Goal: Task Accomplishment & Management: Manage account settings

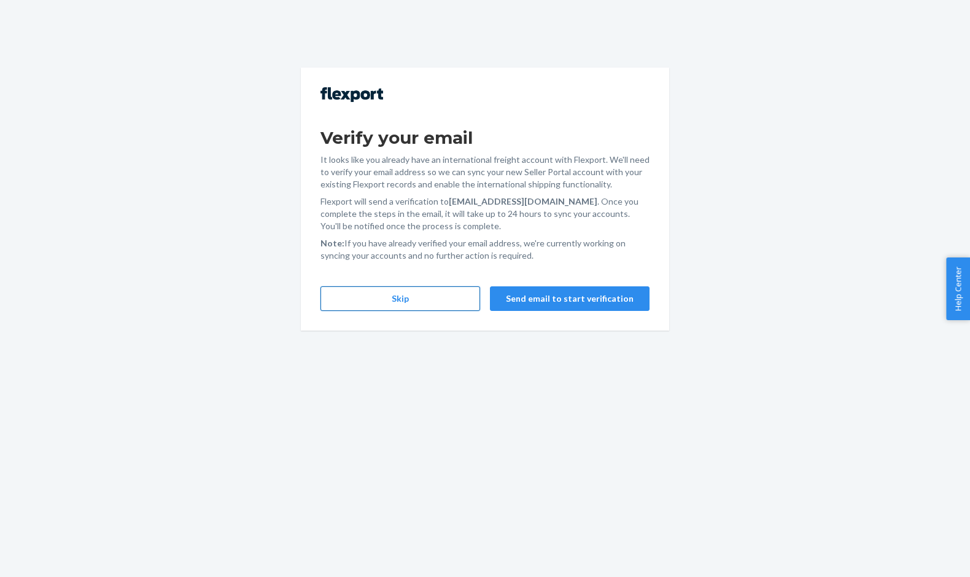
click at [364, 304] on button "Skip" at bounding box center [401, 298] width 160 height 25
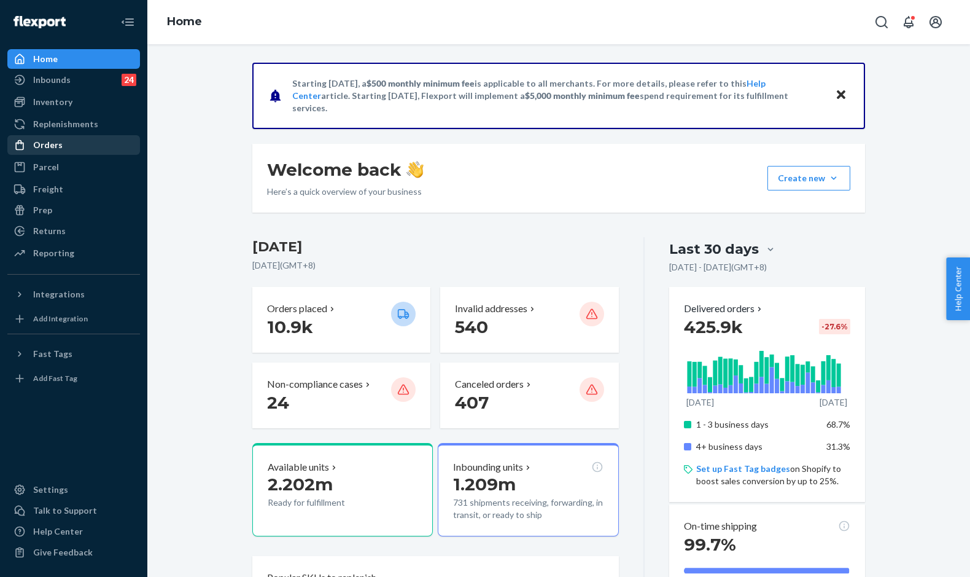
click at [68, 144] on div "Orders" at bounding box center [74, 144] width 130 height 17
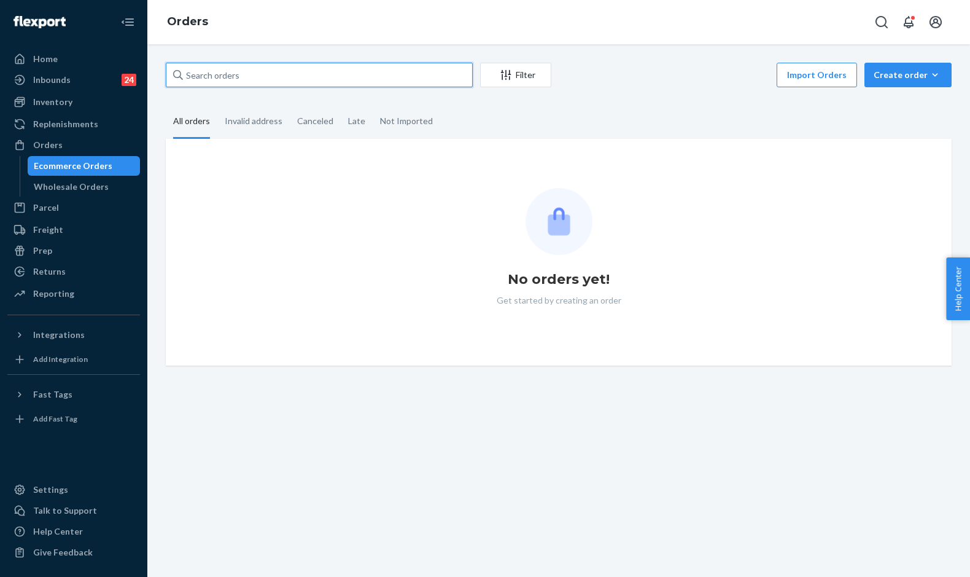
click at [235, 74] on input "text" at bounding box center [319, 75] width 307 height 25
paste input "254410465"
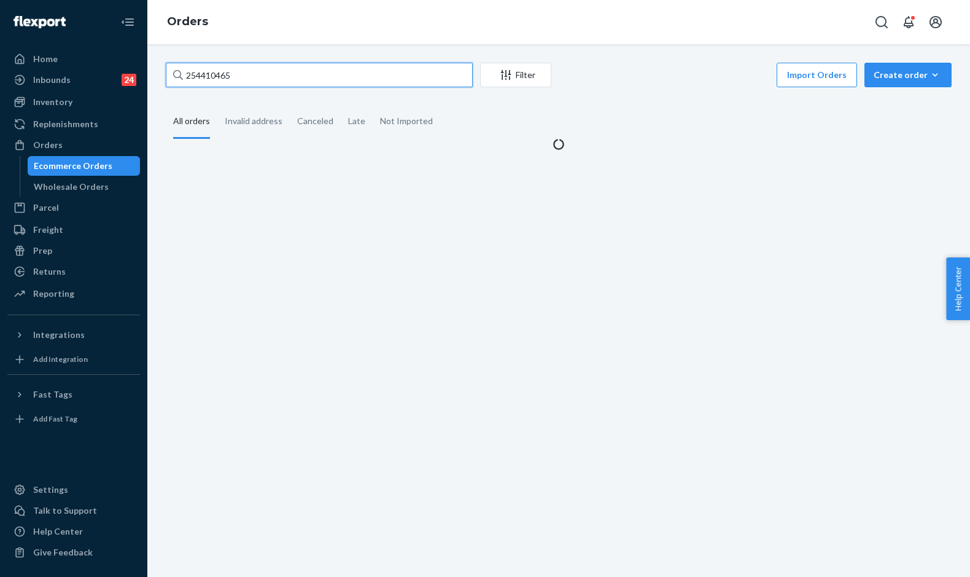
type input "254410465"
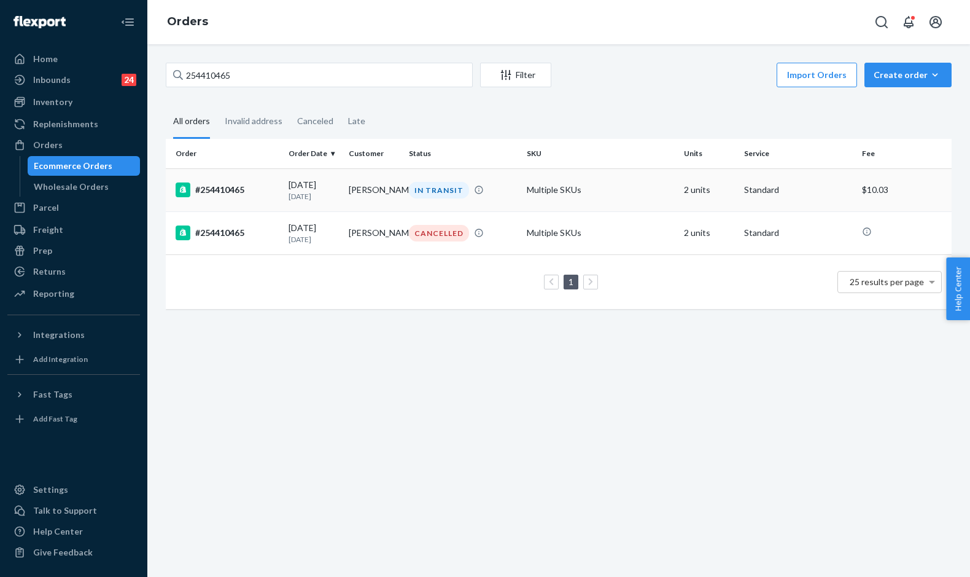
click at [274, 193] on div "#254410465" at bounding box center [227, 189] width 103 height 15
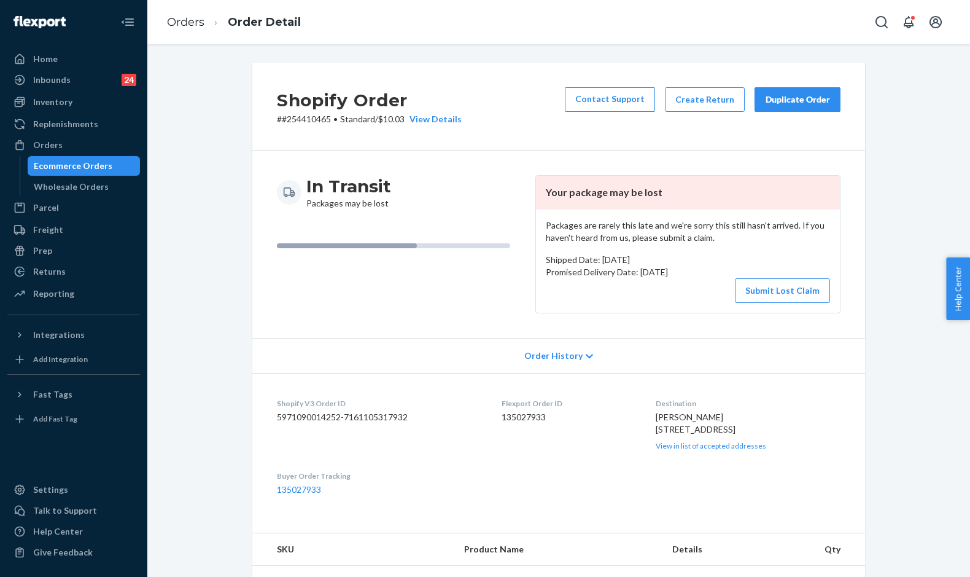
click at [774, 99] on div "Duplicate Order" at bounding box center [797, 99] width 65 height 12
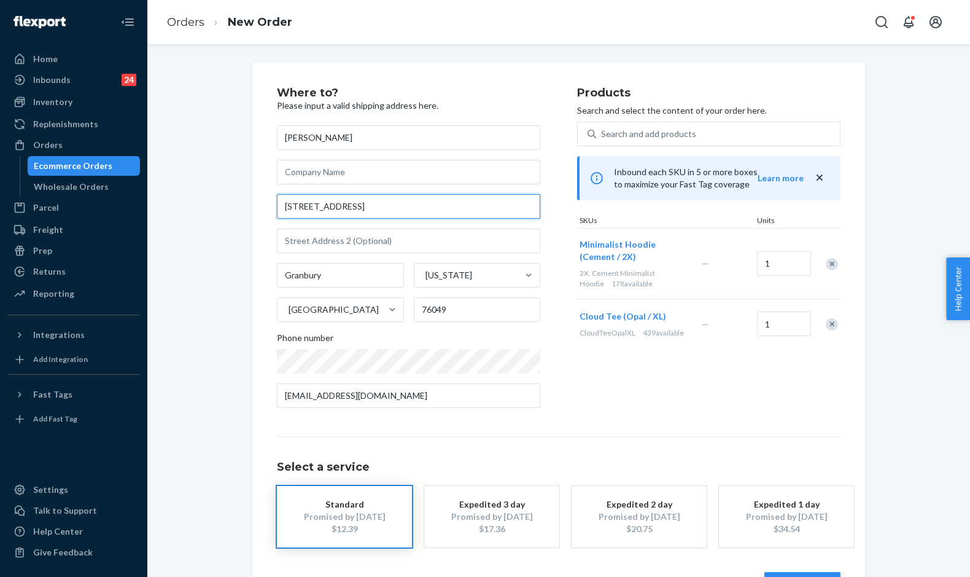
drag, startPoint x: 367, startPoint y: 203, endPoint x: 238, endPoint y: 196, distance: 129.1
click at [243, 196] on div "Where to? Please input a valid shipping address here. [PERSON_NAME] [STREET_ADD…" at bounding box center [558, 342] width 631 height 558
paste input "[GEOGRAPHIC_DATA]"
click at [371, 206] on input "[STREET_ADDRESS]" at bounding box center [408, 206] width 263 height 25
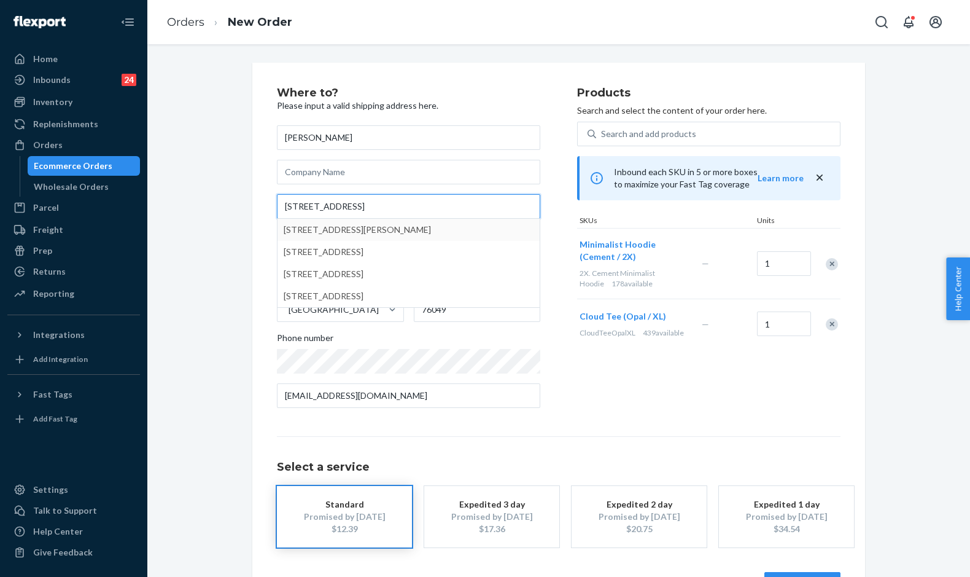
type input "[STREET_ADDRESS]"
type input "[US_STATE]"
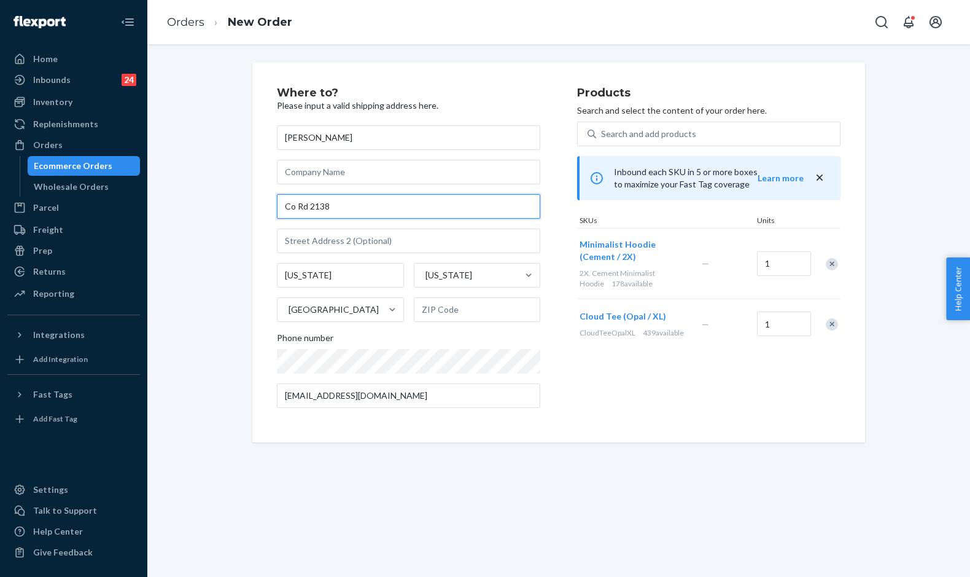
click at [328, 209] on input "Co Rd 2138" at bounding box center [408, 206] width 263 height 25
click at [280, 205] on input "Co Rd 2138" at bounding box center [408, 206] width 263 height 25
paste input "32650"
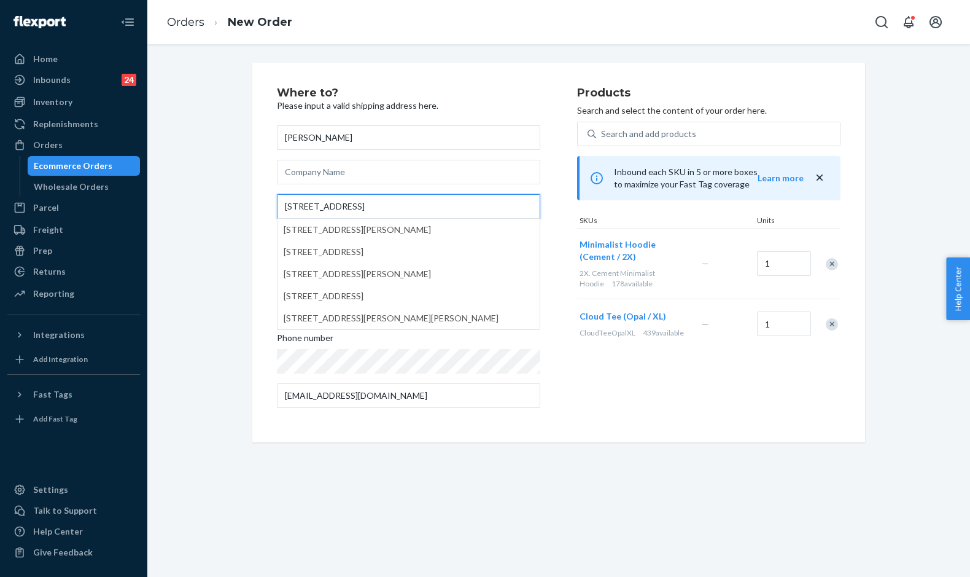
click at [350, 204] on input "[STREET_ADDRESS]" at bounding box center [408, 206] width 263 height 25
type input "[STREET_ADDRESS]"
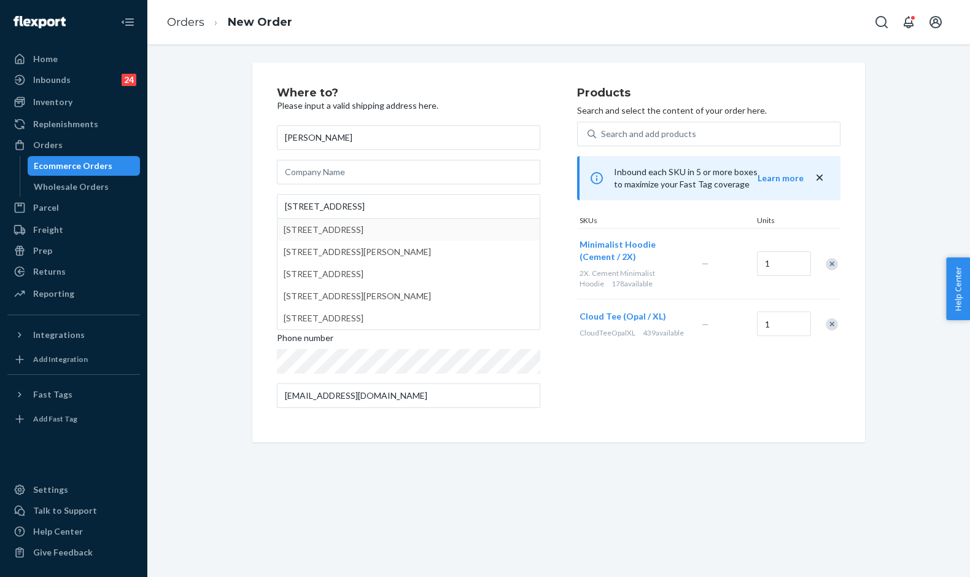
type input "[PERSON_NAME]"
type input "75143"
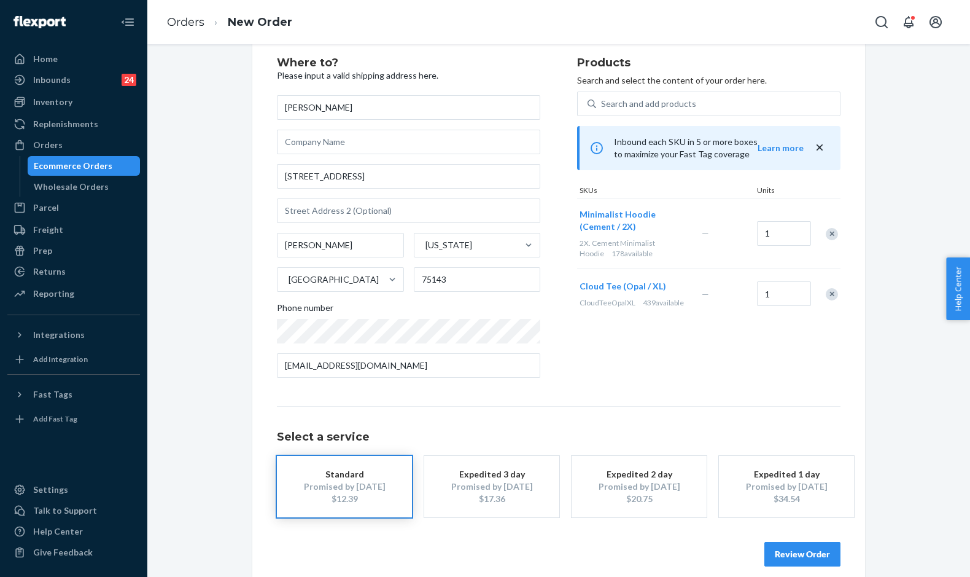
scroll to position [44, 0]
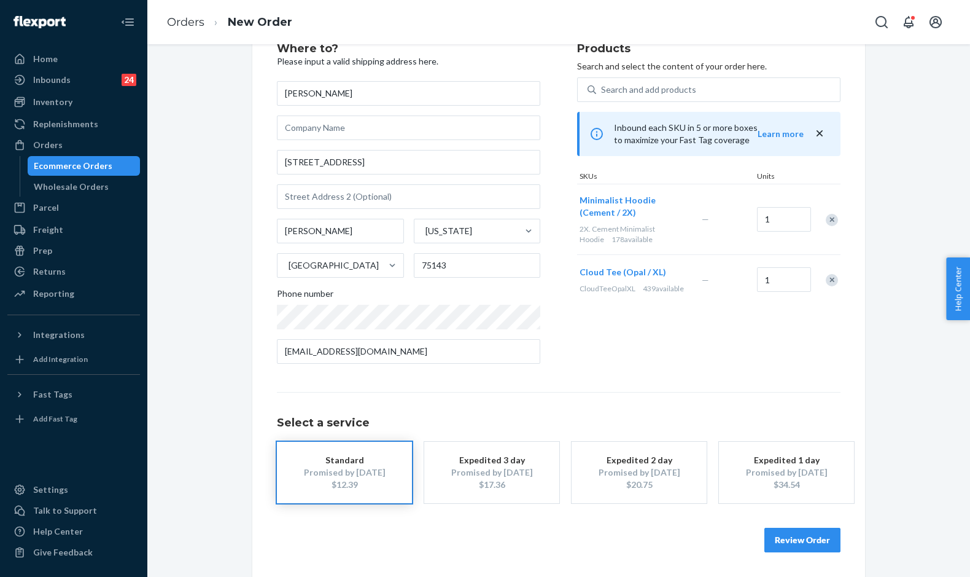
click at [808, 538] on button "Review Order" at bounding box center [802, 539] width 76 height 25
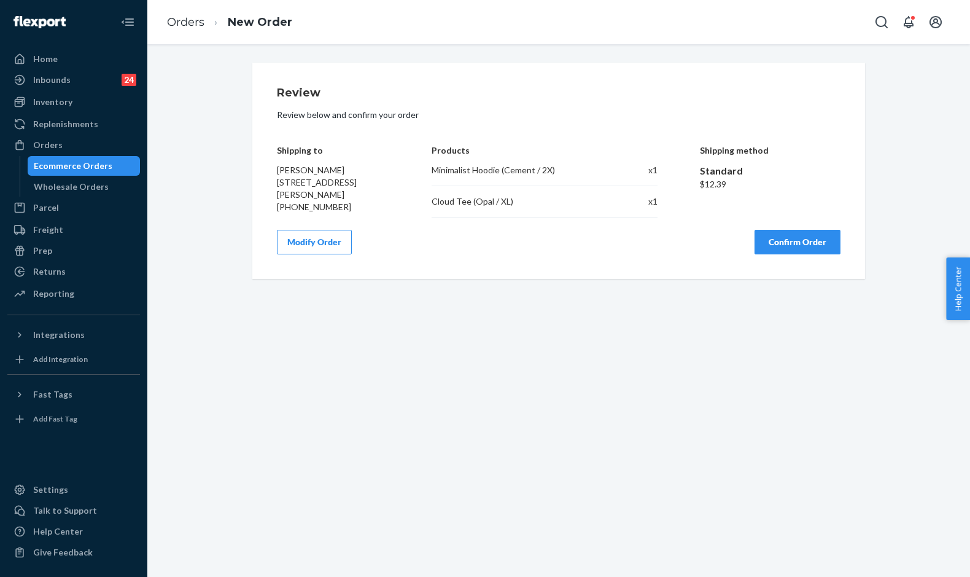
scroll to position [0, 0]
click at [761, 241] on button "Confirm Order" at bounding box center [798, 242] width 86 height 25
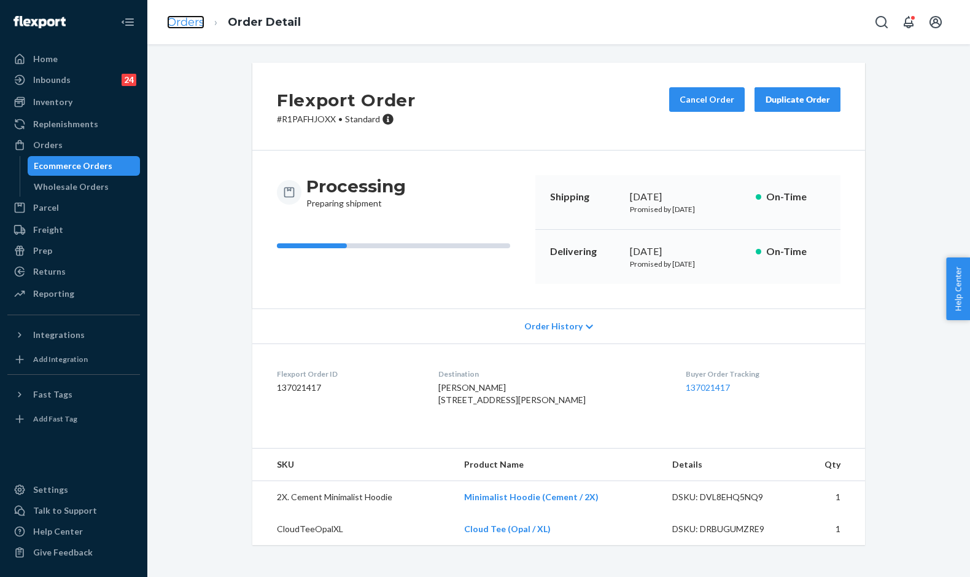
click at [182, 23] on link "Orders" at bounding box center [185, 22] width 37 height 14
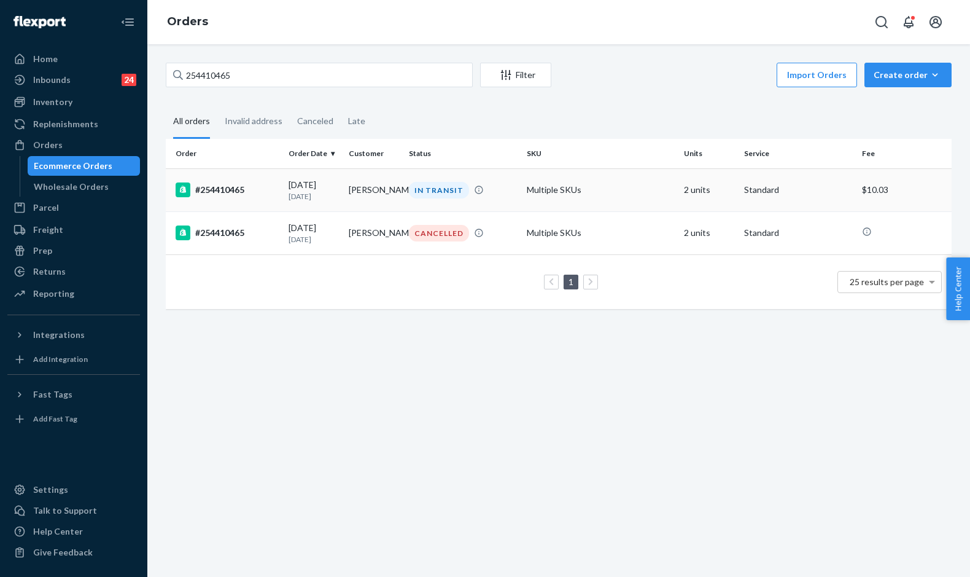
click at [415, 196] on div "IN TRANSIT" at bounding box center [439, 190] width 60 height 17
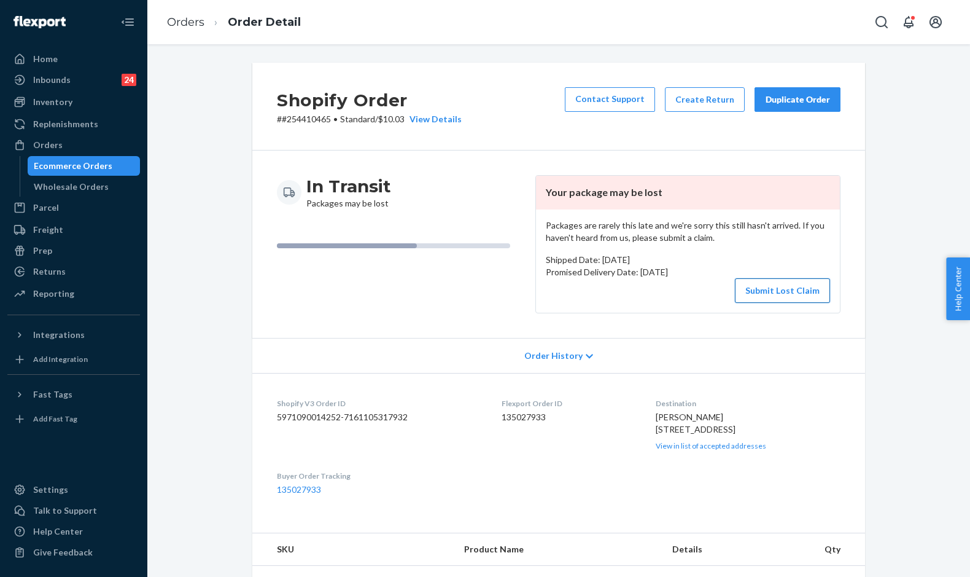
click at [756, 293] on button "Submit Lost Claim" at bounding box center [782, 290] width 95 height 25
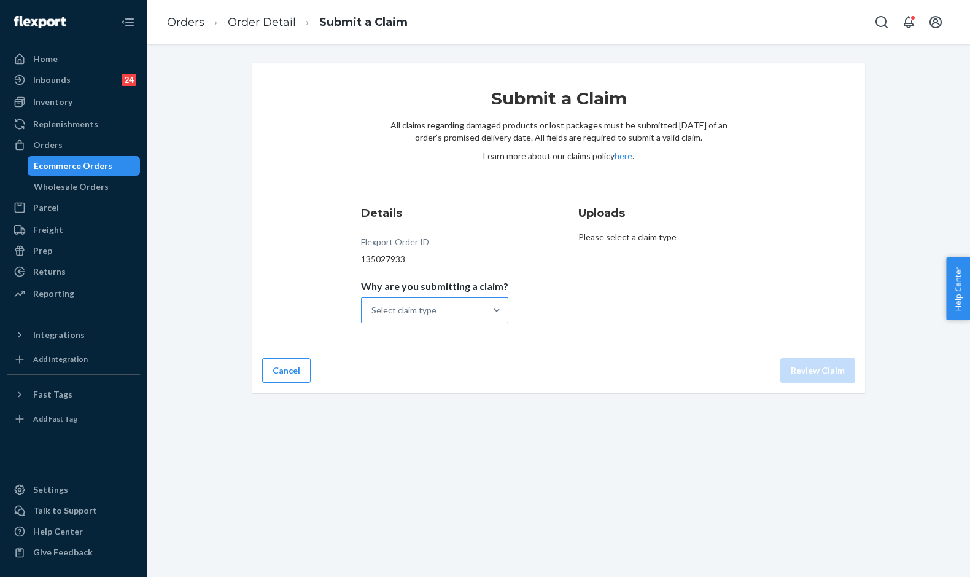
click at [478, 318] on div "Select claim type" at bounding box center [424, 310] width 124 height 25
click at [373, 316] on input "Why are you submitting a claim? Select claim type" at bounding box center [371, 310] width 1 height 12
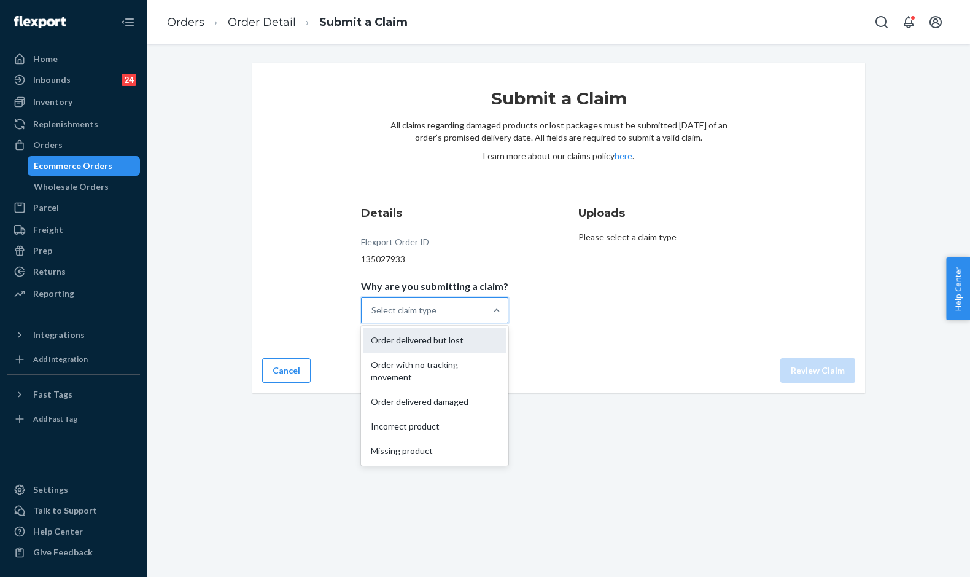
click at [449, 333] on div "Order delivered but lost" at bounding box center [435, 340] width 142 height 25
click at [373, 316] on input "Why are you submitting a claim? option Order delivered but lost focused, 0 of 5…" at bounding box center [371, 310] width 1 height 12
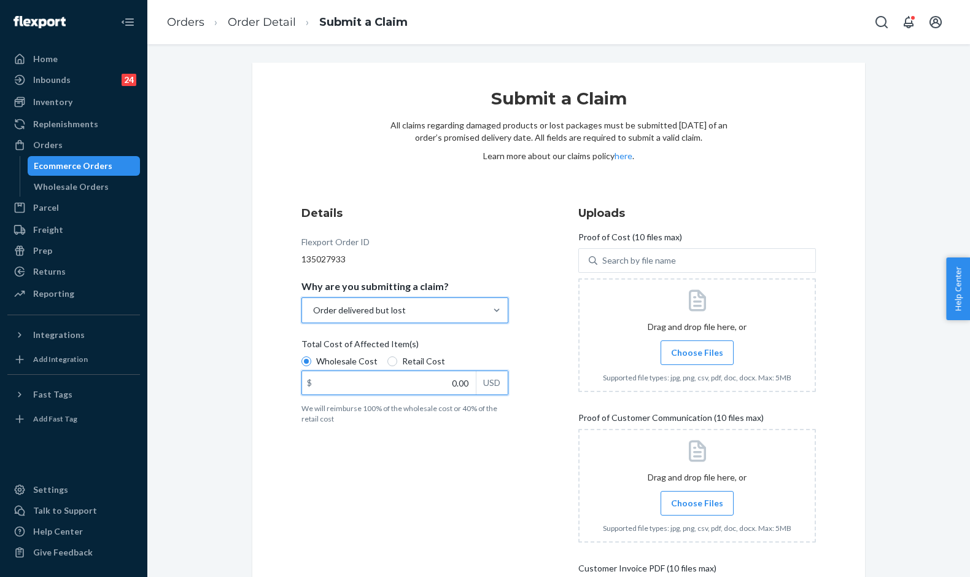
click at [446, 387] on input "0.00" at bounding box center [389, 382] width 174 height 23
type input "94.00"
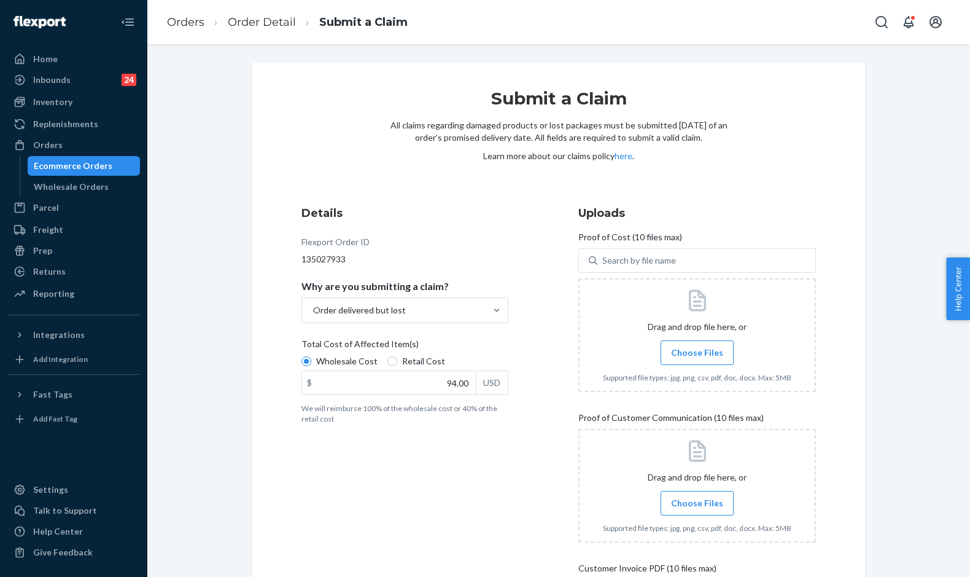
click at [695, 350] on span "Choose Files" at bounding box center [697, 352] width 52 height 12
click at [697, 350] on input "Choose Files" at bounding box center [697, 353] width 1 height 14
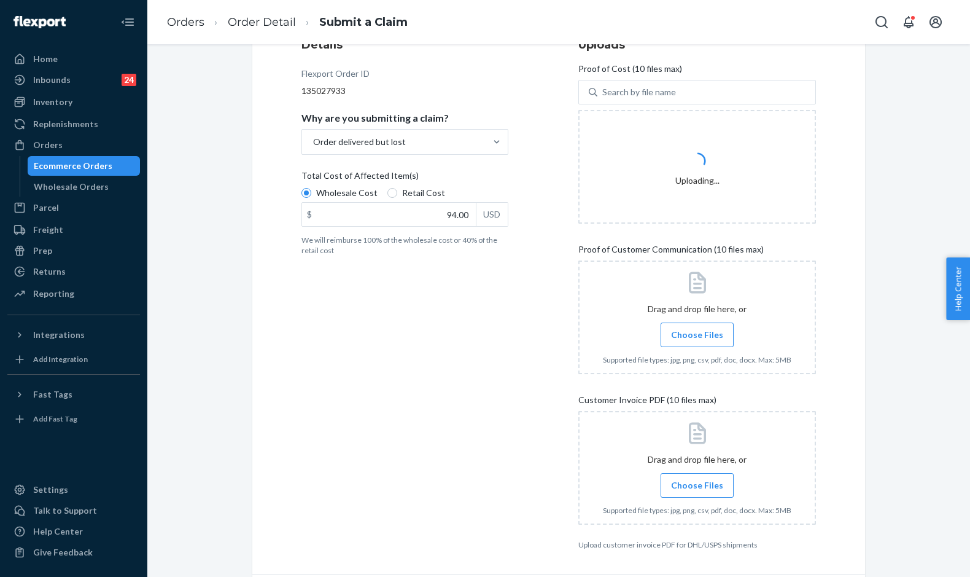
scroll to position [184, 0]
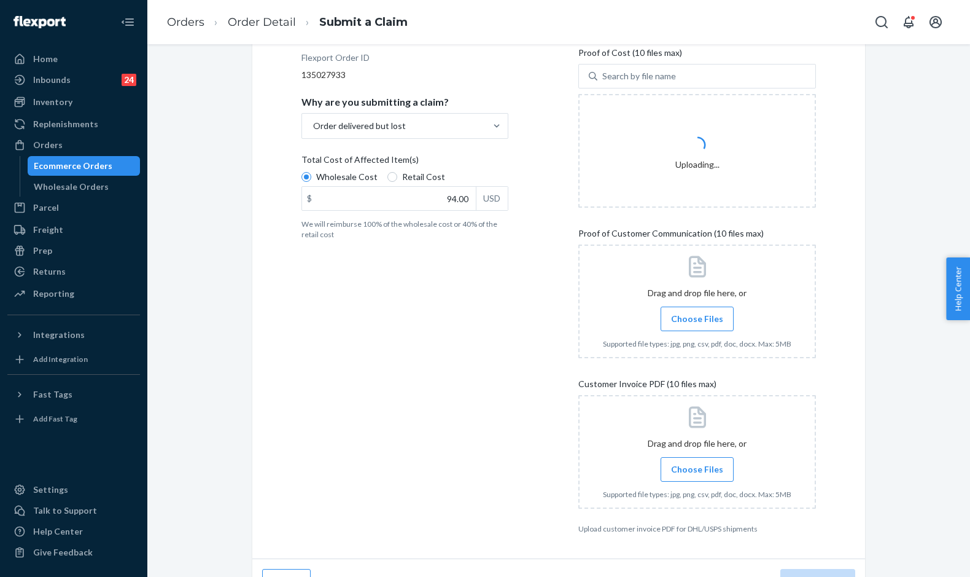
click at [678, 315] on span "Choose Files" at bounding box center [697, 319] width 52 height 12
click at [697, 315] on input "Choose Files" at bounding box center [697, 319] width 1 height 14
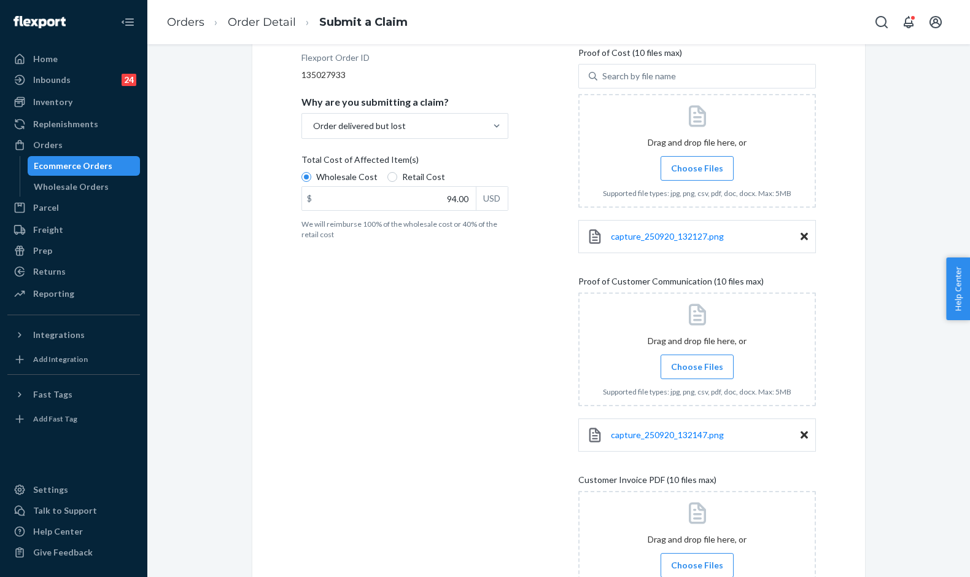
click at [680, 362] on span "Choose Files" at bounding box center [697, 366] width 52 height 12
click at [697, 362] on input "Choose Files" at bounding box center [697, 367] width 1 height 14
click at [688, 561] on span "Choose Files" at bounding box center [697, 565] width 52 height 12
click at [697, 561] on input "Choose Files" at bounding box center [697, 565] width 1 height 14
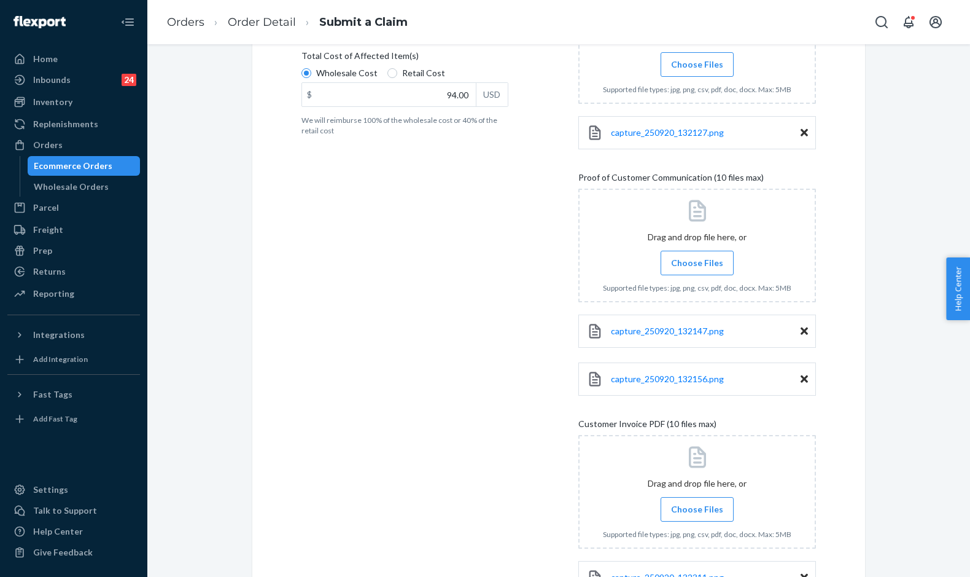
scroll to position [403, 0]
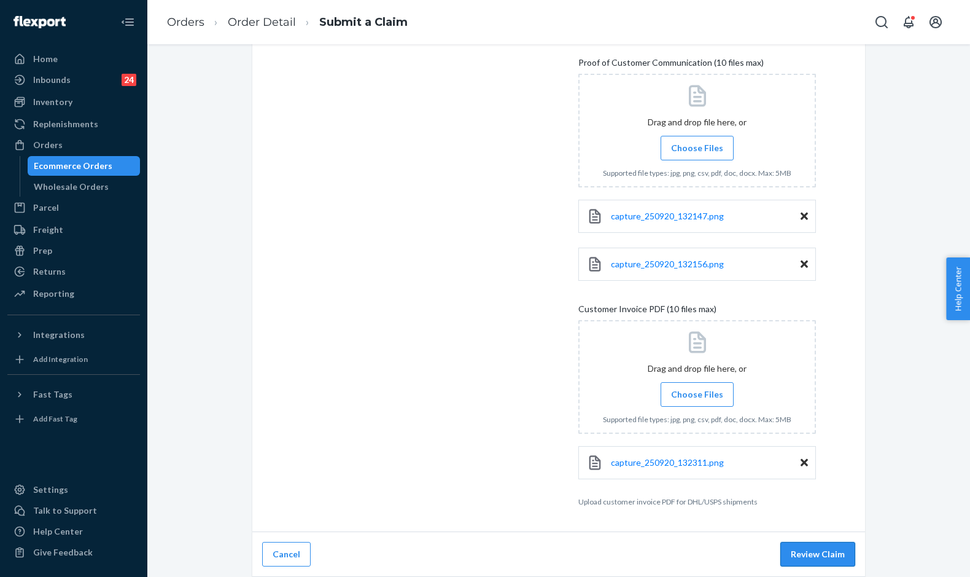
click at [819, 564] on button "Review Claim" at bounding box center [817, 554] width 75 height 25
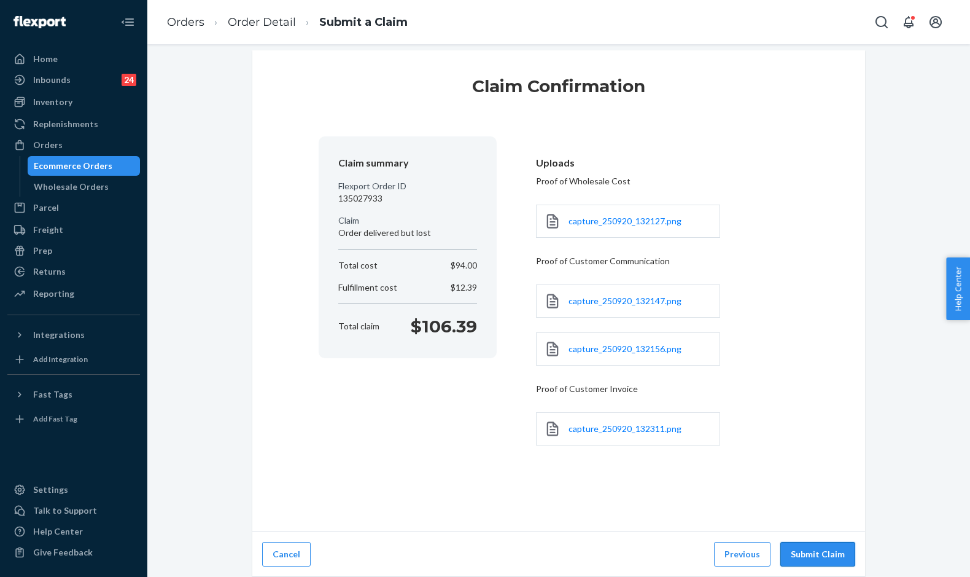
click at [803, 555] on button "Submit Claim" at bounding box center [817, 554] width 75 height 25
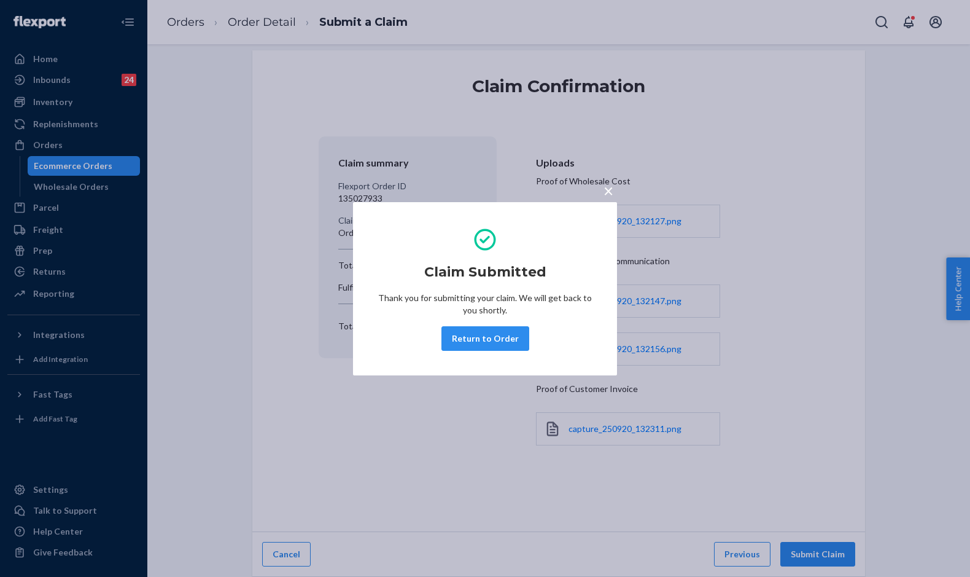
click at [609, 189] on span "×" at bounding box center [609, 190] width 10 height 21
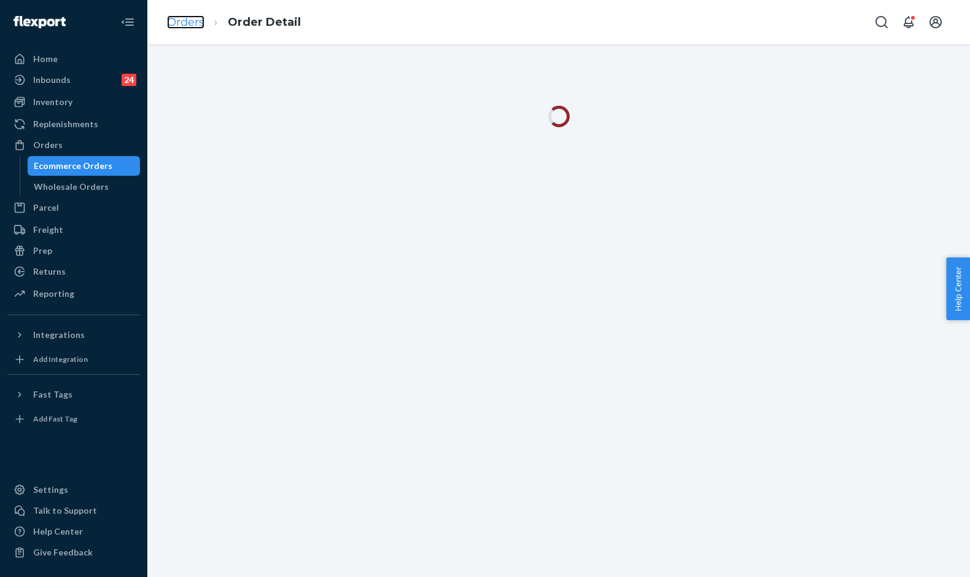
click at [179, 24] on link "Orders" at bounding box center [185, 22] width 37 height 14
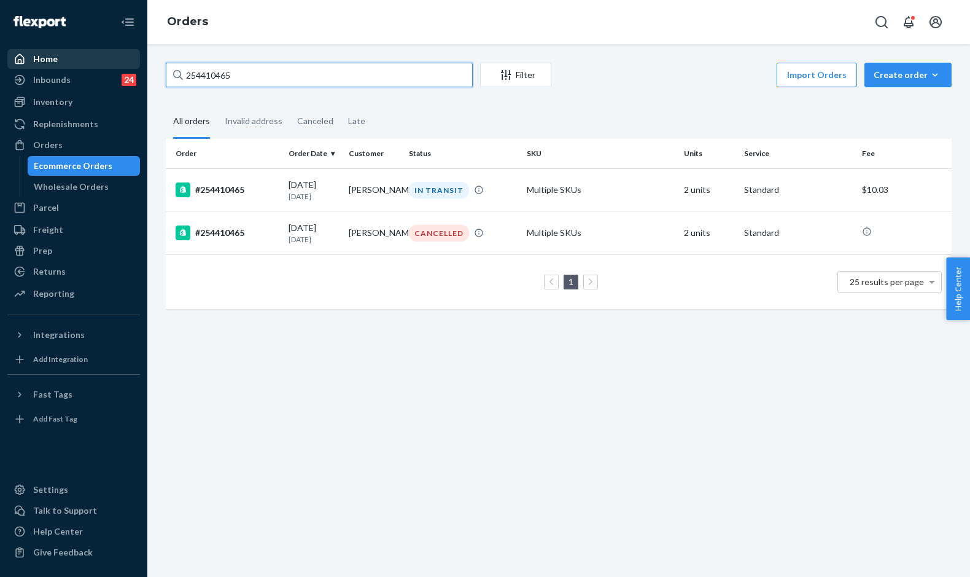
drag, startPoint x: 243, startPoint y: 72, endPoint x: 79, endPoint y: 61, distance: 164.9
click at [79, 61] on div "Home Inbounds 24 Shipping Plans Problems 24 Inventory Products Replenishments O…" at bounding box center [485, 288] width 970 height 577
paste input "[PERSON_NAME]"
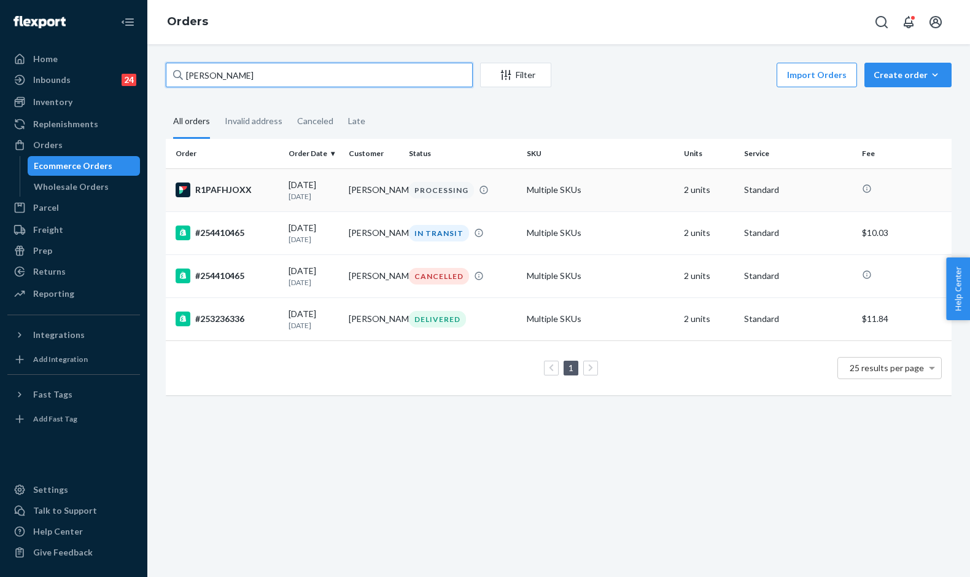
type input "[PERSON_NAME]"
click at [263, 198] on td "R1PAFHJOXX" at bounding box center [225, 189] width 118 height 43
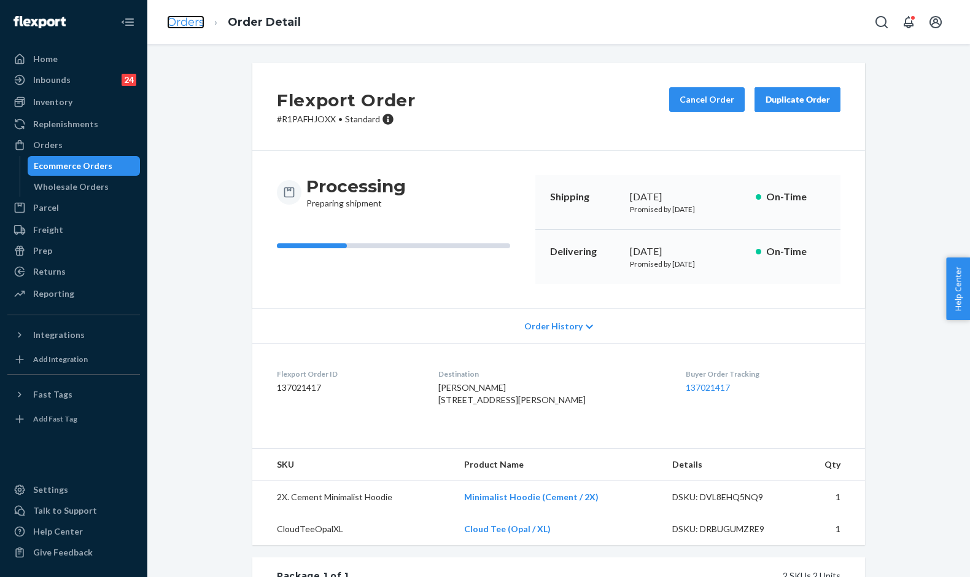
click at [181, 26] on link "Orders" at bounding box center [185, 22] width 37 height 14
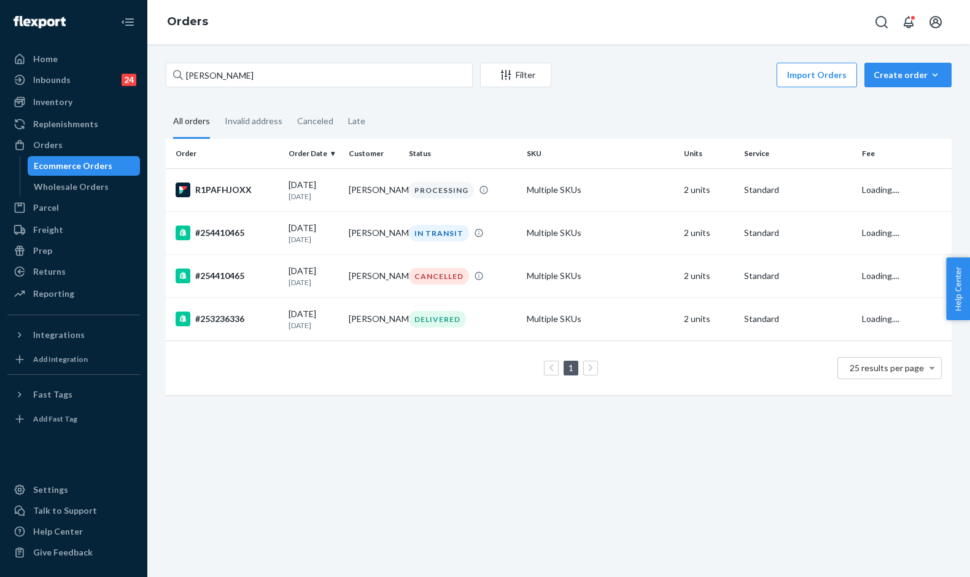
drag, startPoint x: 190, startPoint y: 64, endPoint x: 173, endPoint y: 63, distance: 16.6
click at [173, 63] on div "[PERSON_NAME] Filter Import Orders Create order Ecommerce order Removal order" at bounding box center [559, 77] width 786 height 28
drag, startPoint x: 173, startPoint y: 63, endPoint x: 271, endPoint y: 73, distance: 98.8
click at [271, 73] on input "[PERSON_NAME]" at bounding box center [319, 75] width 307 height 25
drag, startPoint x: 272, startPoint y: 74, endPoint x: 187, endPoint y: 74, distance: 84.7
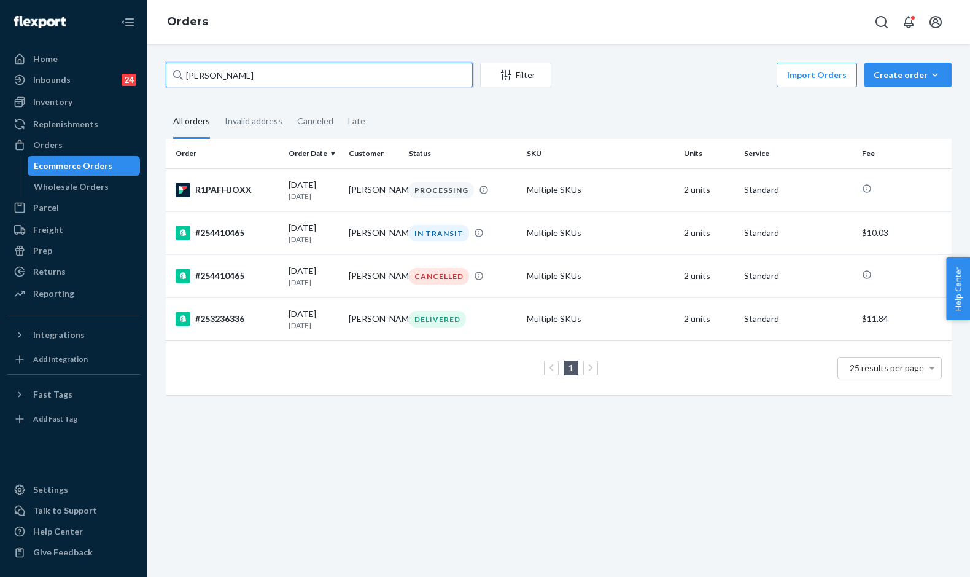
click at [187, 74] on input "[PERSON_NAME]" at bounding box center [319, 75] width 307 height 25
paste input "[PERSON_NAME]"
type input "[PERSON_NAME]"
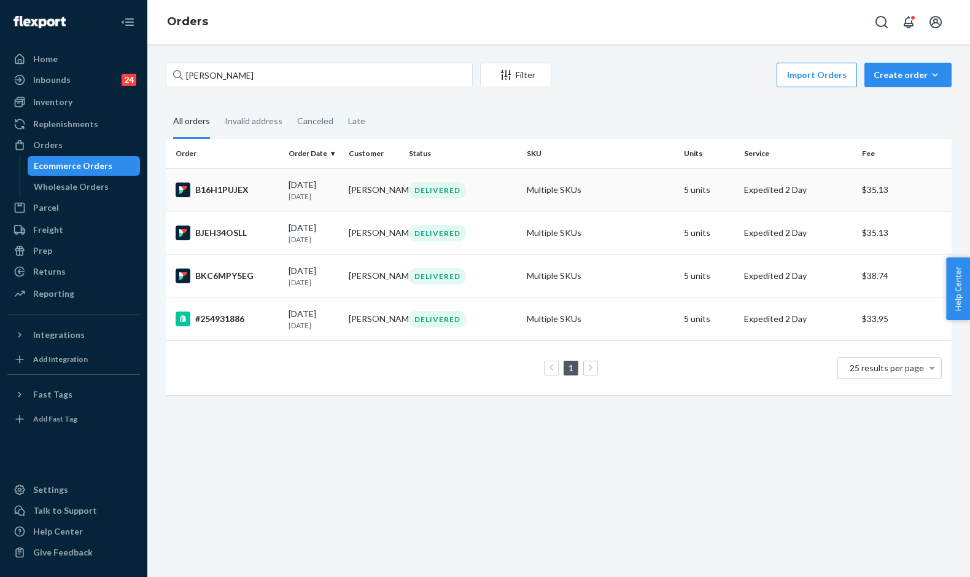
click at [281, 192] on td "B16H1PUJEX" at bounding box center [225, 189] width 118 height 43
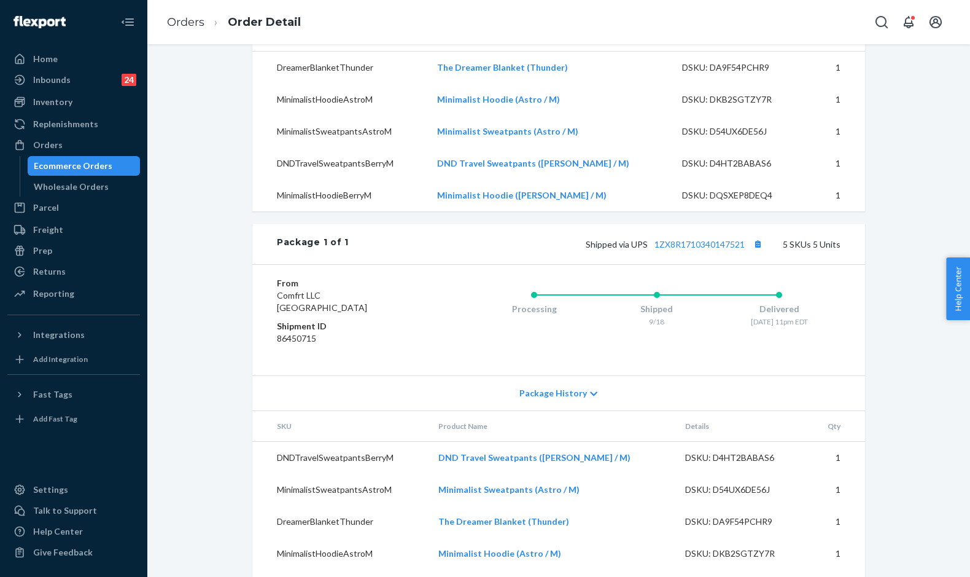
scroll to position [430, 0]
drag, startPoint x: 578, startPoint y: 276, endPoint x: 743, endPoint y: 269, distance: 165.3
click at [743, 263] on div "Package 1 of 1 Shipped via UPS 1ZX8R1710340147521 5 SKUs 5 Units" at bounding box center [558, 243] width 613 height 41
copy span "Shipped via UPS 1ZX8R1710340147521"
click at [190, 24] on link "Orders" at bounding box center [185, 22] width 37 height 14
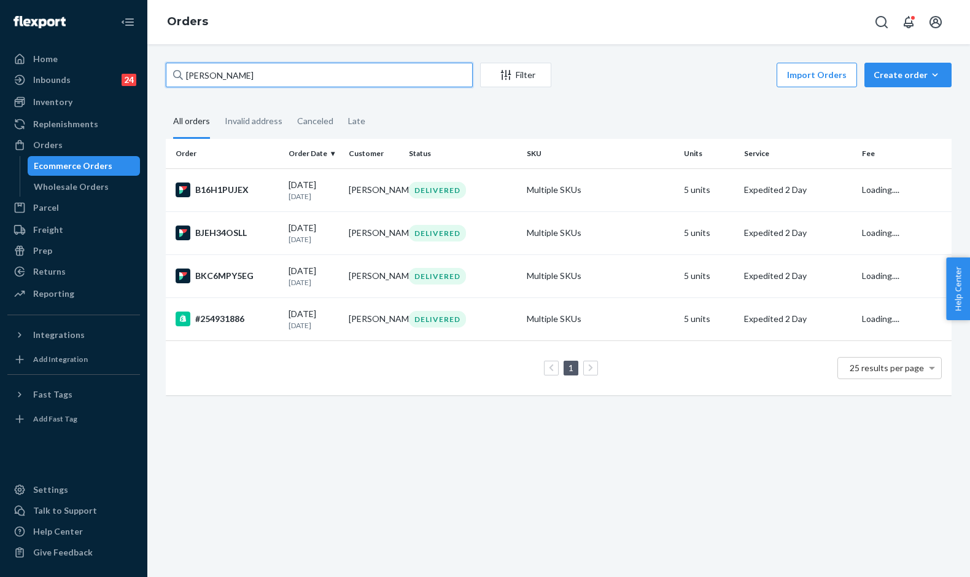
click at [244, 74] on input "[PERSON_NAME]" at bounding box center [319, 75] width 307 height 25
paste input "255044207"
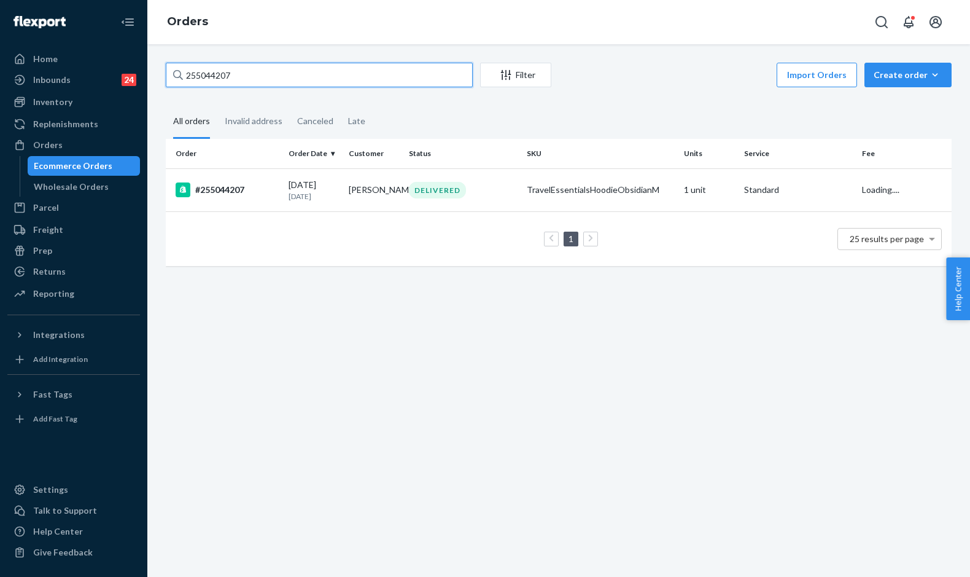
type input "255044207"
click at [276, 202] on td "#255044207" at bounding box center [225, 189] width 118 height 43
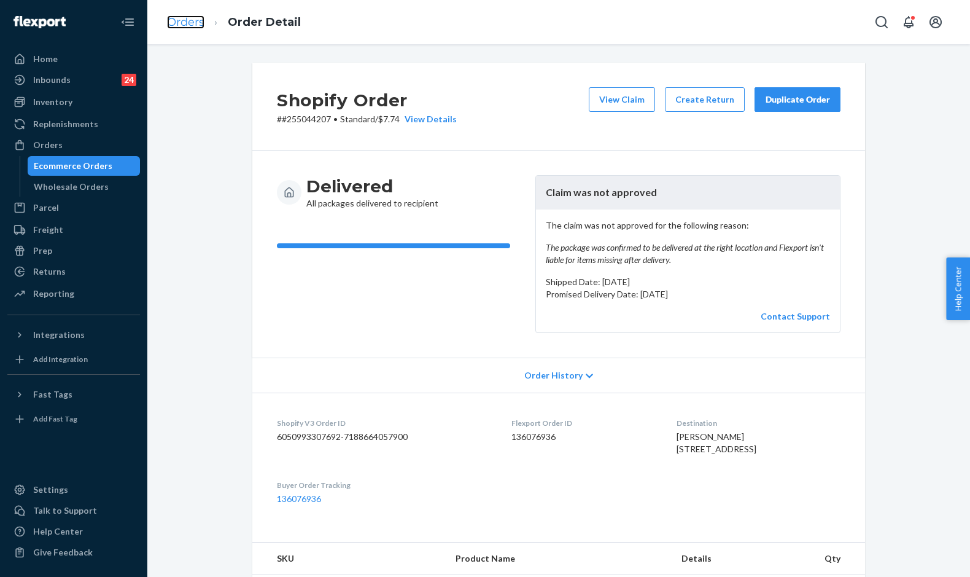
click at [184, 25] on link "Orders" at bounding box center [185, 22] width 37 height 14
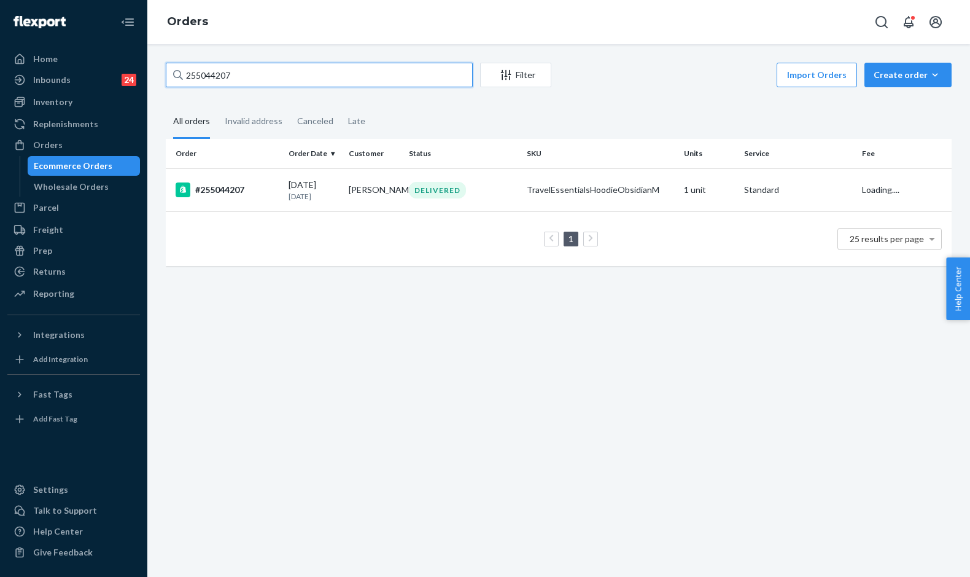
click at [234, 69] on input "255044207" at bounding box center [319, 75] width 307 height 25
click at [235, 70] on input "255044207" at bounding box center [319, 75] width 307 height 25
paste input "135771"
type input "255135771"
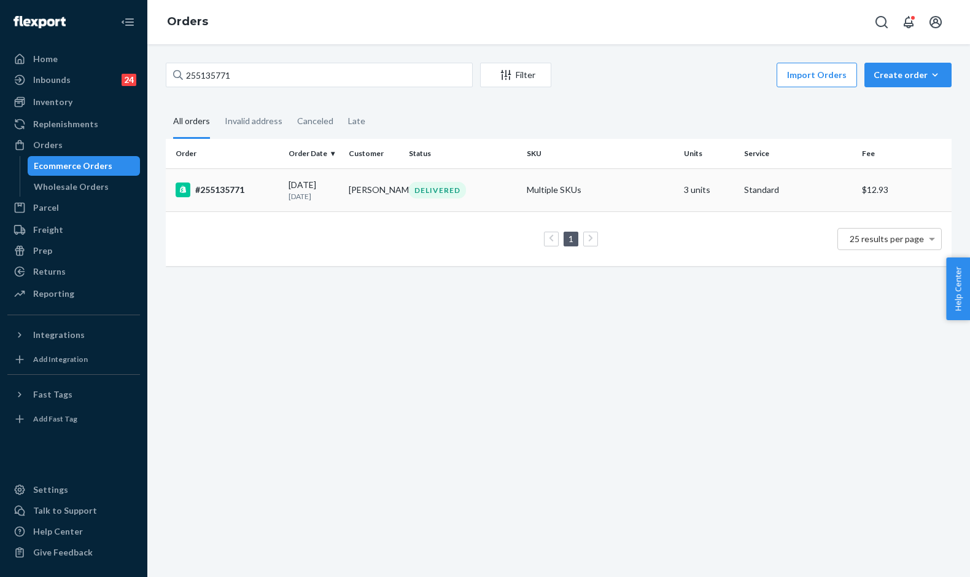
click at [263, 190] on div "#255135771" at bounding box center [227, 189] width 103 height 15
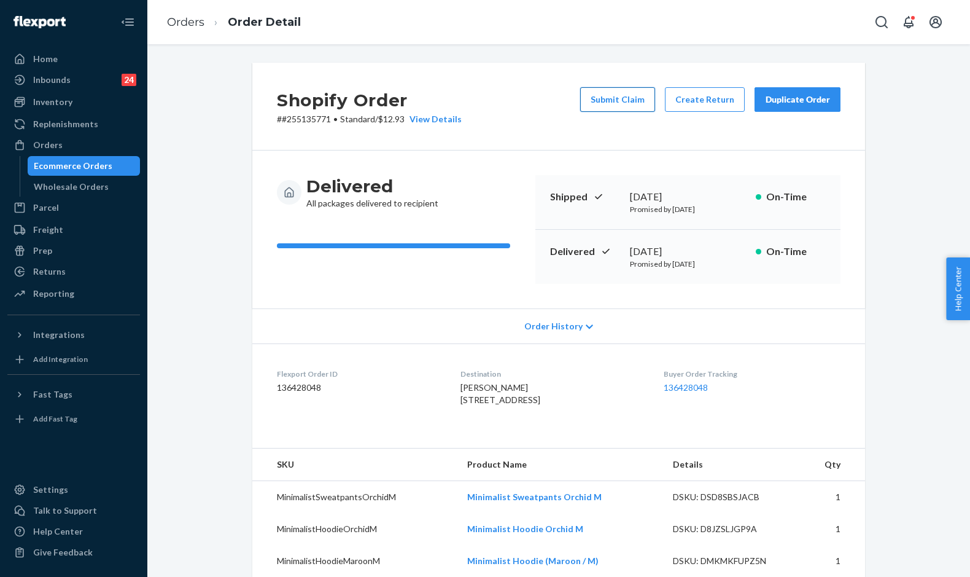
click at [599, 102] on button "Submit Claim" at bounding box center [617, 99] width 75 height 25
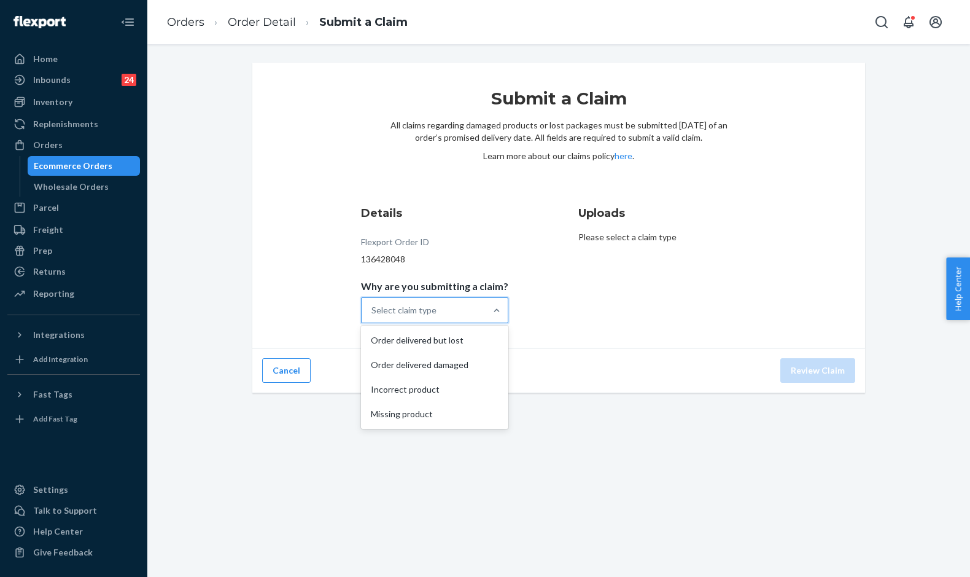
click at [462, 306] on div "Select claim type" at bounding box center [424, 310] width 124 height 25
click at [373, 306] on input "Why are you submitting a claim? option Order delivered but lost focused, 1 of 4…" at bounding box center [371, 310] width 1 height 12
click at [462, 345] on div "Order delivered but lost" at bounding box center [435, 340] width 142 height 25
click at [373, 316] on input "Why are you submitting a claim? option Order delivered but lost focused, 1 of 4…" at bounding box center [371, 310] width 1 height 12
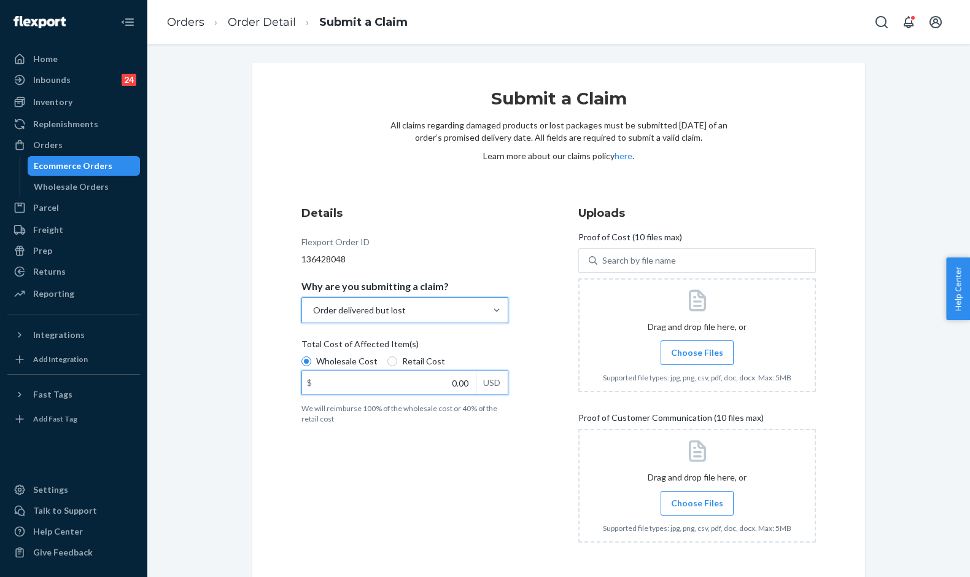
click at [433, 380] on input "0.00" at bounding box center [389, 382] width 174 height 23
type input "126.00"
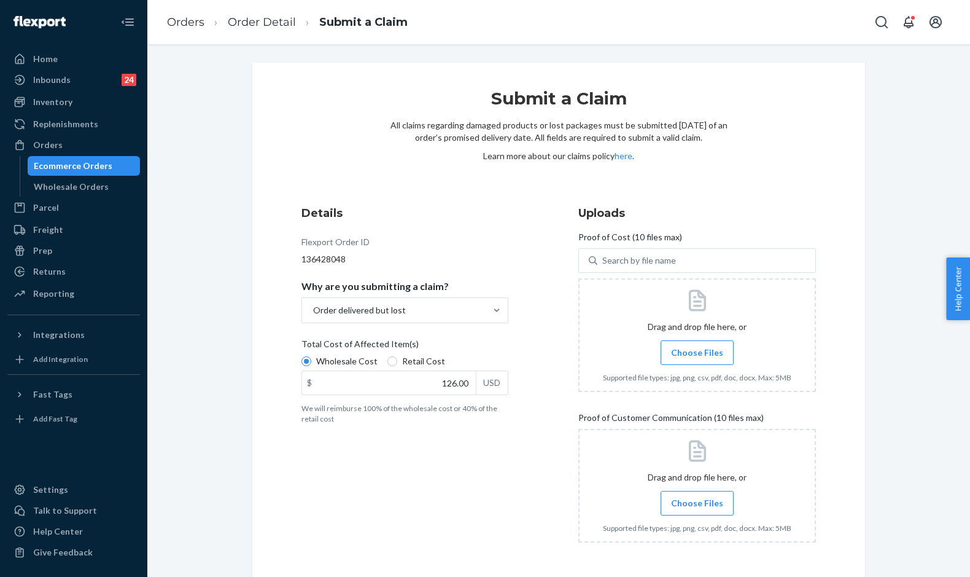
click at [694, 354] on label "Choose Files" at bounding box center [697, 352] width 73 height 25
click at [697, 354] on input "Choose Files" at bounding box center [697, 353] width 1 height 14
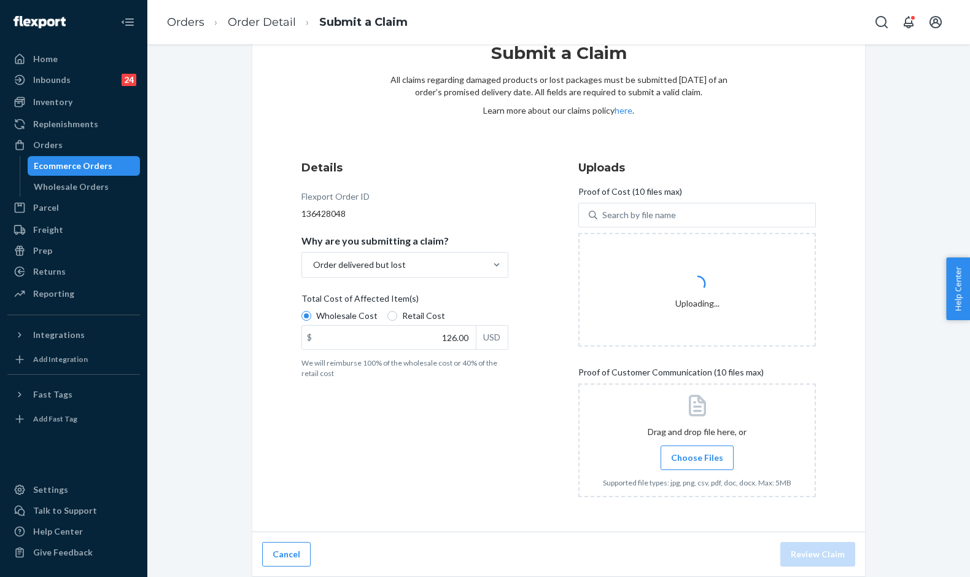
click at [711, 464] on label "Choose Files" at bounding box center [697, 457] width 73 height 25
click at [698, 464] on input "Choose Files" at bounding box center [697, 458] width 1 height 14
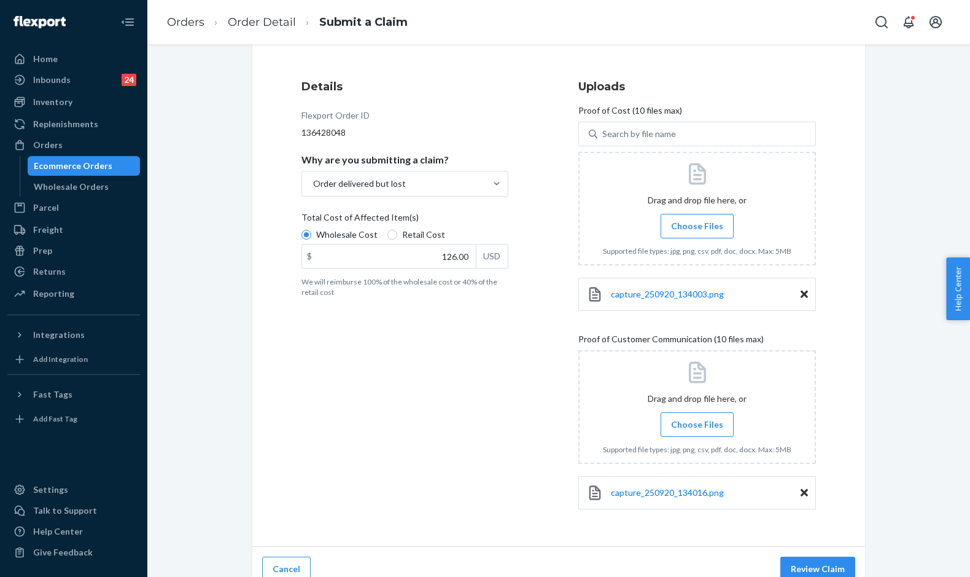
scroll to position [141, 0]
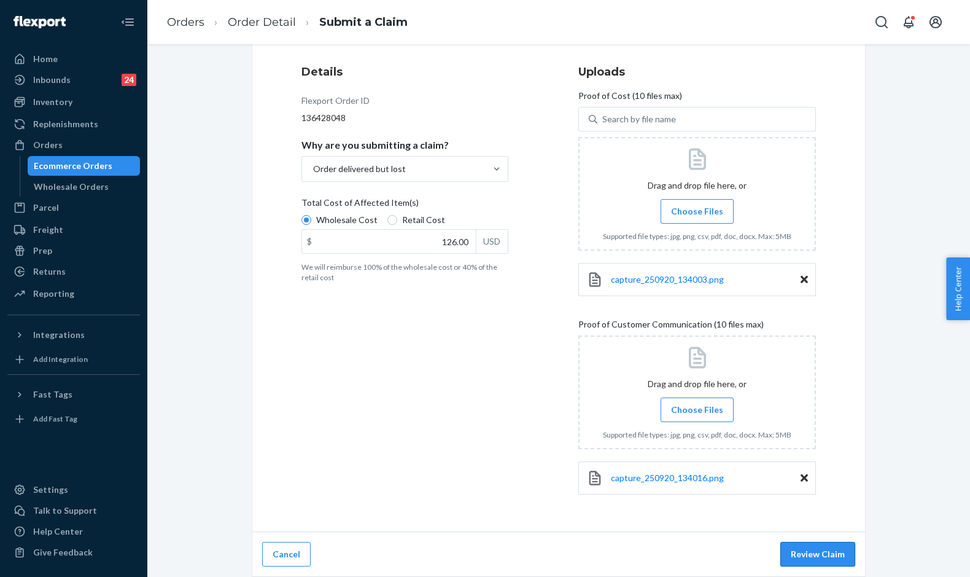
click at [804, 543] on div "Cancel Review Claim" at bounding box center [558, 554] width 613 height 45
click at [807, 546] on button "Review Claim" at bounding box center [817, 554] width 75 height 25
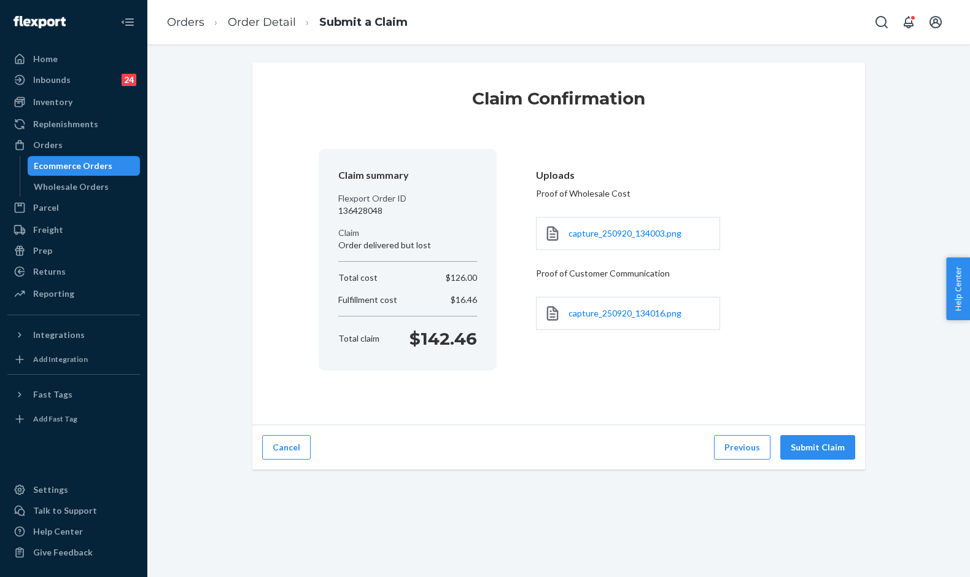
scroll to position [0, 0]
click at [810, 435] on button "Submit Claim" at bounding box center [817, 447] width 75 height 25
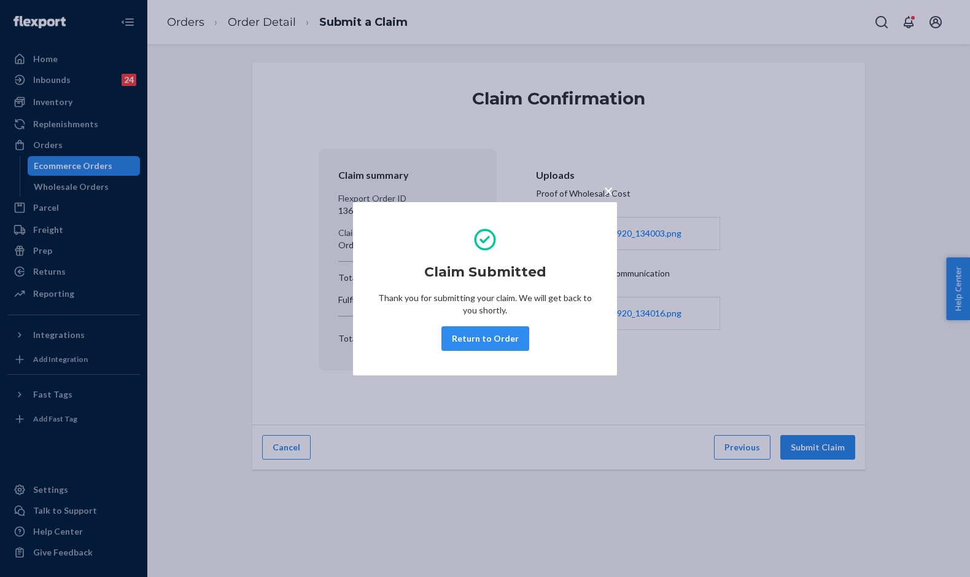
click at [171, 14] on div "× Claim Submitted Thank you for submitting your claim. We will get back to you …" at bounding box center [485, 288] width 970 height 577
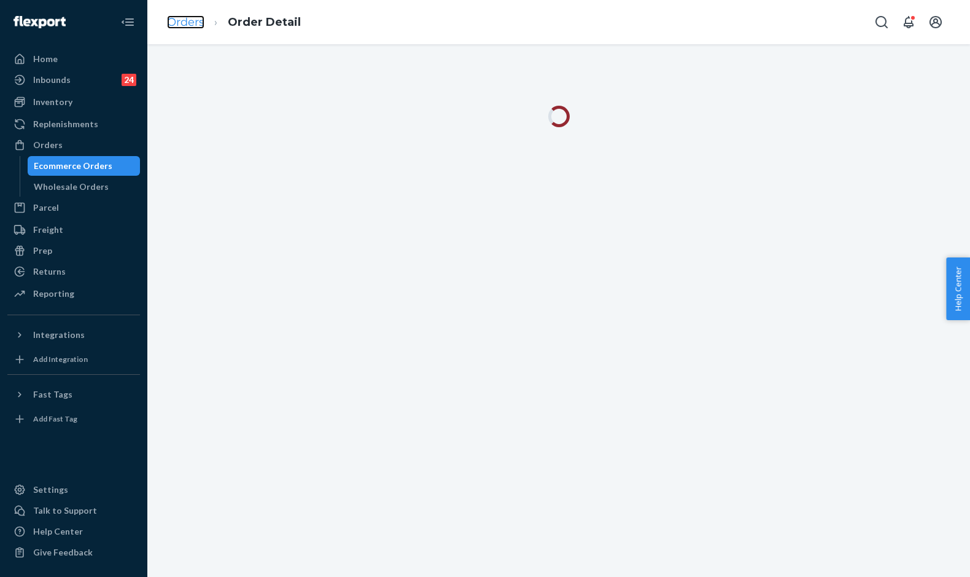
drag, startPoint x: 171, startPoint y: 14, endPoint x: 179, endPoint y: 21, distance: 10.5
click at [179, 21] on link "Orders" at bounding box center [185, 22] width 37 height 14
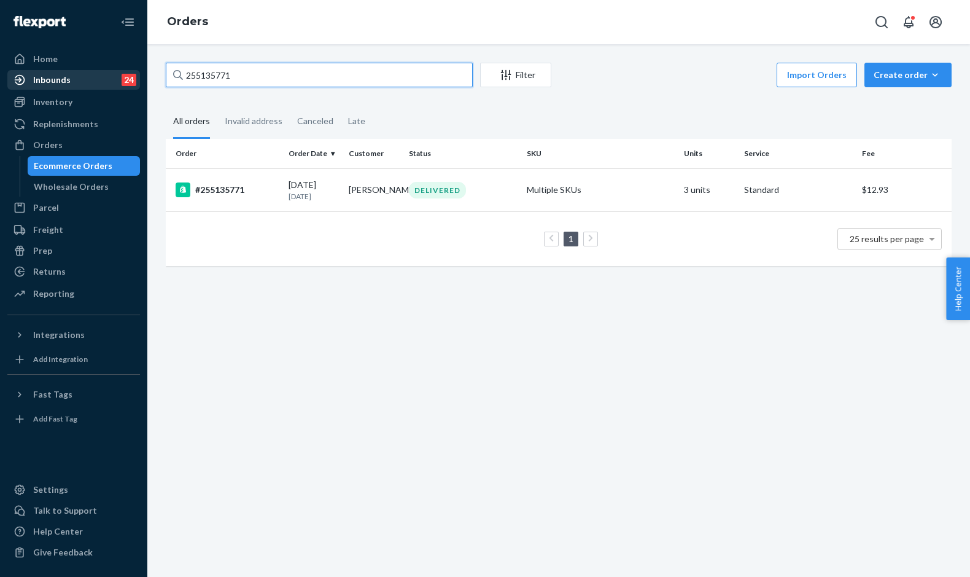
drag, startPoint x: 246, startPoint y: 78, endPoint x: 117, endPoint y: 70, distance: 129.8
click at [117, 70] on div "Home Inbounds 24 Shipping Plans Problems 24 Inventory Products Replenishments O…" at bounding box center [485, 288] width 970 height 577
paste input "[PERSON_NAME]"
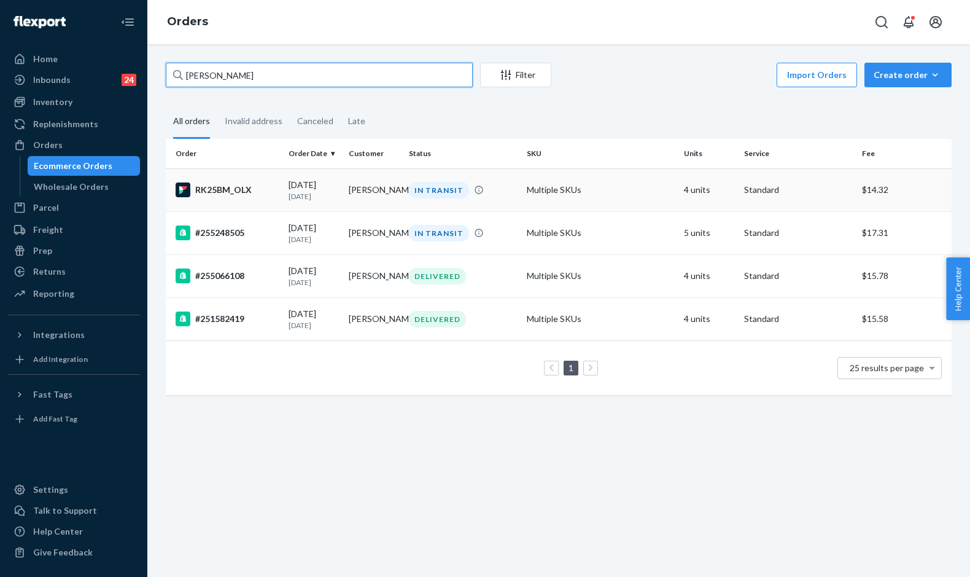
type input "[PERSON_NAME]"
click at [272, 189] on div "RK25BM_OLX" at bounding box center [227, 189] width 103 height 15
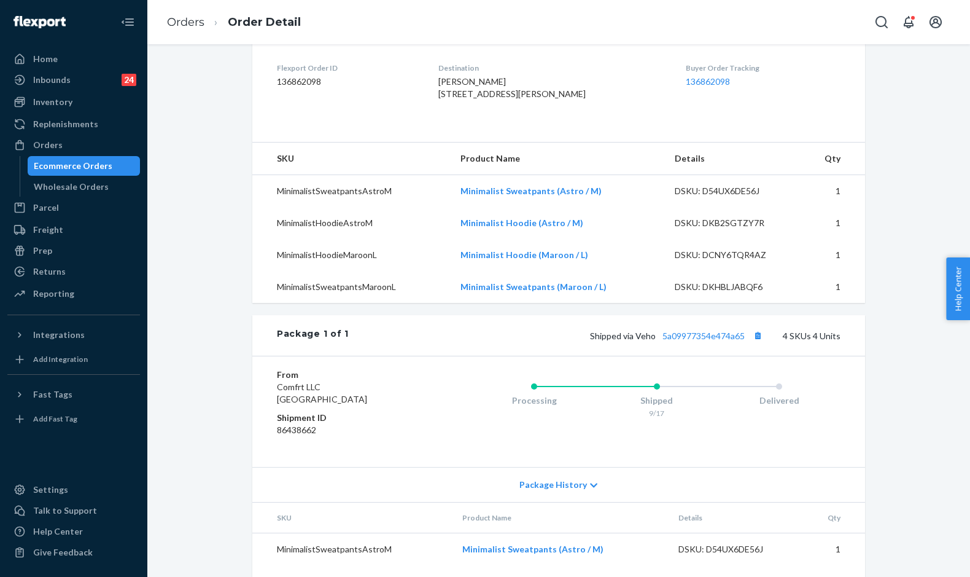
scroll to position [307, 0]
drag, startPoint x: 578, startPoint y: 359, endPoint x: 744, endPoint y: 358, distance: 165.8
click at [744, 342] on div "Shipped via Veho 5a09977354e474a65 4 SKUs 4 Units" at bounding box center [595, 334] width 492 height 16
copy span "Shipped via Veho 5a09977354e474a65"
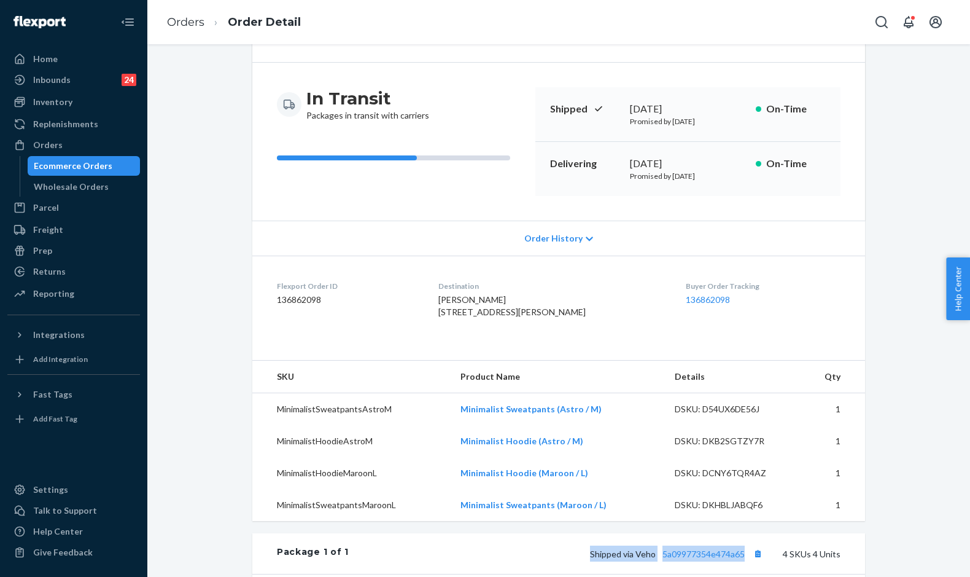
scroll to position [0, 0]
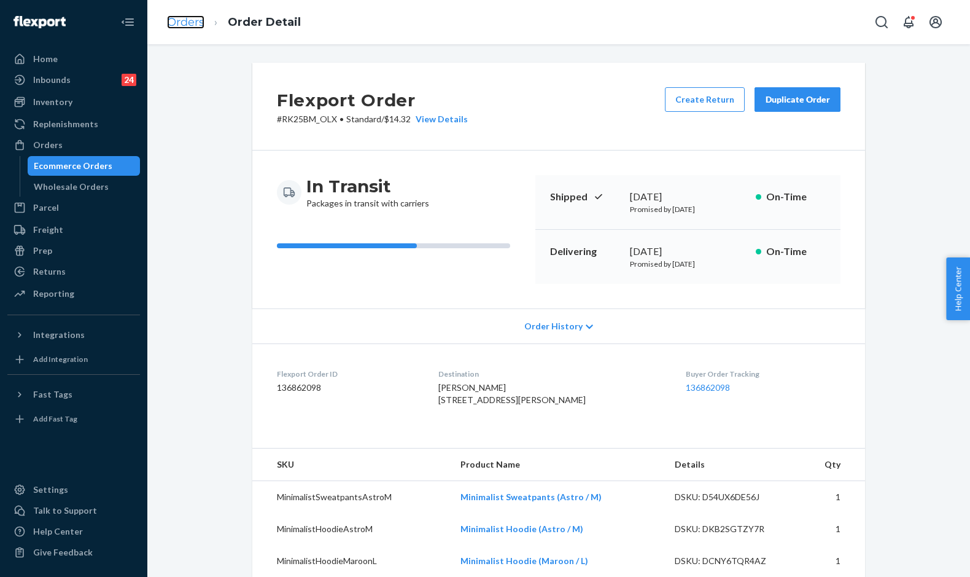
click at [181, 20] on link "Orders" at bounding box center [185, 22] width 37 height 14
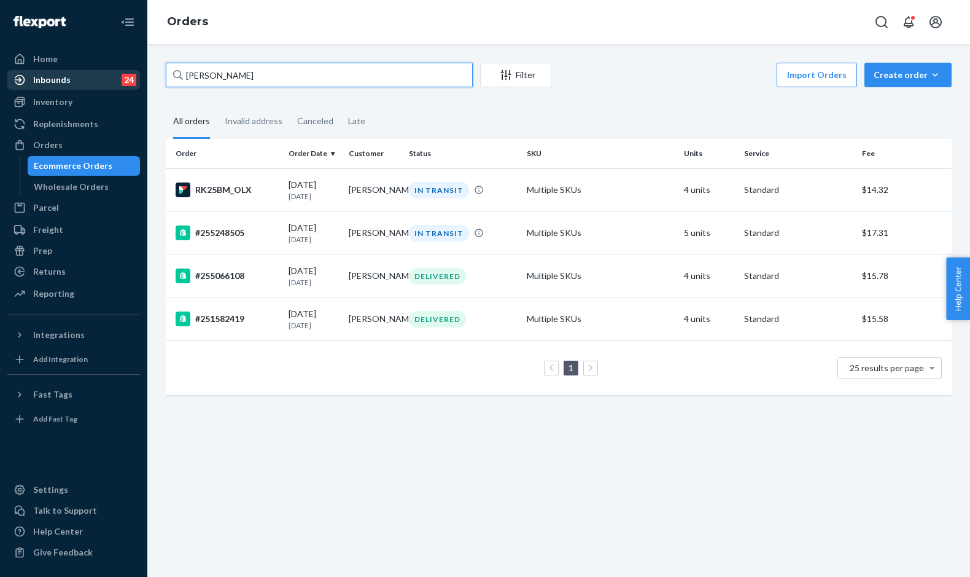
drag, startPoint x: 266, startPoint y: 80, endPoint x: 135, endPoint y: 71, distance: 131.1
click at [135, 71] on div "Home Inbounds 24 Shipping Plans Problems 24 Inventory Products Replenishments O…" at bounding box center [485, 288] width 970 height 577
paste input "255168757"
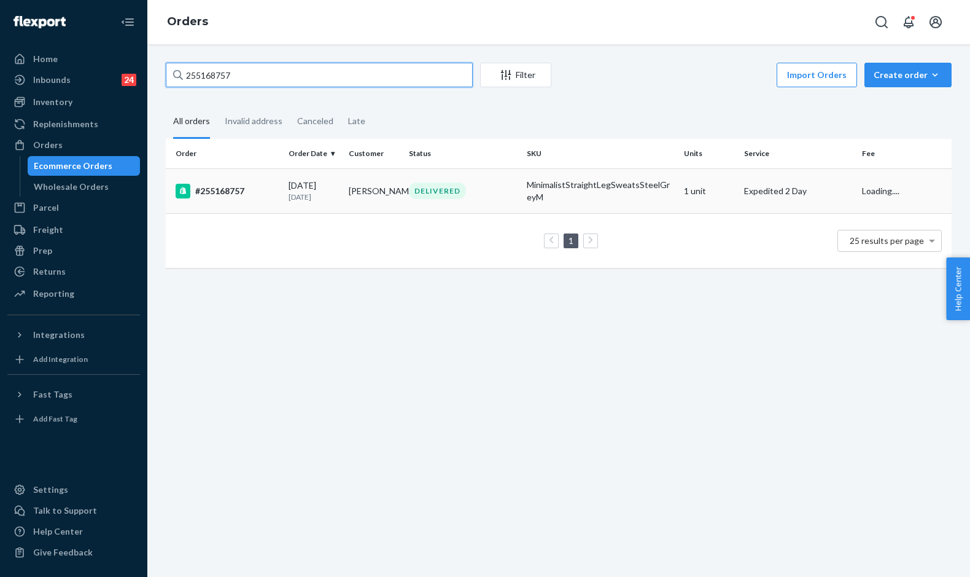
type input "255168757"
click at [256, 177] on td "#255168757" at bounding box center [225, 190] width 118 height 45
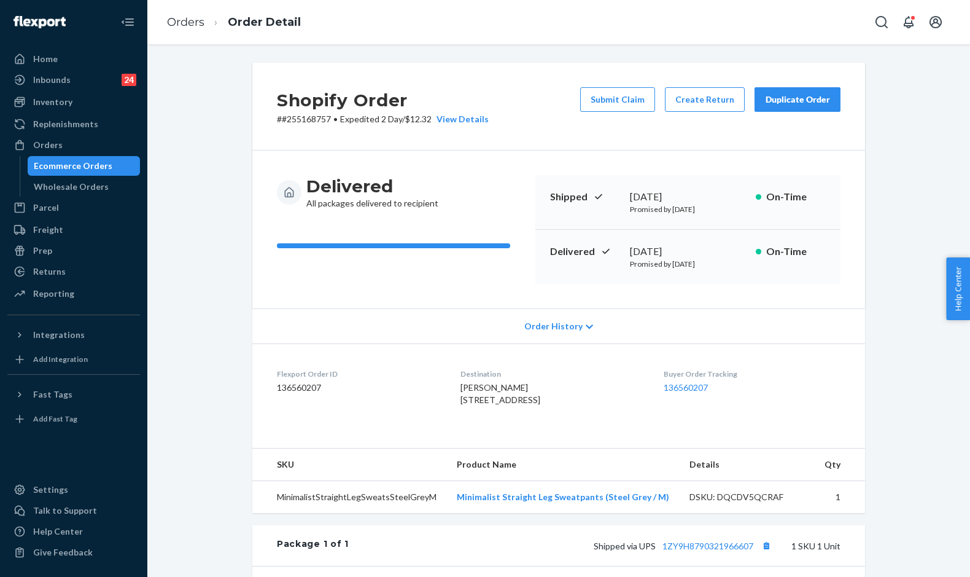
click at [778, 100] on div "Duplicate Order" at bounding box center [797, 99] width 65 height 12
click at [786, 98] on div "Duplicate Order" at bounding box center [797, 99] width 65 height 12
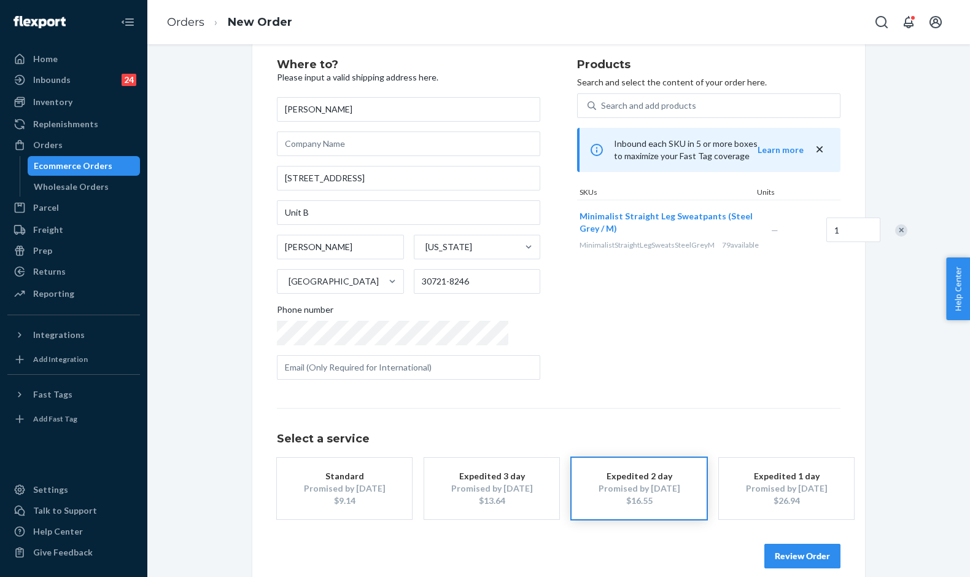
scroll to position [44, 0]
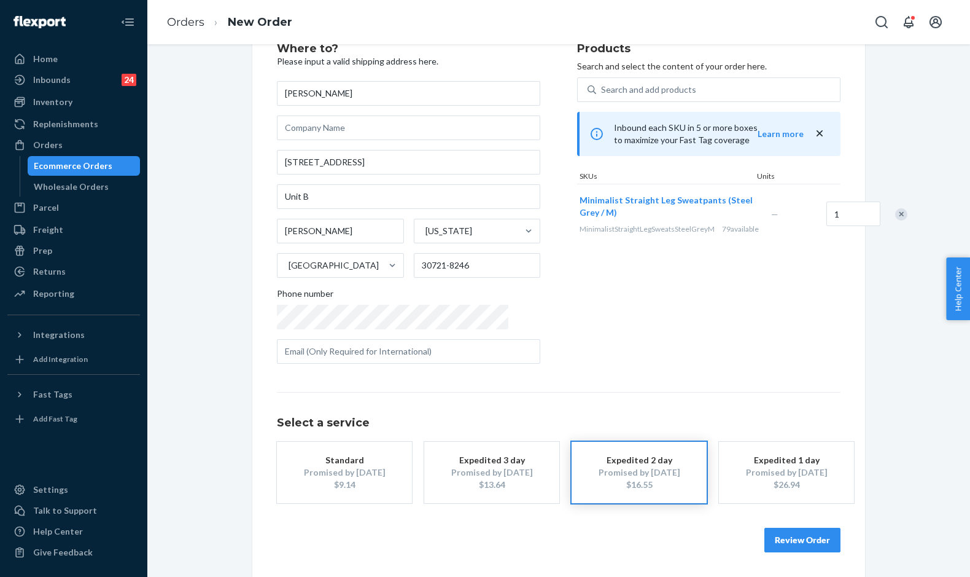
drag, startPoint x: 790, startPoint y: 542, endPoint x: 802, endPoint y: 517, distance: 27.2
click at [791, 542] on button "Review Order" at bounding box center [802, 539] width 76 height 25
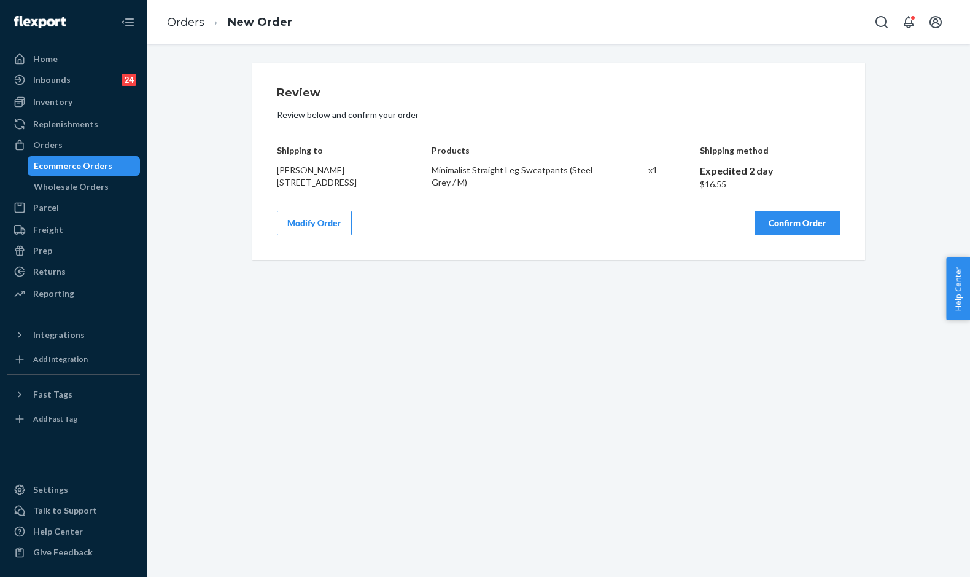
click at [786, 235] on button "Confirm Order" at bounding box center [798, 223] width 86 height 25
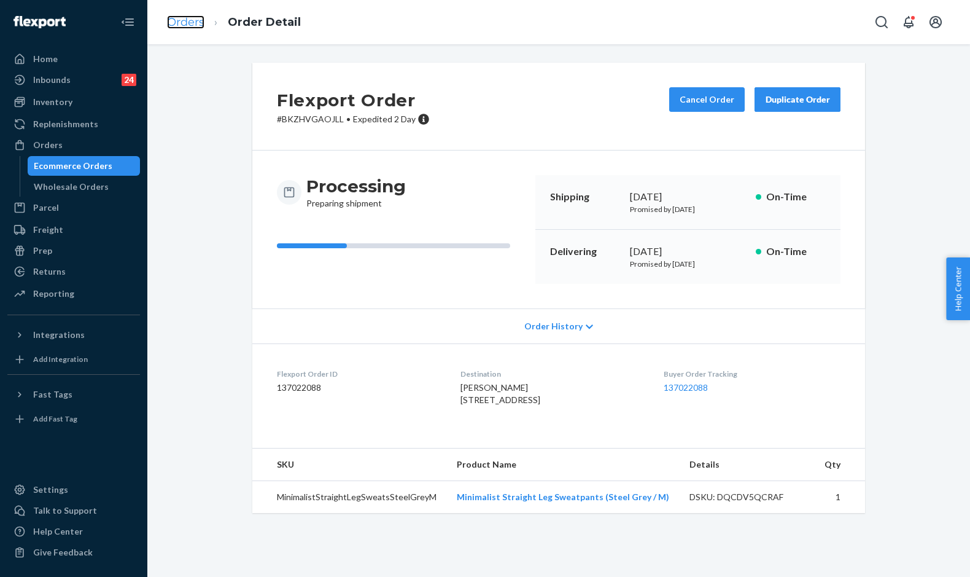
click at [190, 26] on link "Orders" at bounding box center [185, 22] width 37 height 14
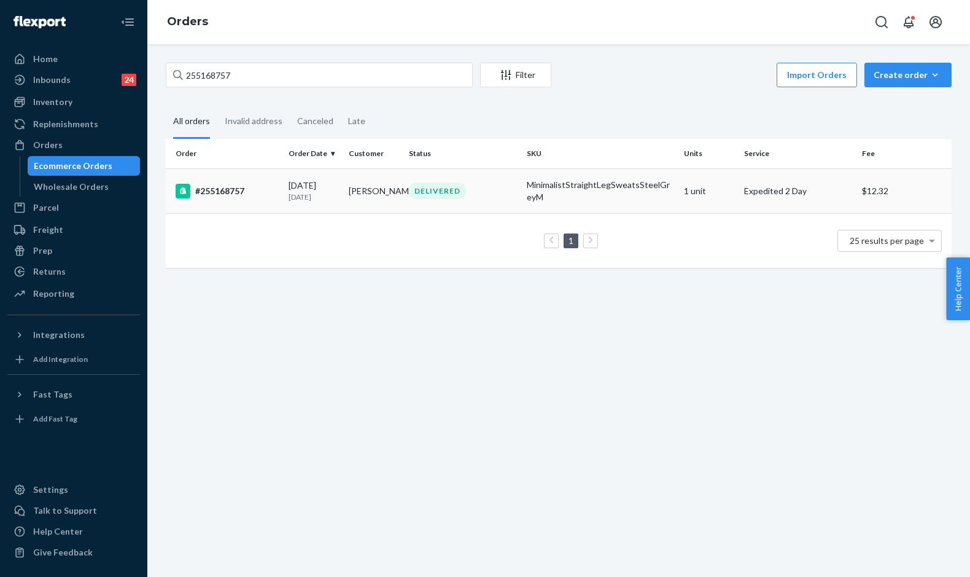
click at [408, 209] on td "DELIVERED" at bounding box center [463, 190] width 118 height 45
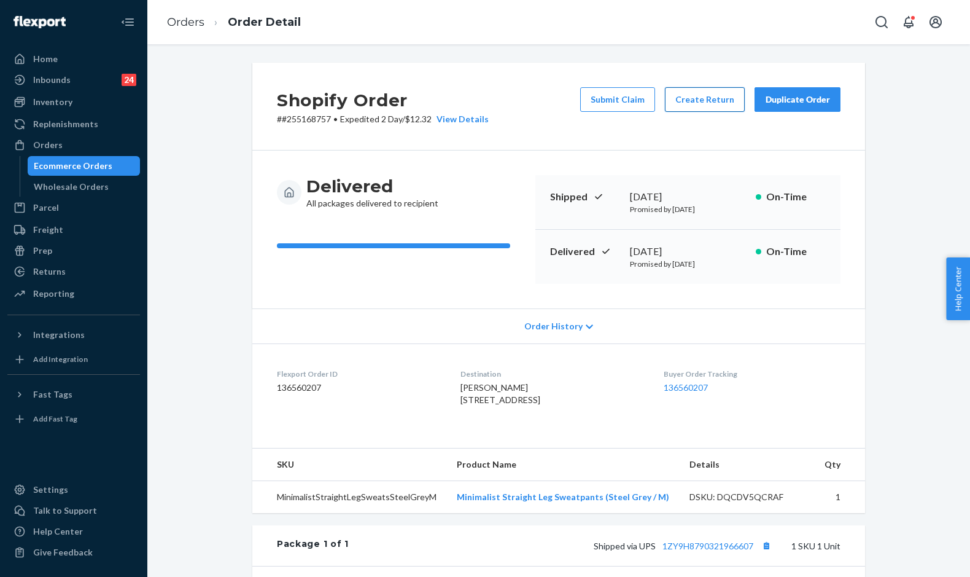
click at [701, 105] on button "Create Return" at bounding box center [705, 99] width 80 height 25
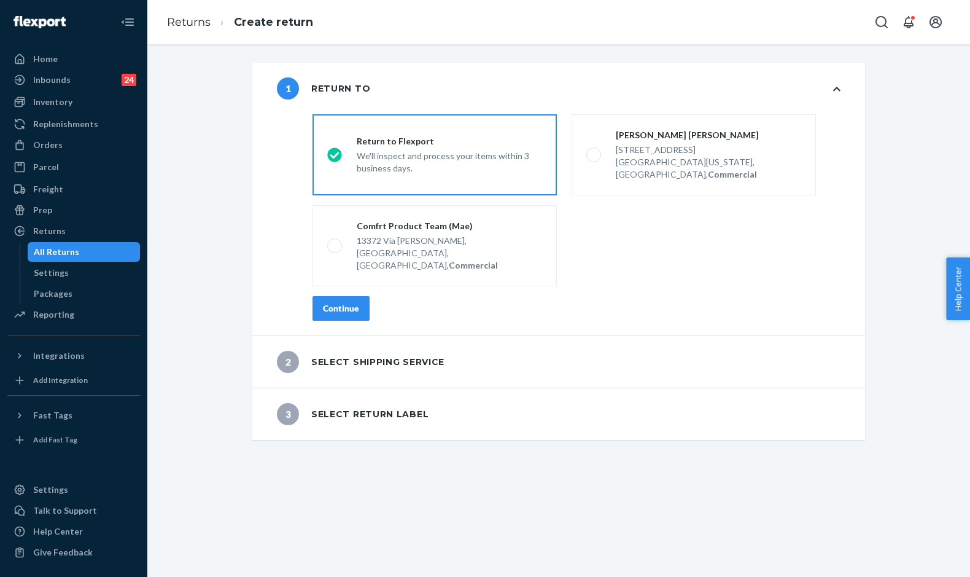
click at [339, 302] on div "Continue" at bounding box center [341, 308] width 36 height 12
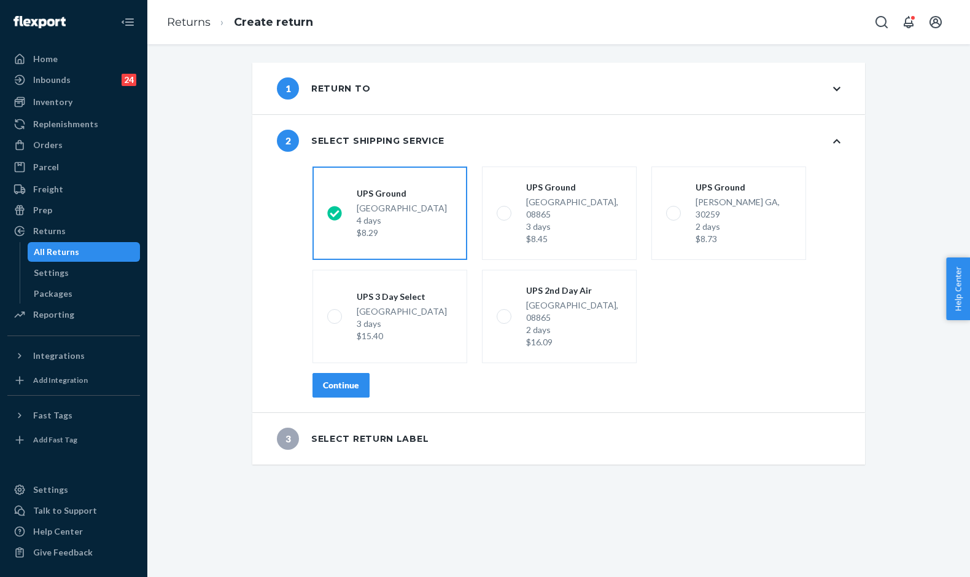
click at [327, 373] on button "Continue" at bounding box center [341, 385] width 57 height 25
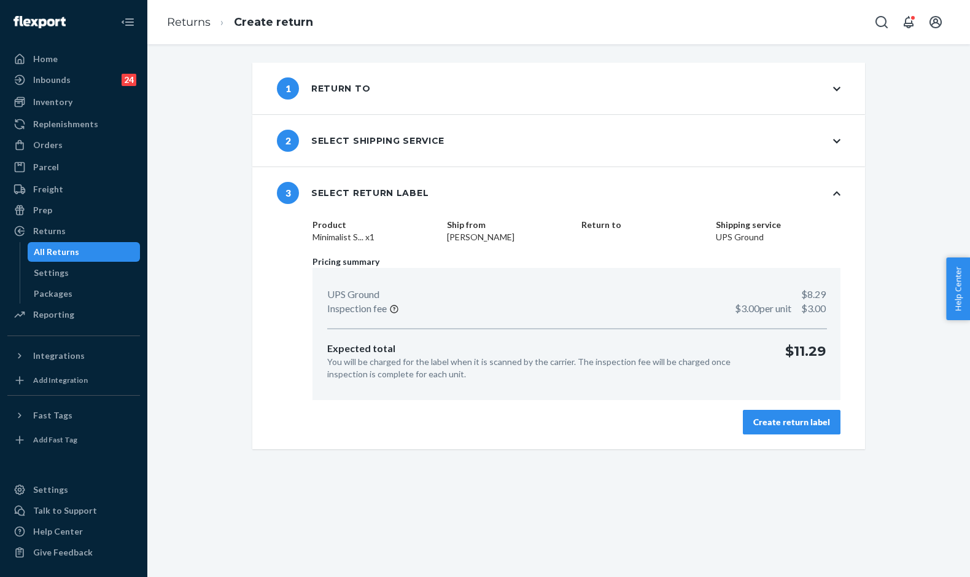
click at [766, 426] on div "Create return label" at bounding box center [791, 422] width 77 height 12
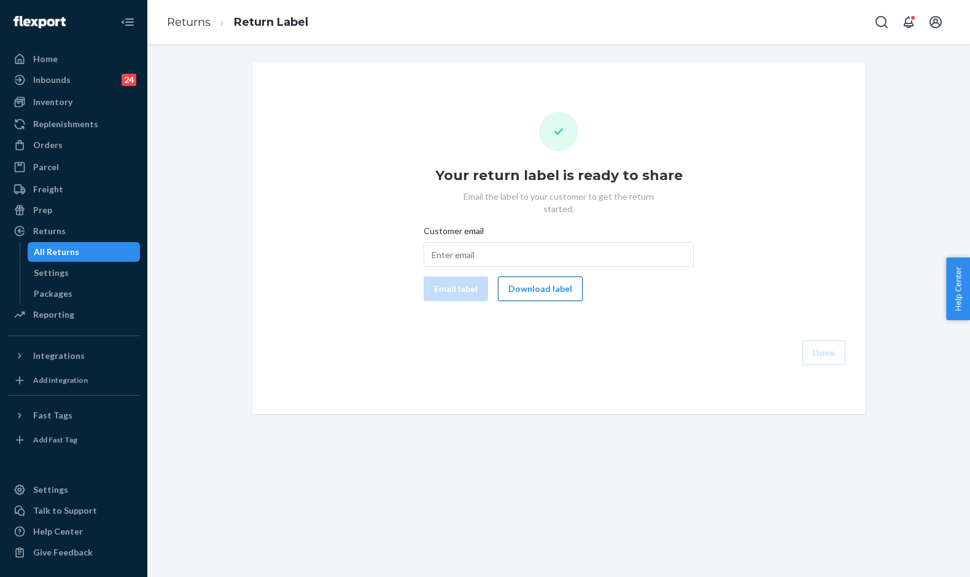
click at [547, 281] on button "Download label" at bounding box center [540, 288] width 85 height 25
drag, startPoint x: 196, startPoint y: 16, endPoint x: 196, endPoint y: 23, distance: 7.4
click at [196, 23] on link "Returns" at bounding box center [189, 22] width 44 height 14
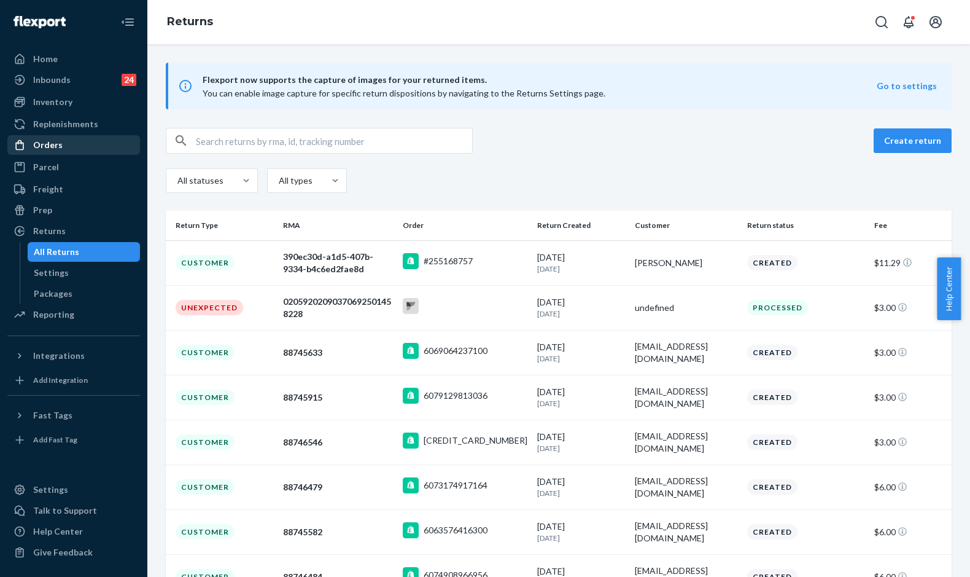
click at [78, 153] on div "Orders" at bounding box center [74, 144] width 130 height 17
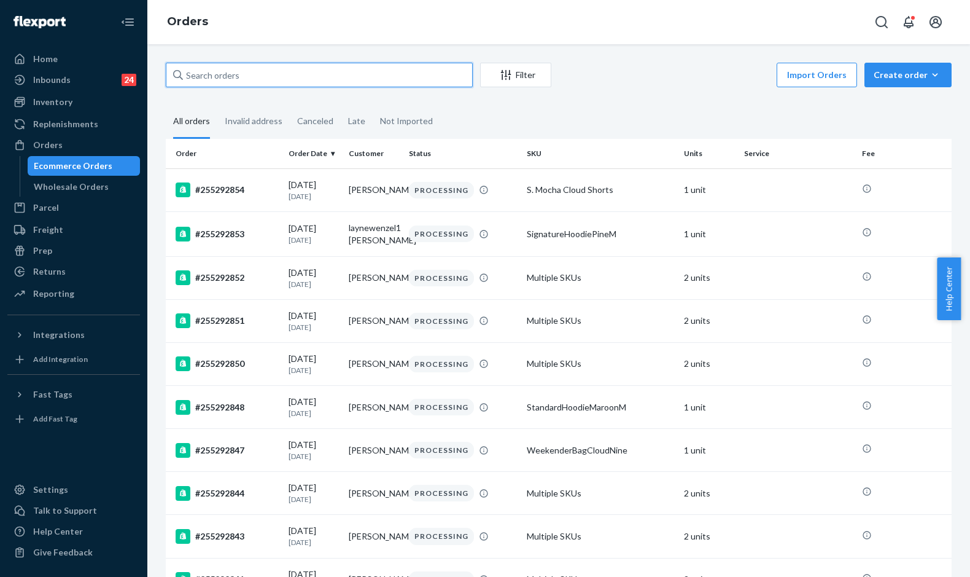
click at [238, 76] on input "text" at bounding box center [319, 75] width 307 height 25
click at [230, 63] on input "text" at bounding box center [319, 75] width 307 height 25
paste input "255138206"
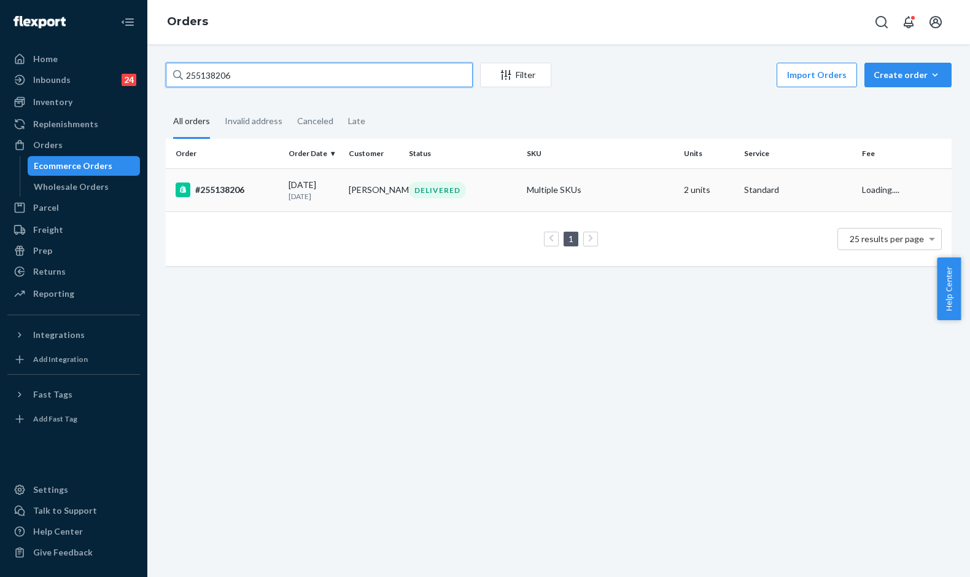
type input "255138206"
click at [286, 188] on td "09/10/2025 10 days ago" at bounding box center [314, 189] width 60 height 43
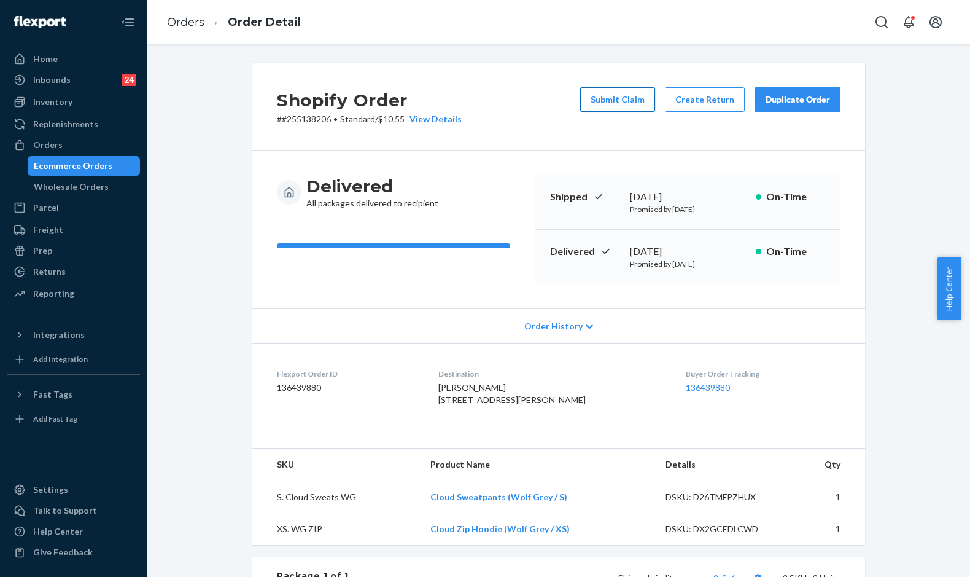
click at [612, 101] on button "Submit Claim" at bounding box center [617, 99] width 75 height 25
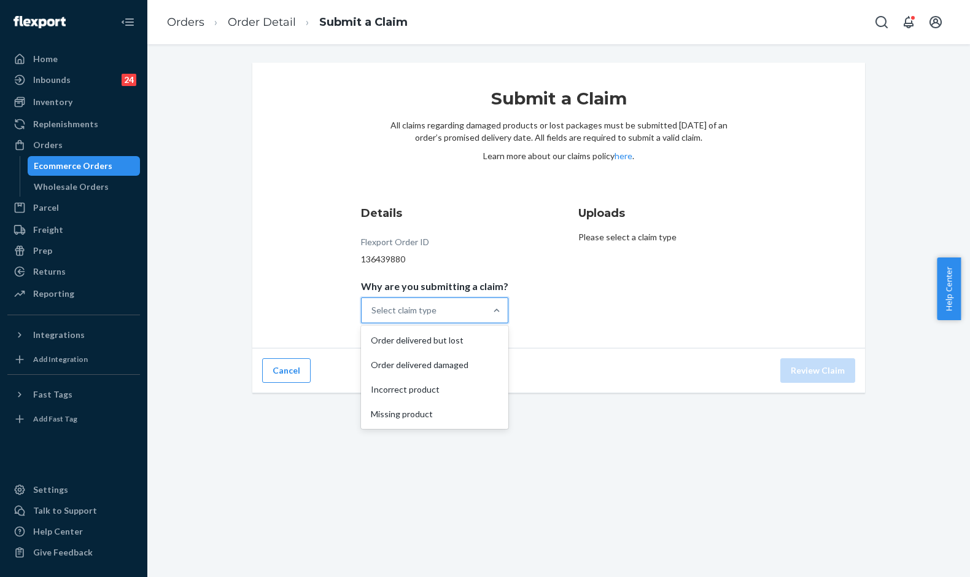
click at [408, 313] on div "Select claim type" at bounding box center [403, 310] width 65 height 12
click at [373, 313] on input "Why are you submitting a claim? option Order delivered but lost focused, 1 of 4…" at bounding box center [371, 310] width 1 height 12
click at [423, 410] on div "Missing product" at bounding box center [435, 414] width 142 height 25
click at [373, 316] on input "Why are you submitting a claim? option Missing product focused, 0 of 4. 4 resul…" at bounding box center [371, 310] width 1 height 12
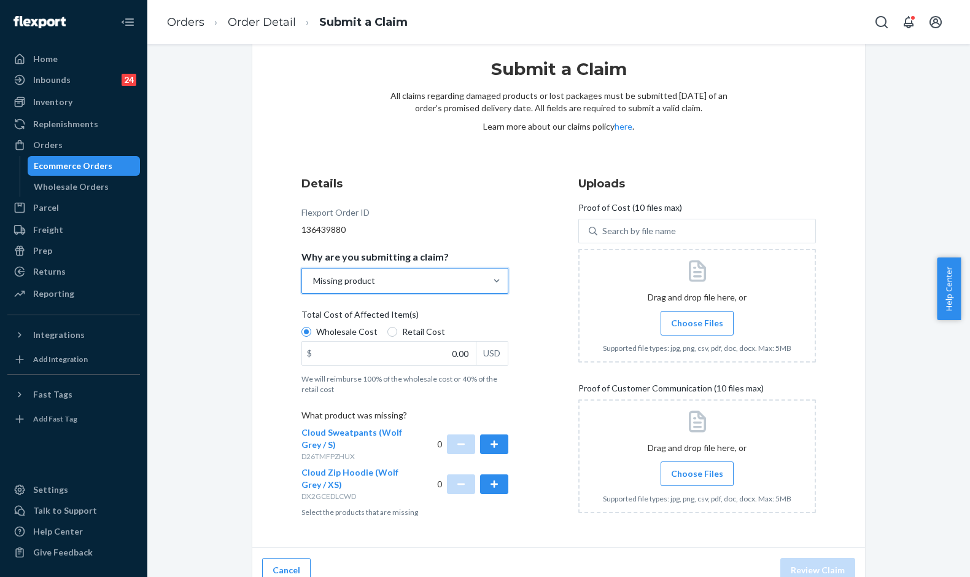
scroll to position [45, 0]
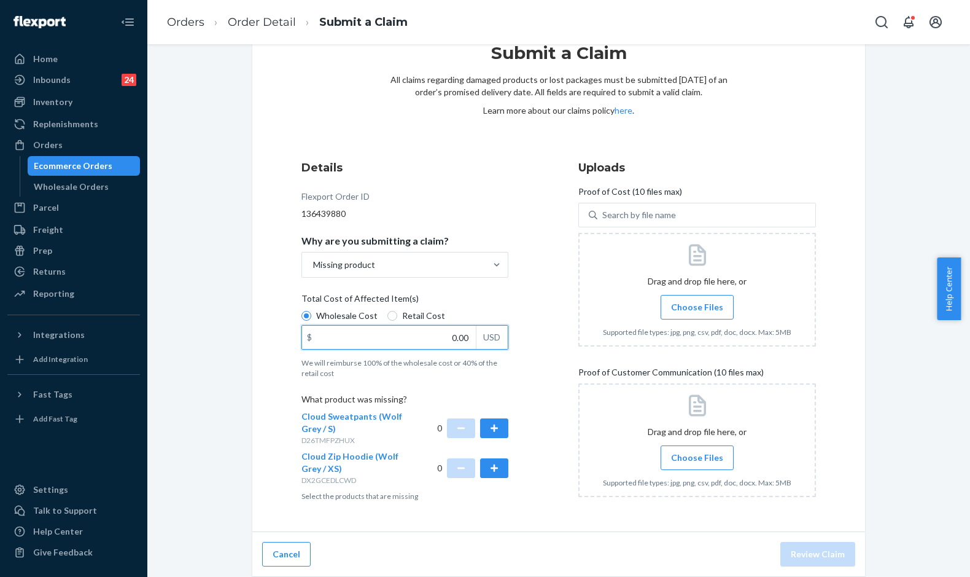
click at [441, 342] on input "0.00" at bounding box center [389, 336] width 174 height 23
type input "47.00"
click at [491, 472] on button "button" at bounding box center [494, 468] width 28 height 20
click at [683, 302] on span "Choose Files" at bounding box center [697, 307] width 52 height 12
click at [697, 302] on input "Choose Files" at bounding box center [697, 307] width 1 height 14
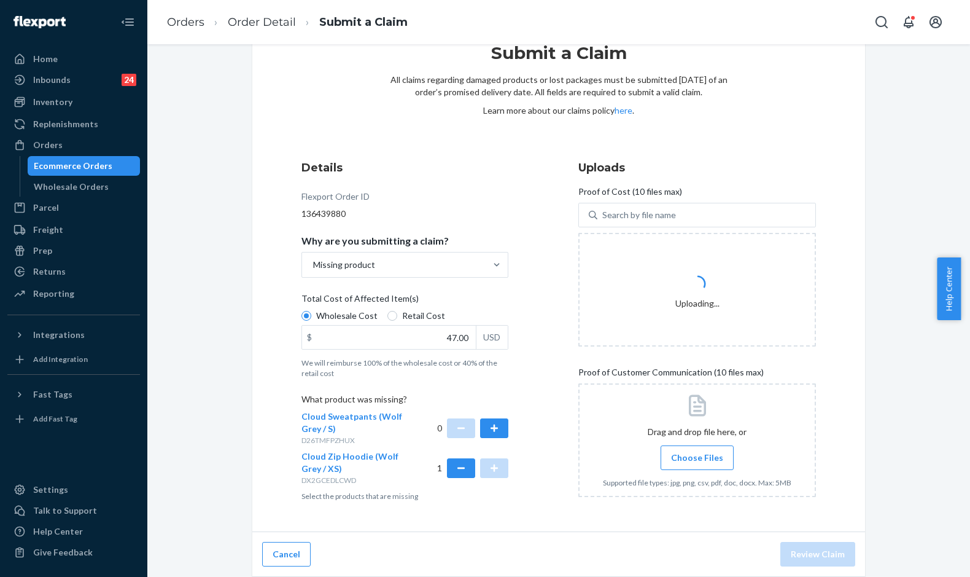
click at [693, 461] on span "Choose Files" at bounding box center [697, 457] width 52 height 12
click at [697, 461] on input "Choose Files" at bounding box center [697, 458] width 1 height 14
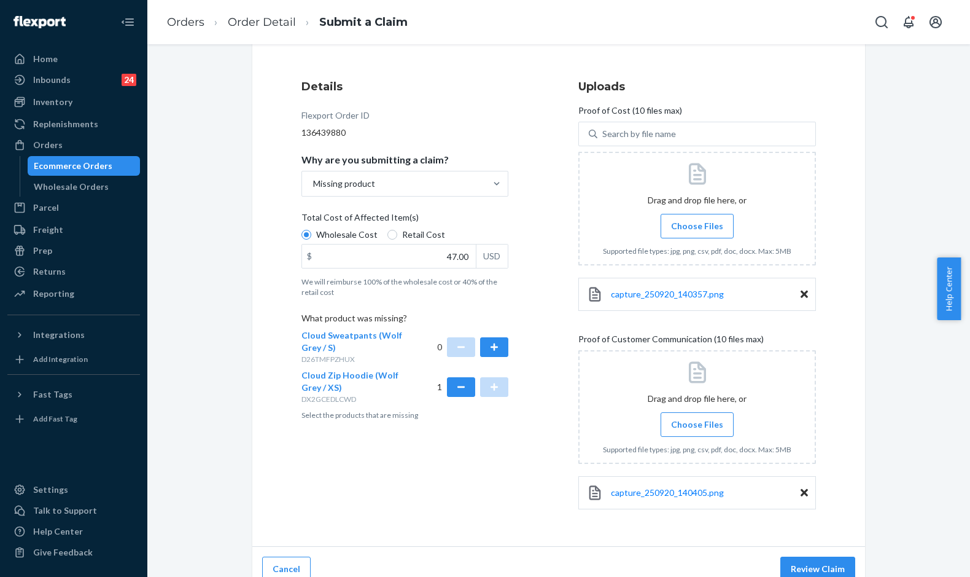
scroll to position [141, 0]
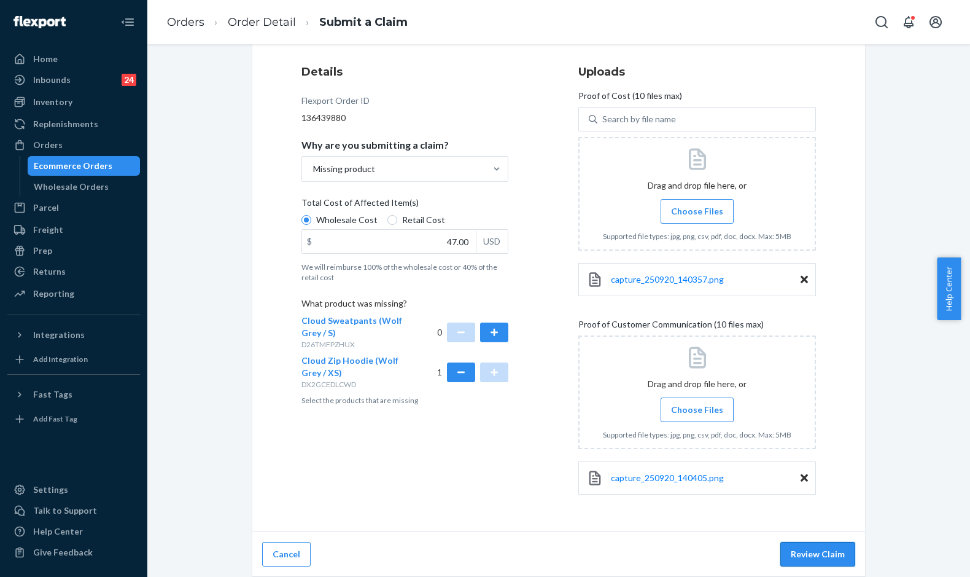
click at [795, 555] on button "Review Claim" at bounding box center [817, 554] width 75 height 25
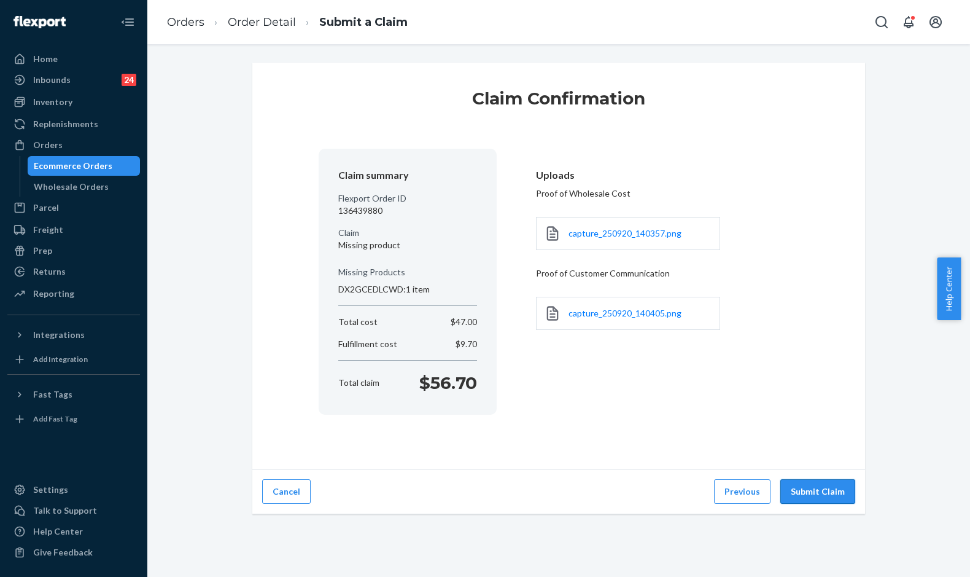
drag, startPoint x: 816, startPoint y: 489, endPoint x: 804, endPoint y: 478, distance: 16.1
click at [816, 490] on button "Submit Claim" at bounding box center [817, 491] width 75 height 25
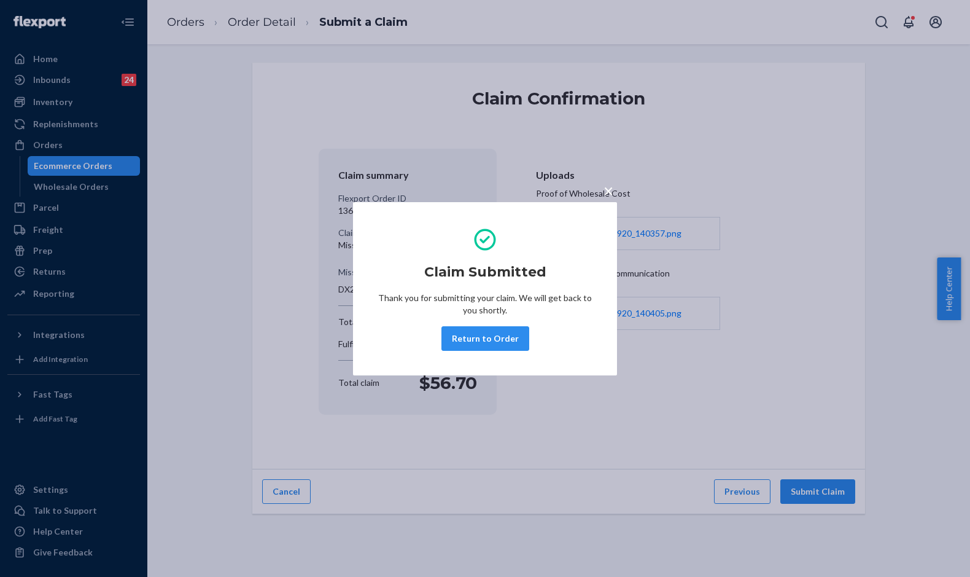
click at [289, 125] on div "× Claim Submitted Thank you for submitting your claim. We will get back to you …" at bounding box center [485, 288] width 970 height 577
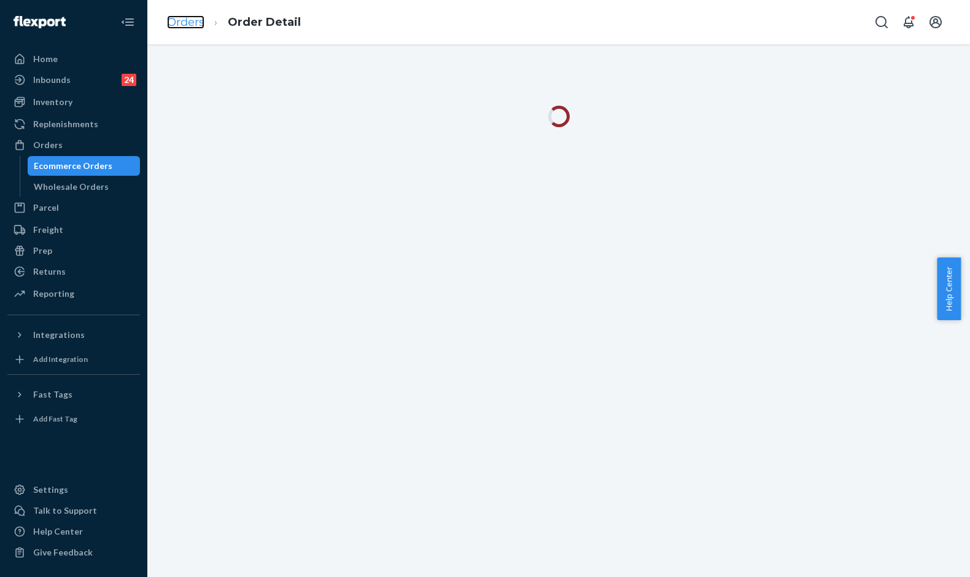
click at [187, 19] on link "Orders" at bounding box center [185, 22] width 37 height 14
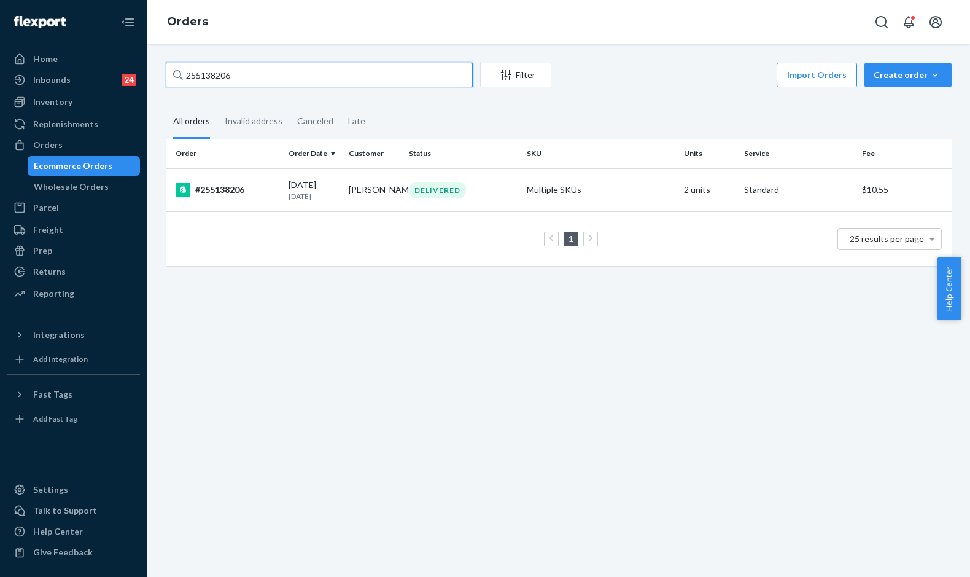
drag, startPoint x: 240, startPoint y: 78, endPoint x: 144, endPoint y: 68, distance: 96.3
click at [138, 70] on div "Home Inbounds 24 Shipping Plans Problems 24 Inventory Products Replenishments O…" at bounding box center [485, 288] width 970 height 577
paste input "210161"
type input "255210161"
click at [268, 192] on div "#255210161" at bounding box center [227, 189] width 103 height 15
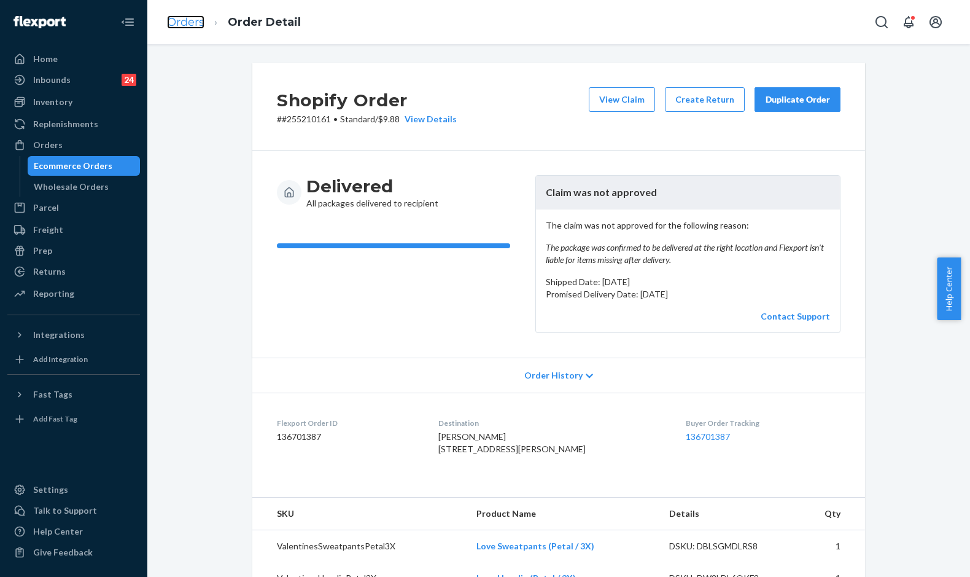
click at [187, 28] on link "Orders" at bounding box center [185, 22] width 37 height 14
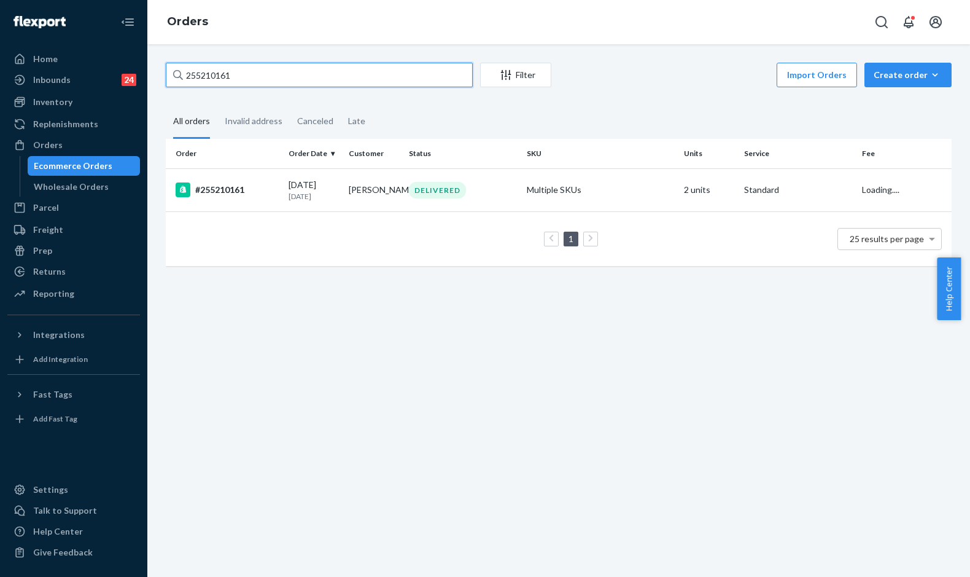
drag, startPoint x: 214, startPoint y: 64, endPoint x: 158, endPoint y: 62, distance: 55.3
click at [158, 62] on div "255210161 Filter Import Orders Create order Ecommerce order Removal order All o…" at bounding box center [558, 310] width 823 height 532
paste input "137552"
type input "255137552"
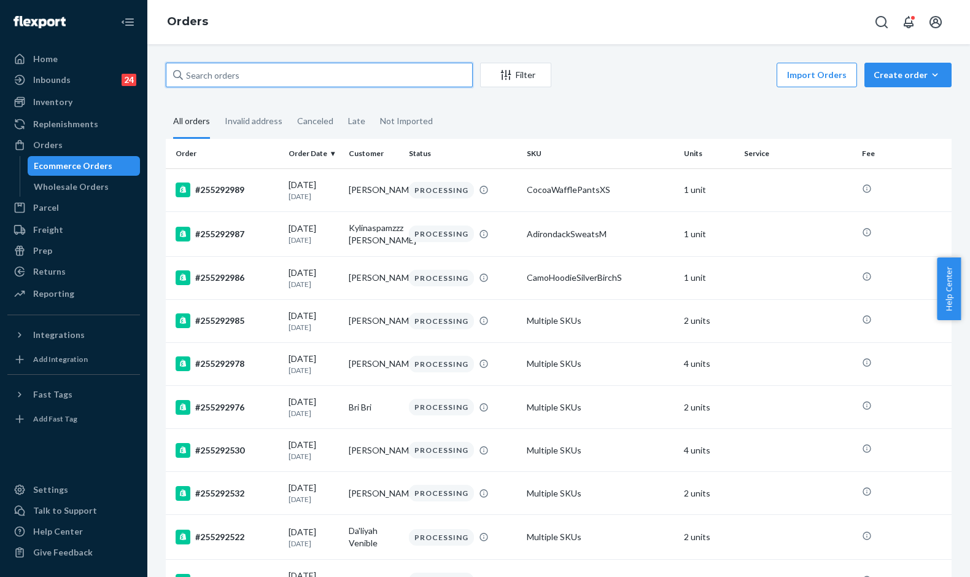
click at [218, 80] on input "text" at bounding box center [319, 75] width 307 height 25
paste input "255137552"
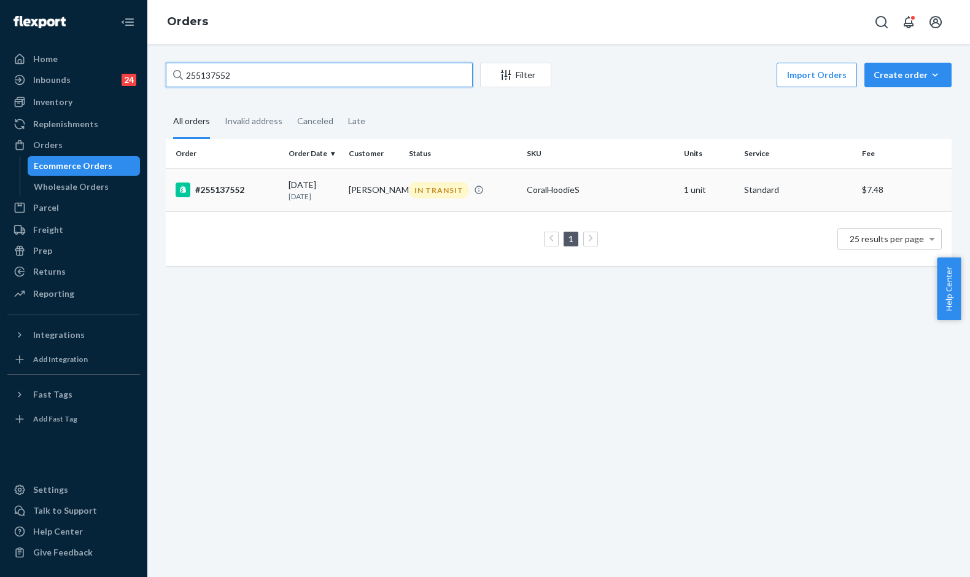
type input "255137552"
click at [255, 192] on div "#255137552" at bounding box center [227, 189] width 103 height 15
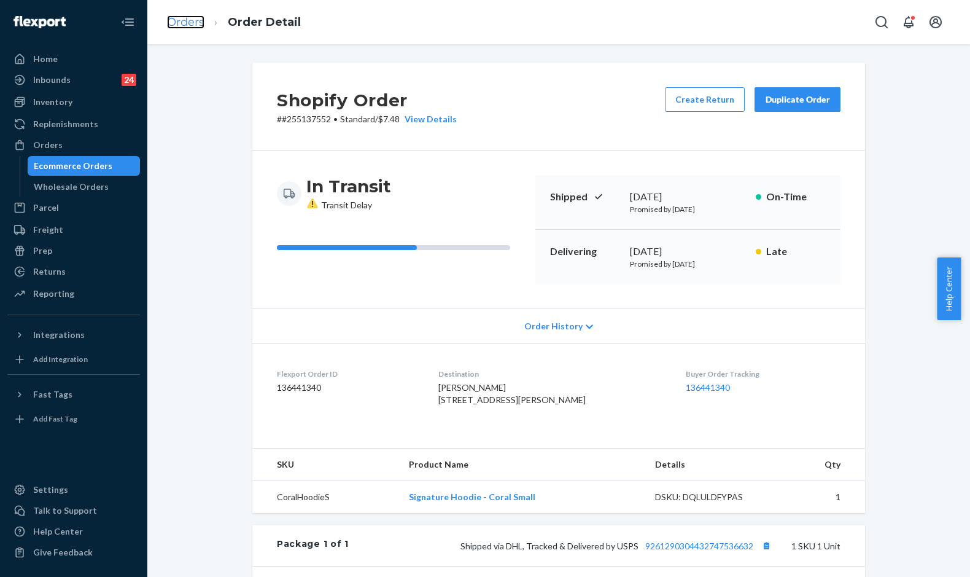
click at [200, 25] on link "Orders" at bounding box center [185, 22] width 37 height 14
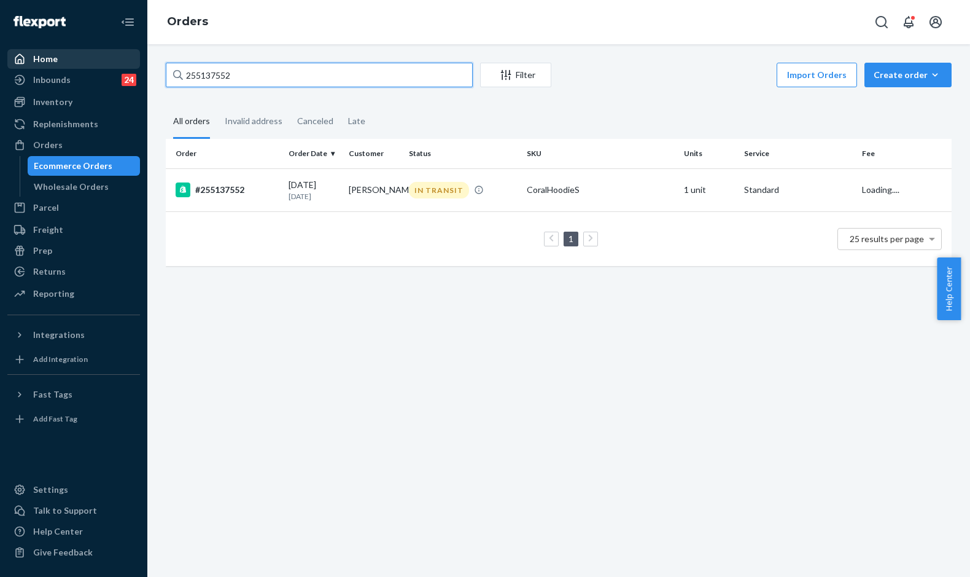
drag, startPoint x: 260, startPoint y: 77, endPoint x: 98, endPoint y: 66, distance: 163.1
click at [98, 66] on div "Home Inbounds 24 Shipping Plans Problems 24 Inventory Products Replenishments O…" at bounding box center [485, 288] width 970 height 577
paste input "Bryan Corado"
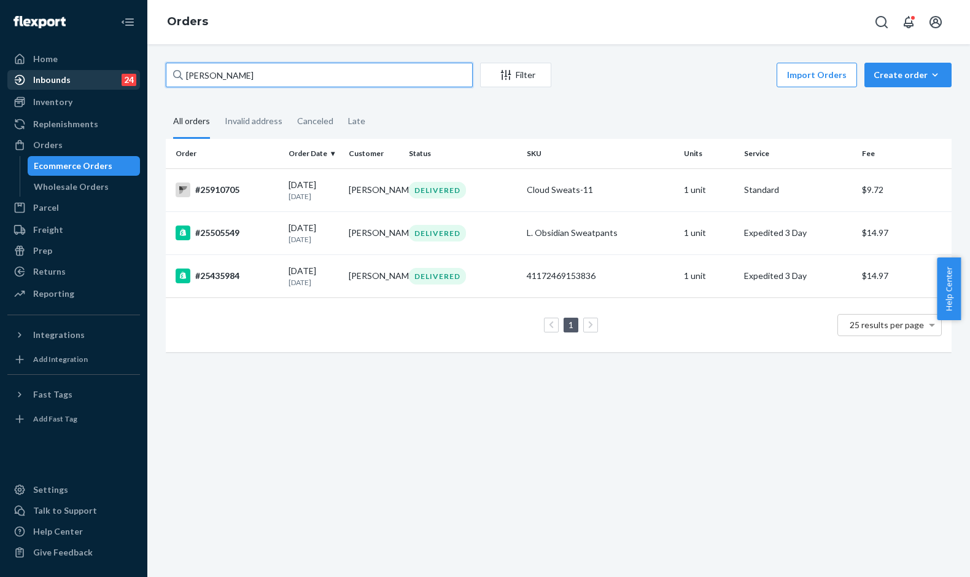
drag, startPoint x: 255, startPoint y: 71, endPoint x: 123, endPoint y: 74, distance: 131.4
click at [126, 79] on div "Home Inbounds 24 Shipping Plans Problems 24 Inventory Products Replenishments O…" at bounding box center [485, 288] width 970 height 577
paste input "255074102"
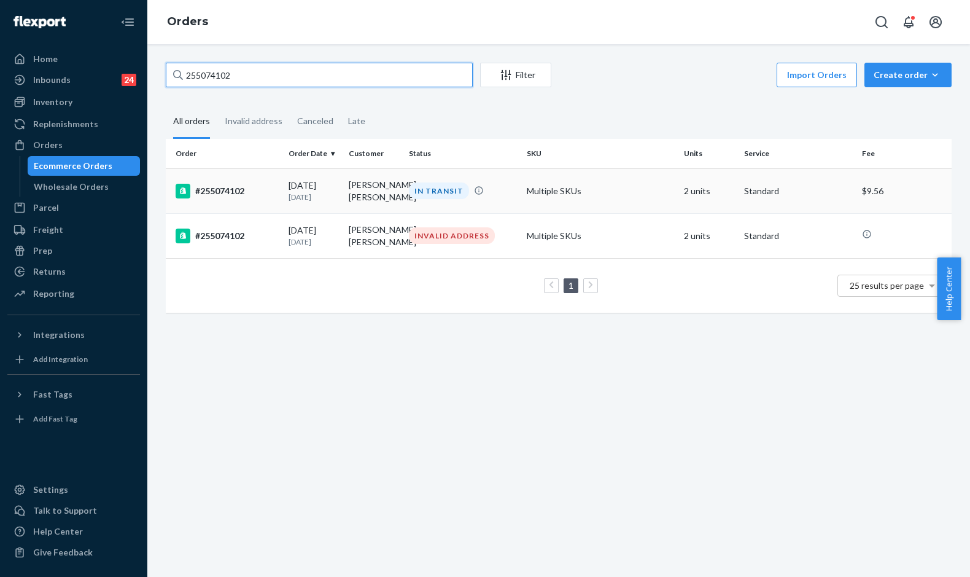
type input "255074102"
click at [276, 207] on td "#255074102" at bounding box center [225, 190] width 118 height 45
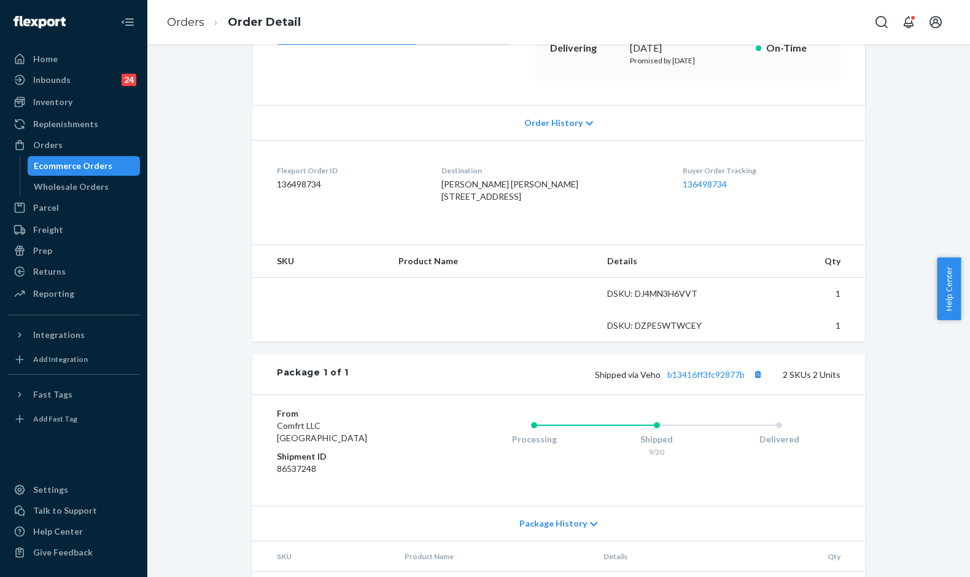
scroll to position [246, 0]
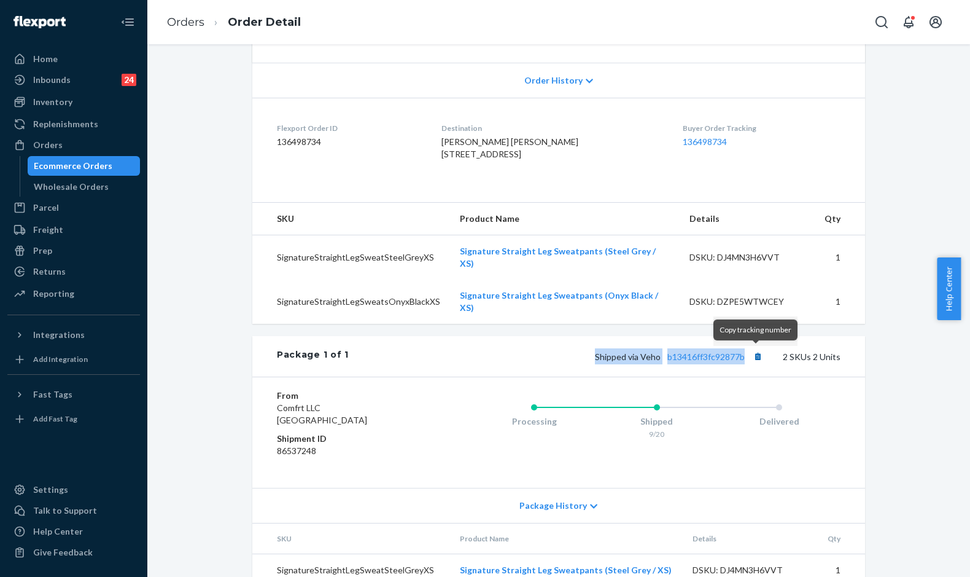
drag, startPoint x: 574, startPoint y: 364, endPoint x: 747, endPoint y: 352, distance: 174.2
click at [747, 352] on div "Shipped via Veho b13416ff3fc92877b 2 SKUs 2 Units" at bounding box center [595, 356] width 492 height 16
copy span "Shipped via Veho b13416ff3fc92877b"
click at [179, 20] on link "Orders" at bounding box center [185, 22] width 37 height 14
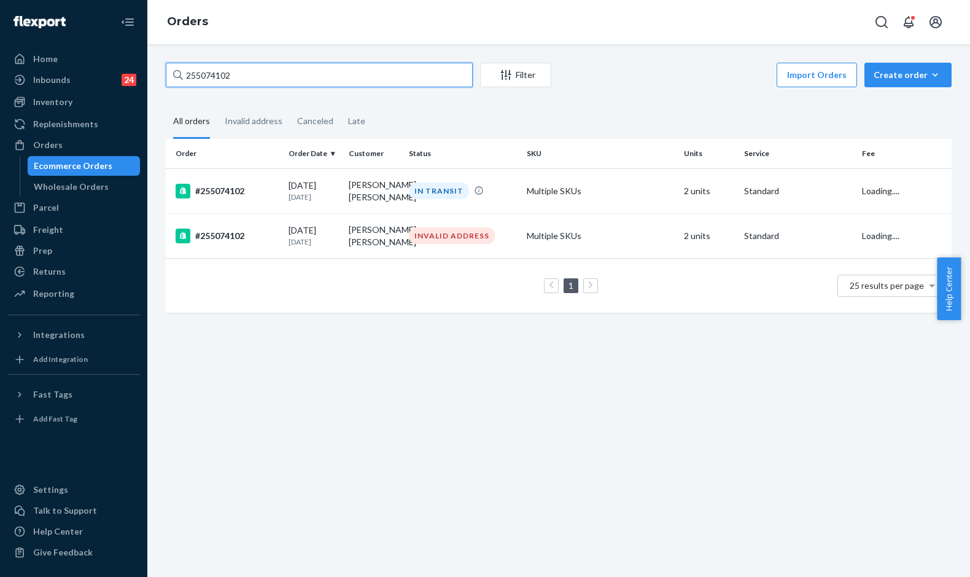
drag, startPoint x: 243, startPoint y: 75, endPoint x: 155, endPoint y: 70, distance: 87.9
click at [155, 70] on div "255074102 Filter Import Orders Create order Ecommerce order Removal order All o…" at bounding box center [558, 310] width 823 height 532
paste input "147094"
type input "255147094"
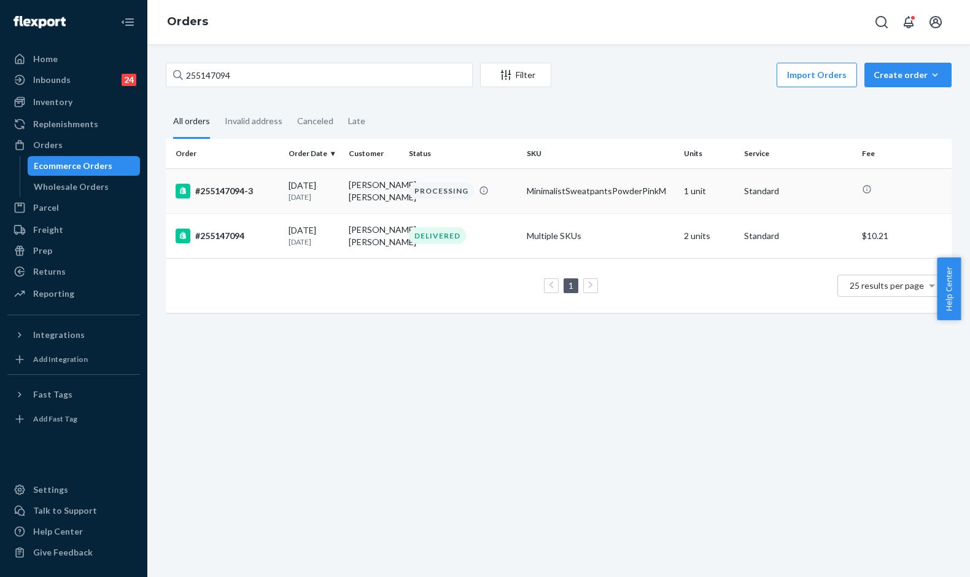
click at [278, 202] on td "#255147094-3" at bounding box center [225, 190] width 118 height 45
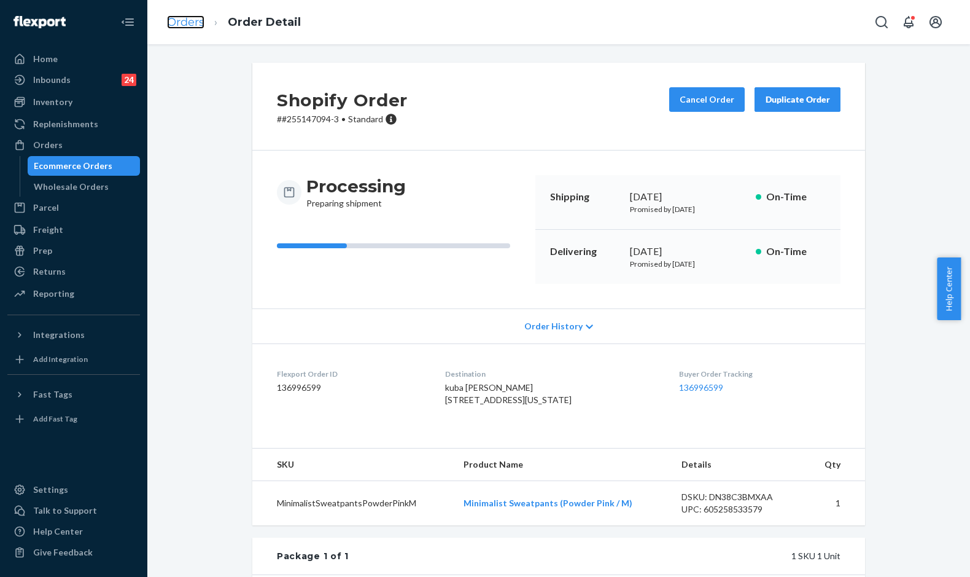
click at [172, 21] on link "Orders" at bounding box center [185, 22] width 37 height 14
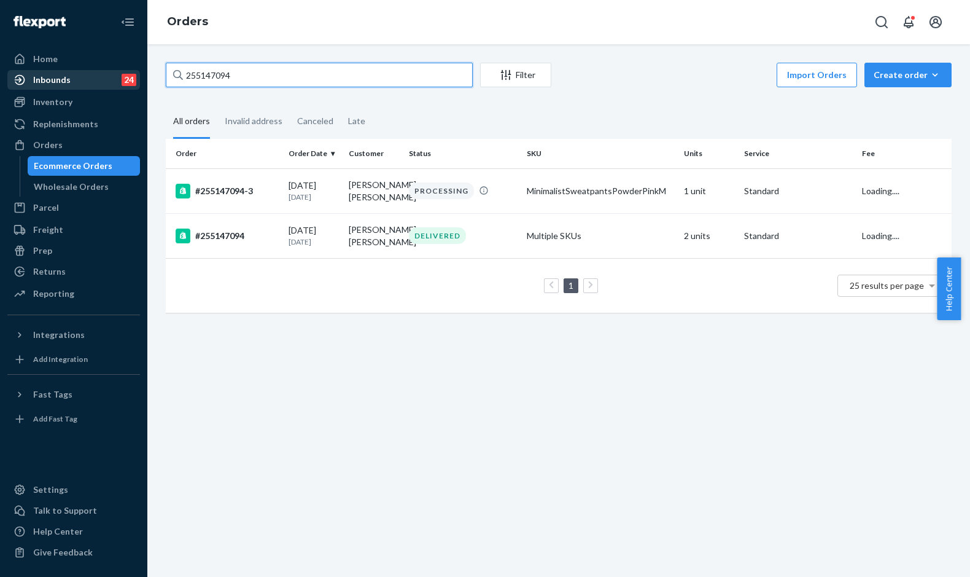
drag, startPoint x: 269, startPoint y: 82, endPoint x: 133, endPoint y: 72, distance: 136.6
click at [133, 72] on div "Home Inbounds 24 Shipping Plans Problems 24 Inventory Products Replenishments O…" at bounding box center [485, 288] width 970 height 577
paste input "224067"
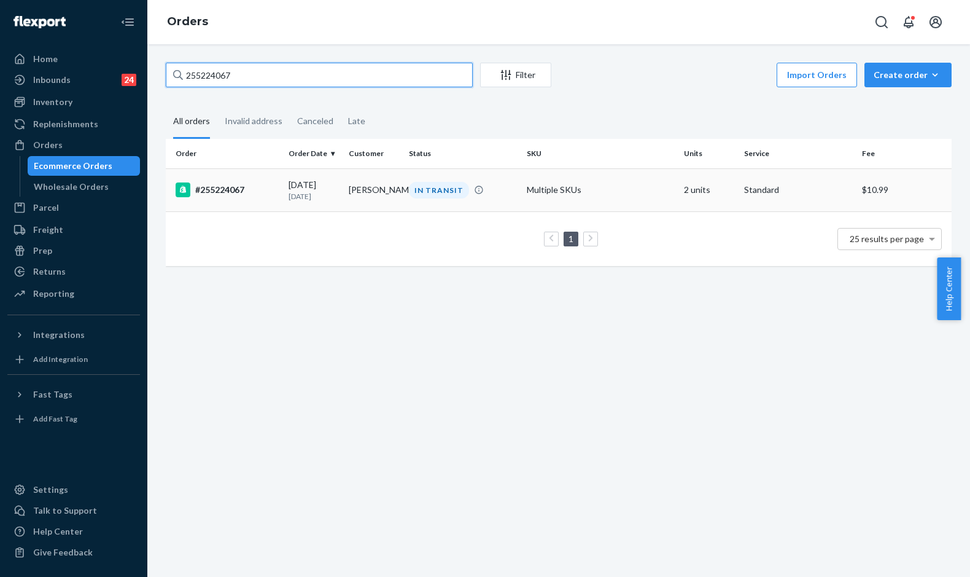
type input "255224067"
click at [247, 187] on div "#255224067" at bounding box center [227, 189] width 103 height 15
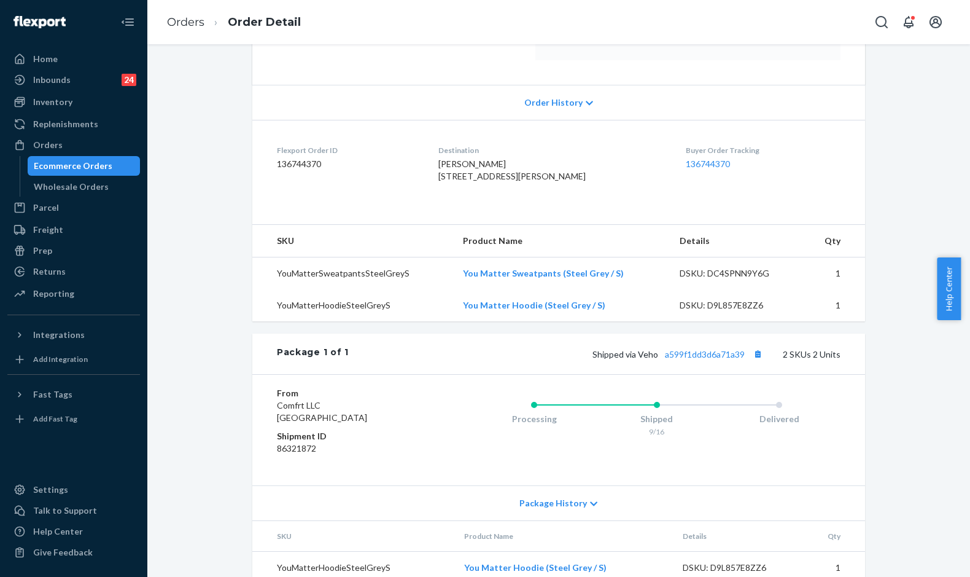
scroll to position [246, 0]
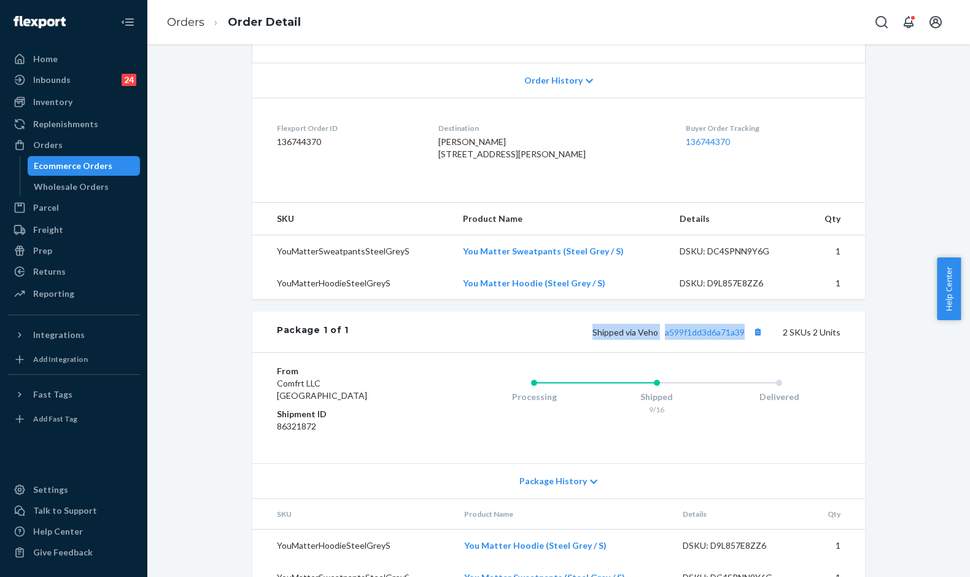
drag, startPoint x: 570, startPoint y: 355, endPoint x: 741, endPoint y: 364, distance: 171.0
click at [741, 340] on div "Shipped via Veho a599f1dd3d6a71a39 2 SKUs 2 Units" at bounding box center [595, 332] width 492 height 16
copy span "Shipped via Veho a599f1dd3d6a71a39"
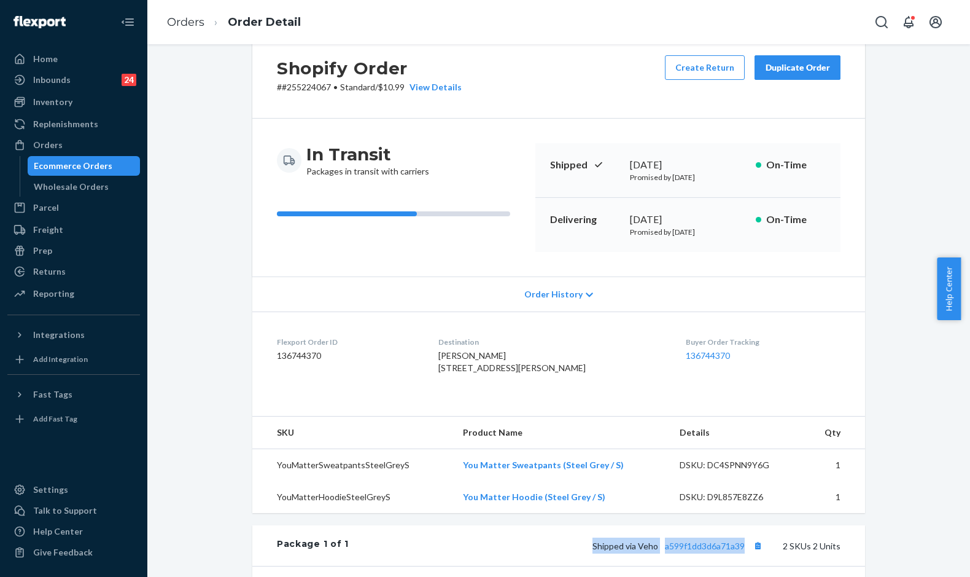
scroll to position [0, 0]
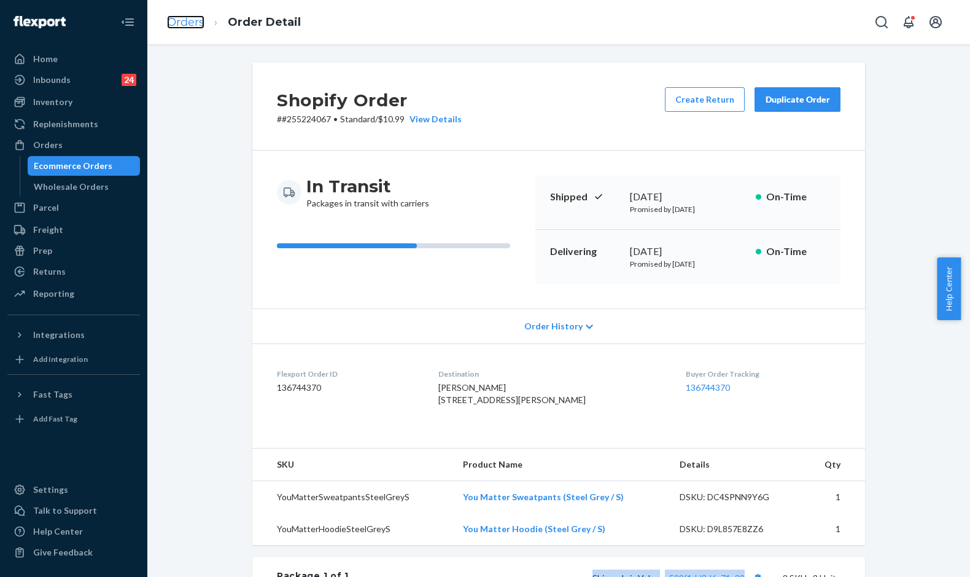
click at [192, 24] on link "Orders" at bounding box center [185, 22] width 37 height 14
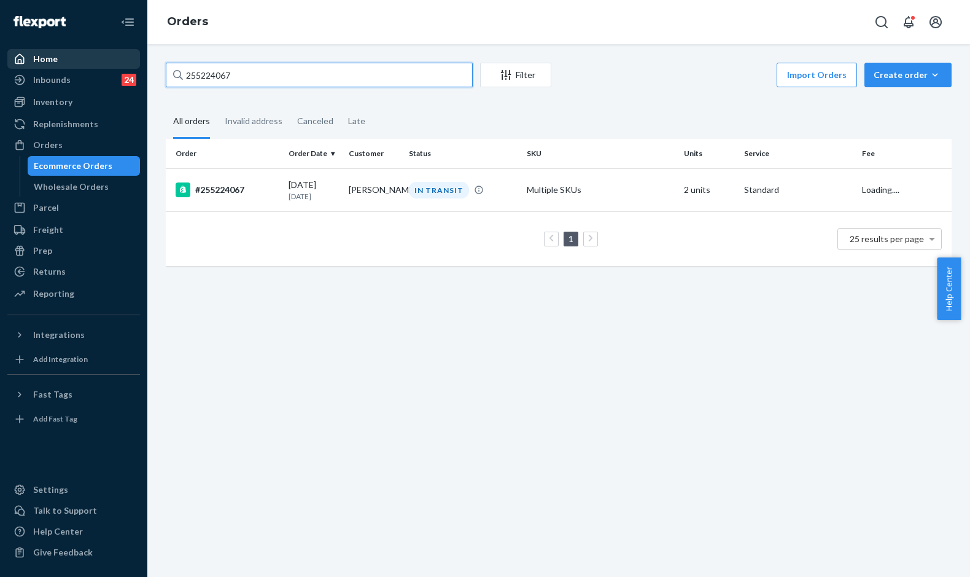
drag, startPoint x: 228, startPoint y: 66, endPoint x: 104, endPoint y: 61, distance: 124.7
click at [104, 61] on div "Home Inbounds 24 Shipping Plans Problems 24 Inventory Products Replenishments O…" at bounding box center [485, 288] width 970 height 577
paste input "049324"
type input "255049324"
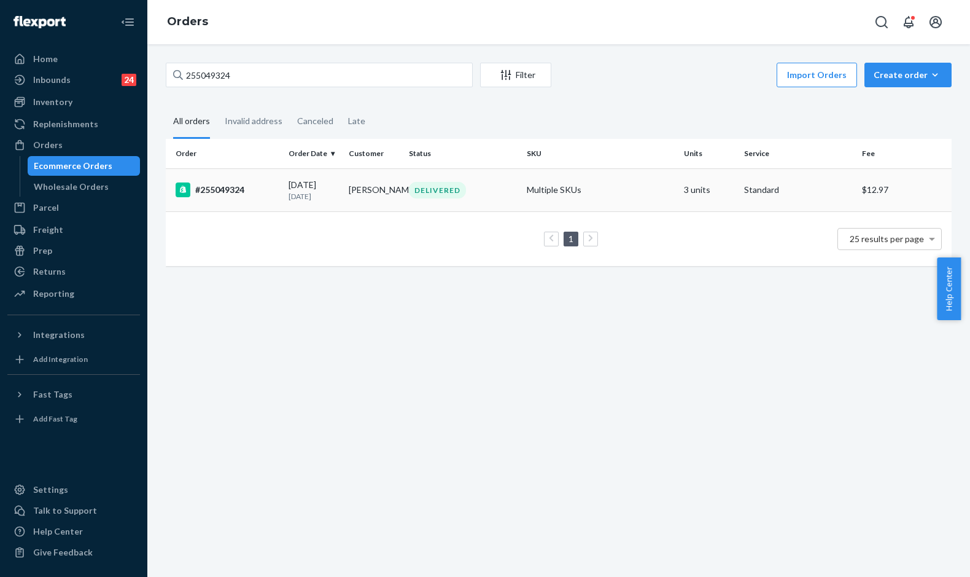
click at [286, 179] on td "09/04/2025 16 days ago" at bounding box center [314, 189] width 60 height 43
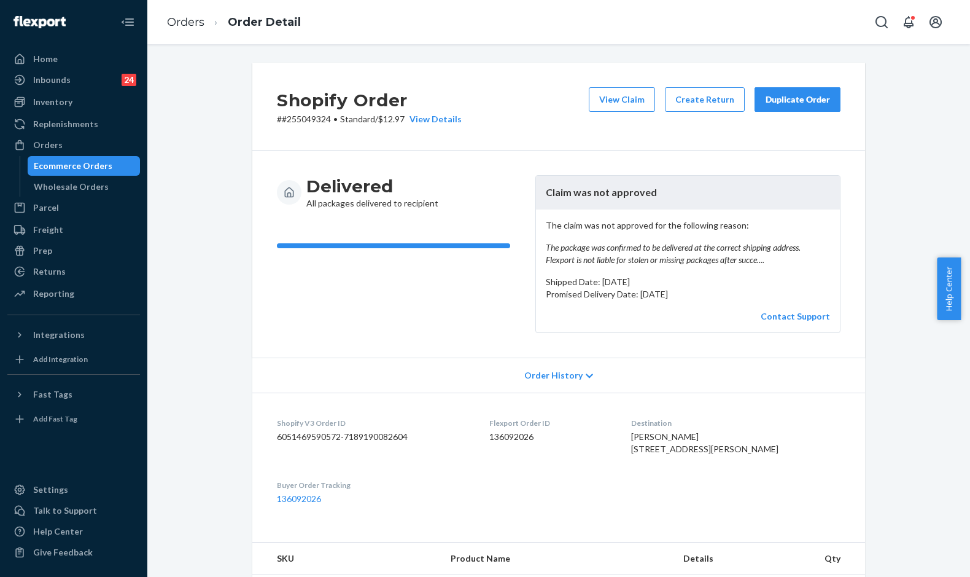
click at [306, 116] on p "# #255049324 • Standard / $12.97 View Details" at bounding box center [369, 119] width 185 height 12
copy p "255049324"
click at [187, 25] on link "Orders" at bounding box center [185, 22] width 37 height 14
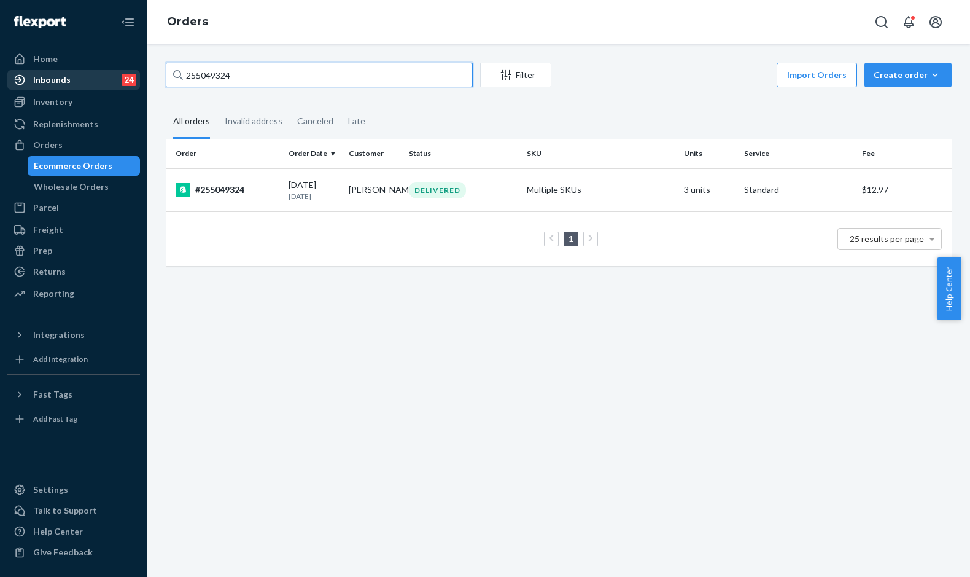
drag, startPoint x: 217, startPoint y: 79, endPoint x: 134, endPoint y: 78, distance: 82.9
click at [134, 78] on div "Home Inbounds 24 Shipping Plans Problems 24 Inventory Products Replenishments O…" at bounding box center [485, 288] width 970 height 577
paste input "Ashley Faulkner"
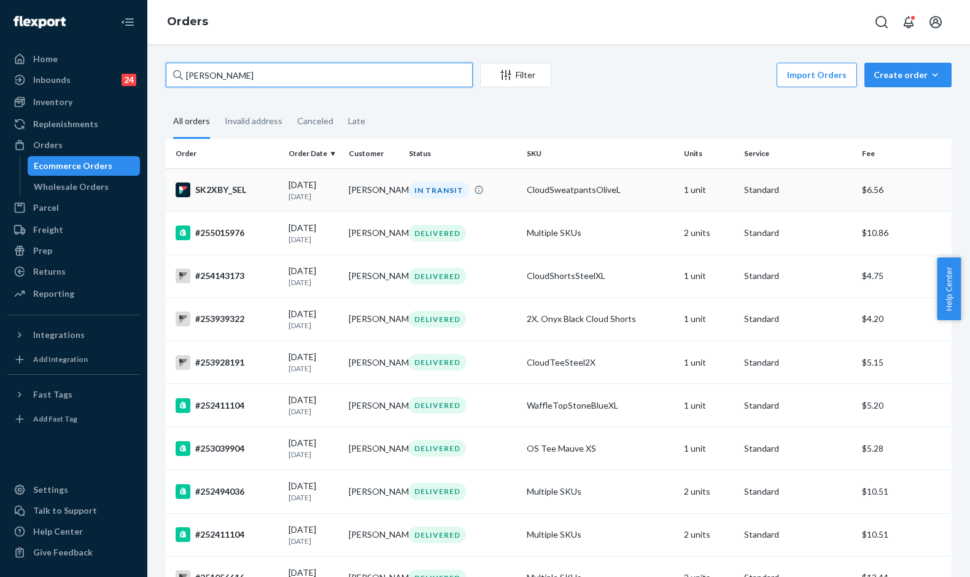
type input "Ashley Faulkner"
click at [269, 192] on div "SK2XBY_SEL" at bounding box center [227, 189] width 103 height 15
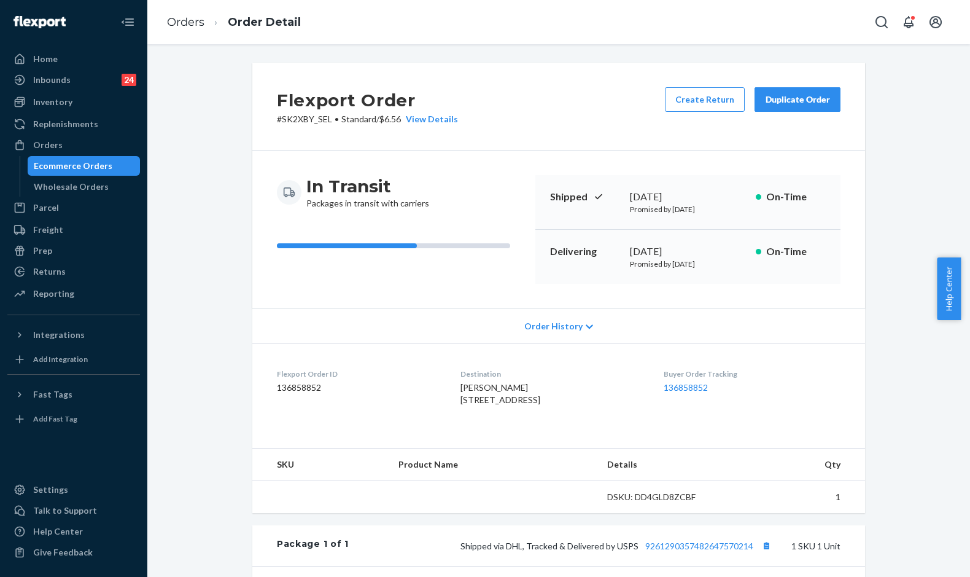
scroll to position [203, 0]
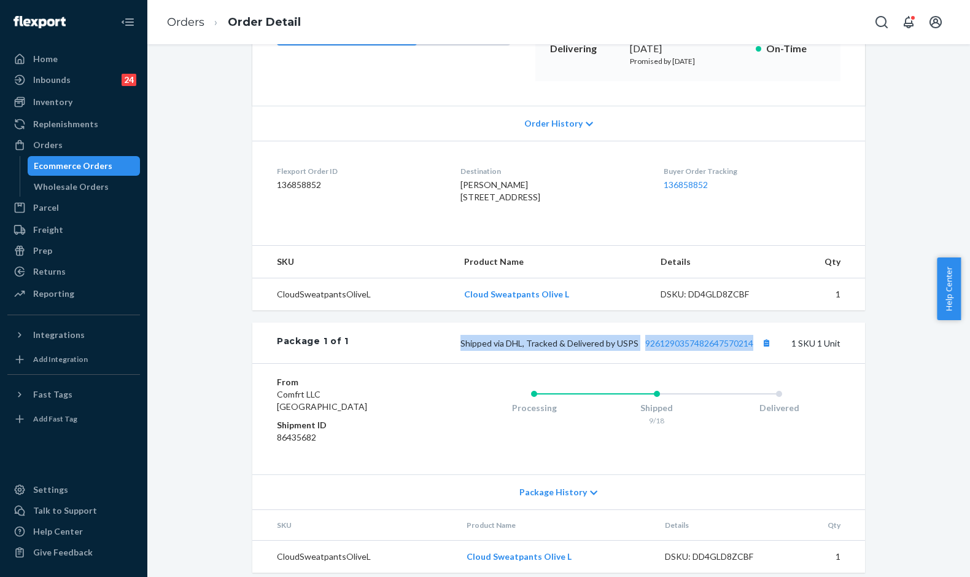
drag, startPoint x: 446, startPoint y: 376, endPoint x: 755, endPoint y: 359, distance: 309.4
click at [755, 359] on div "Package 1 of 1 Shipped via DHL, Tracked & Delivered by USPS 9261290357482647570…" at bounding box center [558, 342] width 613 height 41
copy span "Shipped via DHL, Tracked & Delivered by USPS 9261290357482647570214"
click at [182, 22] on link "Orders" at bounding box center [185, 22] width 37 height 14
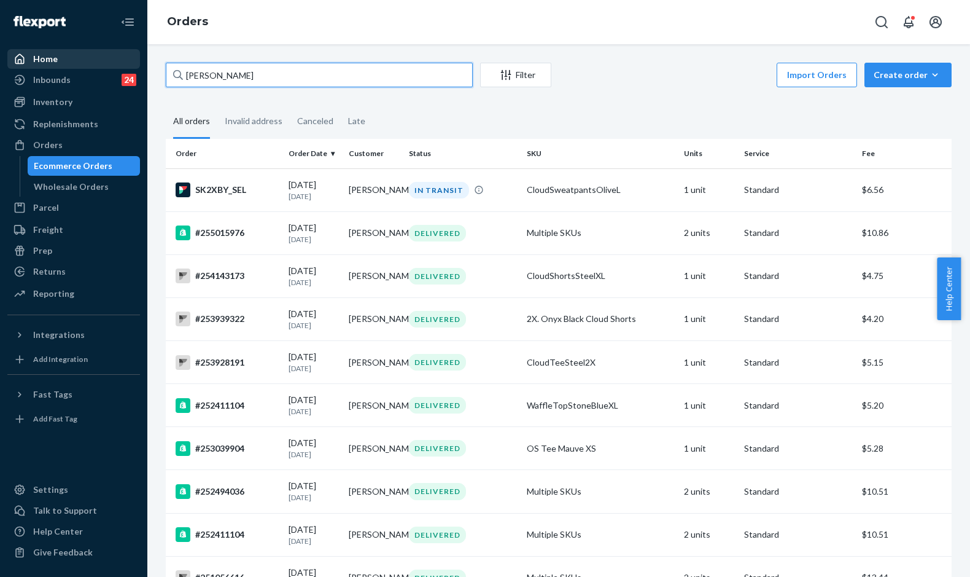
drag, startPoint x: 273, startPoint y: 78, endPoint x: 118, endPoint y: 66, distance: 155.2
click at [118, 66] on div "Home Inbounds 24 Shipping Plans Problems 24 Inventory Products Replenishments O…" at bounding box center [485, 288] width 970 height 577
paste input "Corey Ramos"
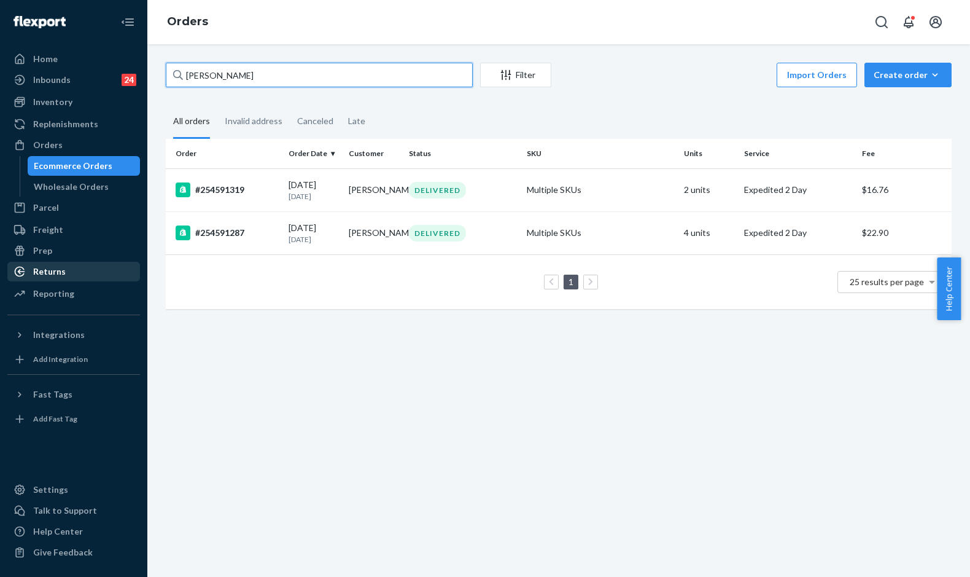
type input "Corey Ramos"
drag, startPoint x: 60, startPoint y: 273, endPoint x: 64, endPoint y: 265, distance: 8.2
click at [61, 273] on div "Returns" at bounding box center [49, 271] width 33 height 12
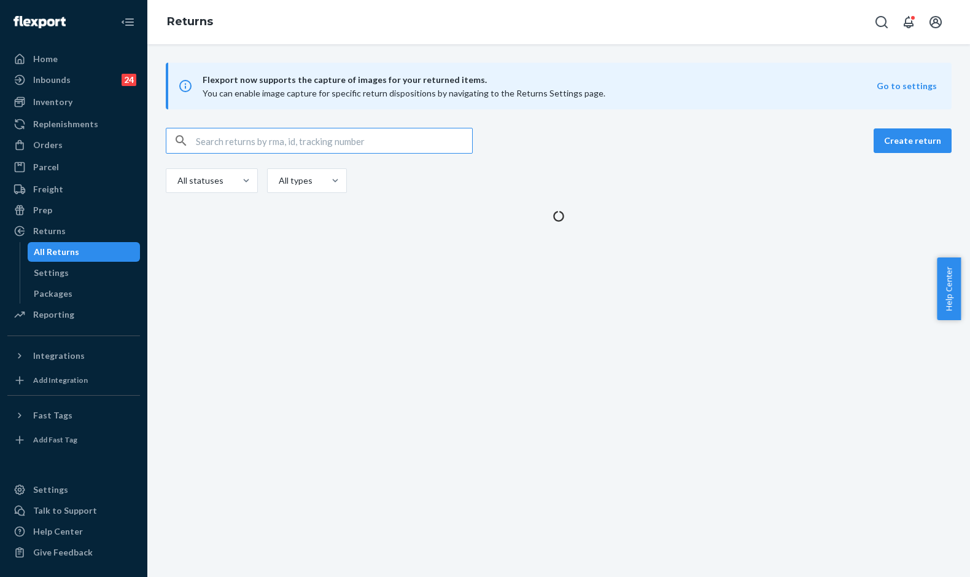
click at [271, 134] on input "text" at bounding box center [334, 140] width 276 height 25
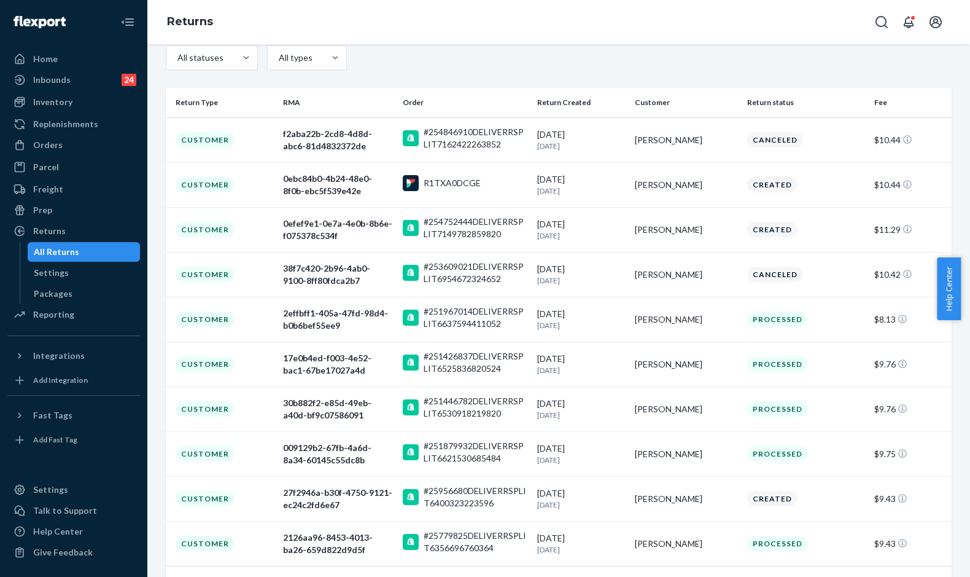
scroll to position [179, 0]
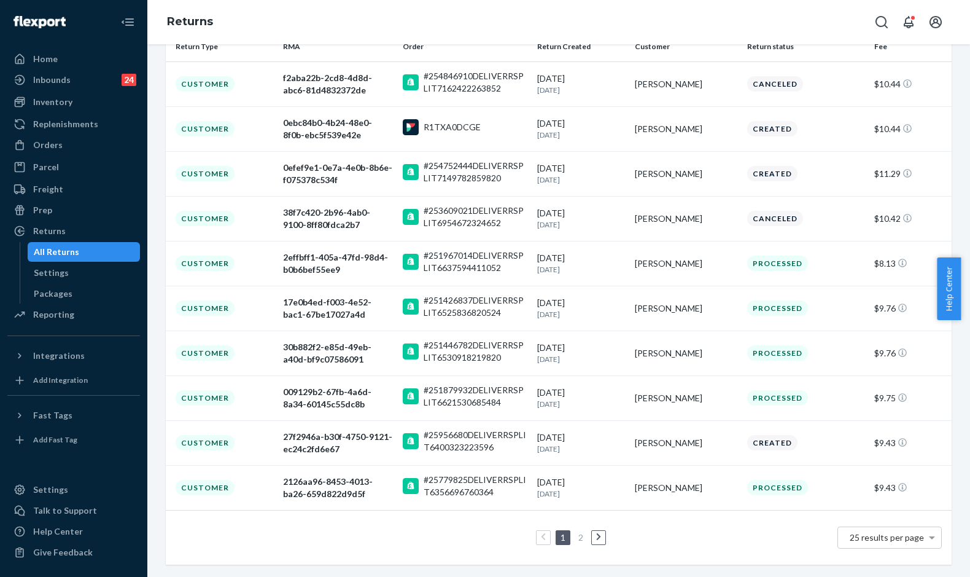
type input "Corey Ramos"
click at [576, 537] on link "2" at bounding box center [581, 537] width 10 height 10
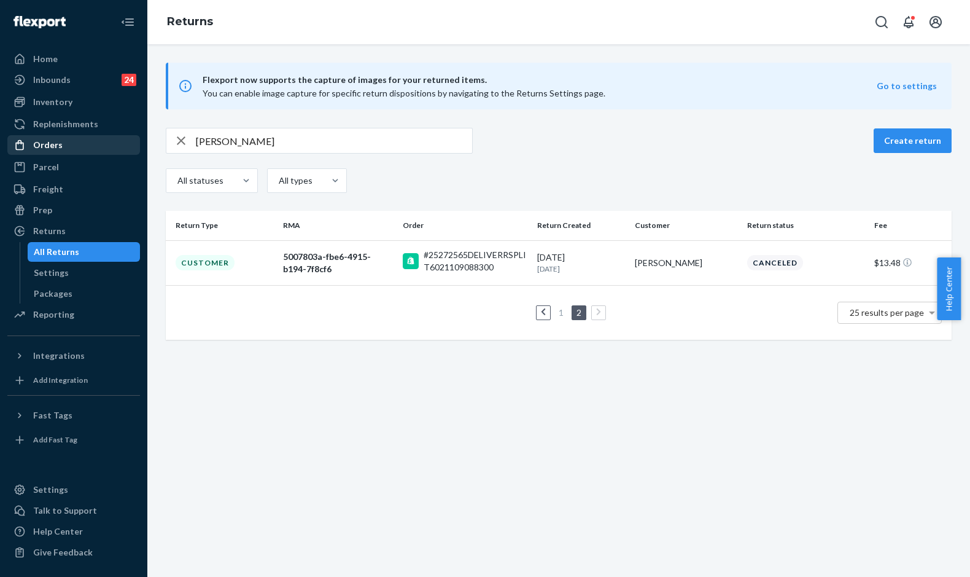
click at [63, 145] on div "Orders" at bounding box center [74, 144] width 130 height 17
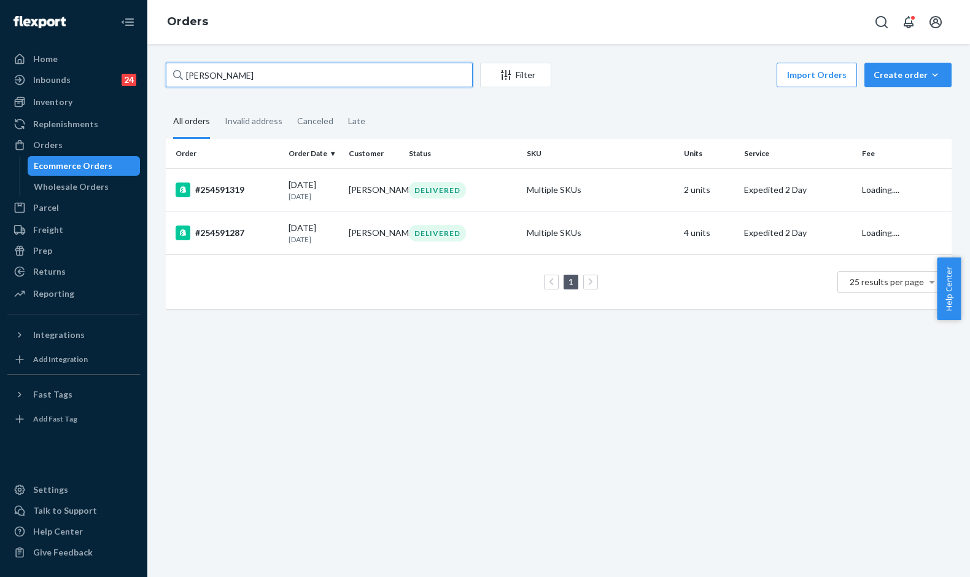
drag, startPoint x: 260, startPoint y: 82, endPoint x: 177, endPoint y: 76, distance: 83.7
click at [177, 76] on div "Corey Ramos" at bounding box center [319, 75] width 307 height 25
paste input "255076668"
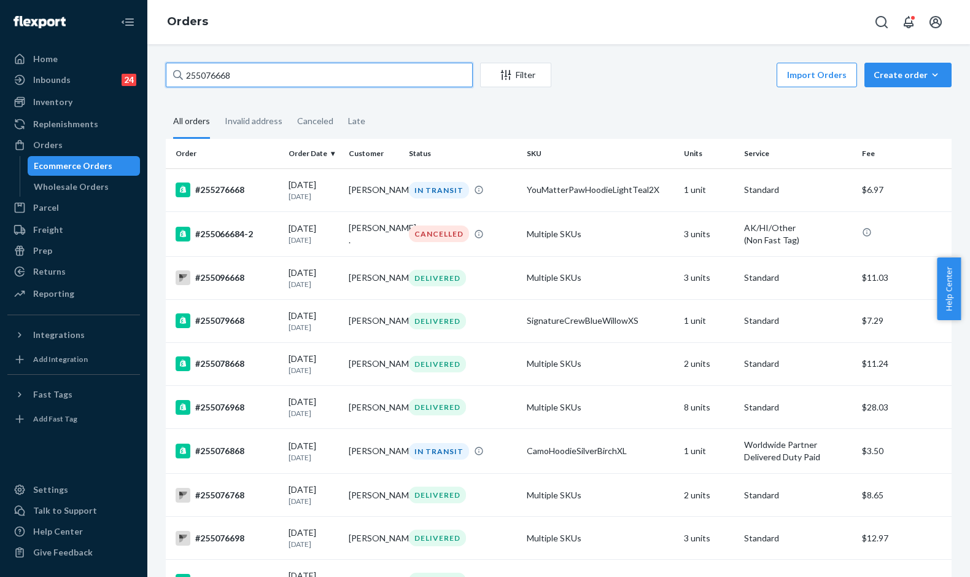
drag, startPoint x: 245, startPoint y: 68, endPoint x: 157, endPoint y: 65, distance: 87.9
click at [221, 78] on input "255076668" at bounding box center [319, 75] width 307 height 25
click at [221, 77] on input "255076668" at bounding box center [319, 75] width 307 height 25
paste input "Laurie Boucher"
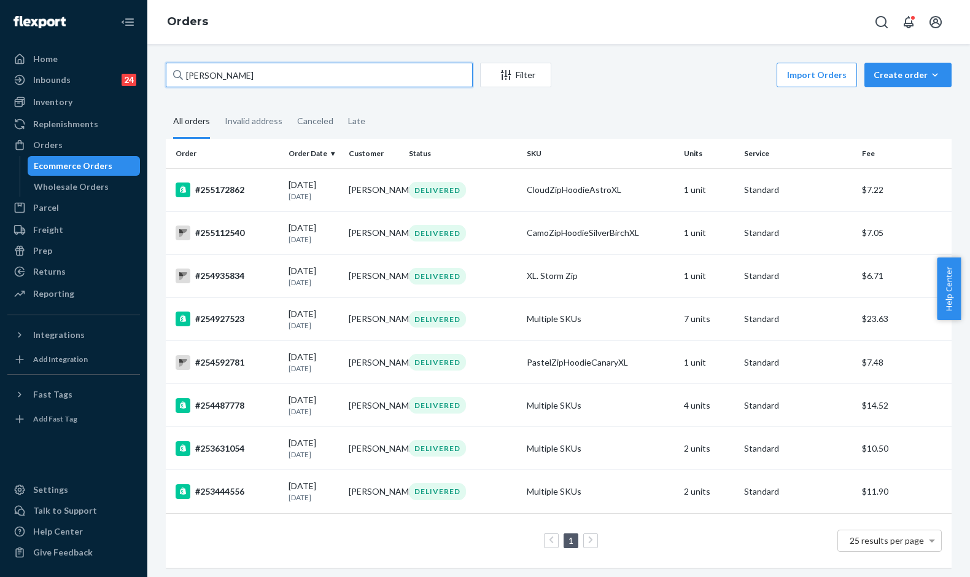
click at [198, 71] on input "Laurie Boucher" at bounding box center [319, 75] width 307 height 25
paste input "255066548"
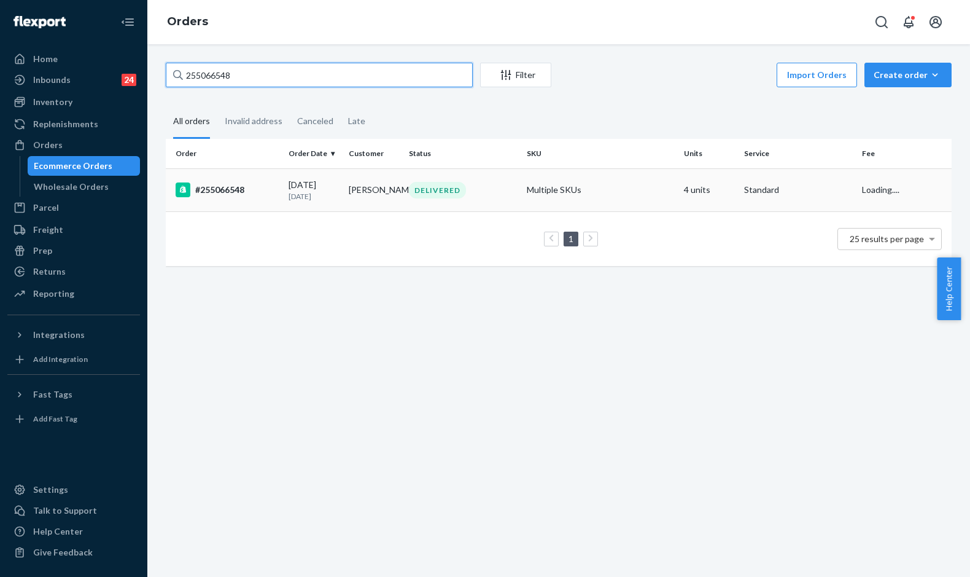
type input "255066548"
click at [303, 201] on p "[DATE]" at bounding box center [314, 196] width 50 height 10
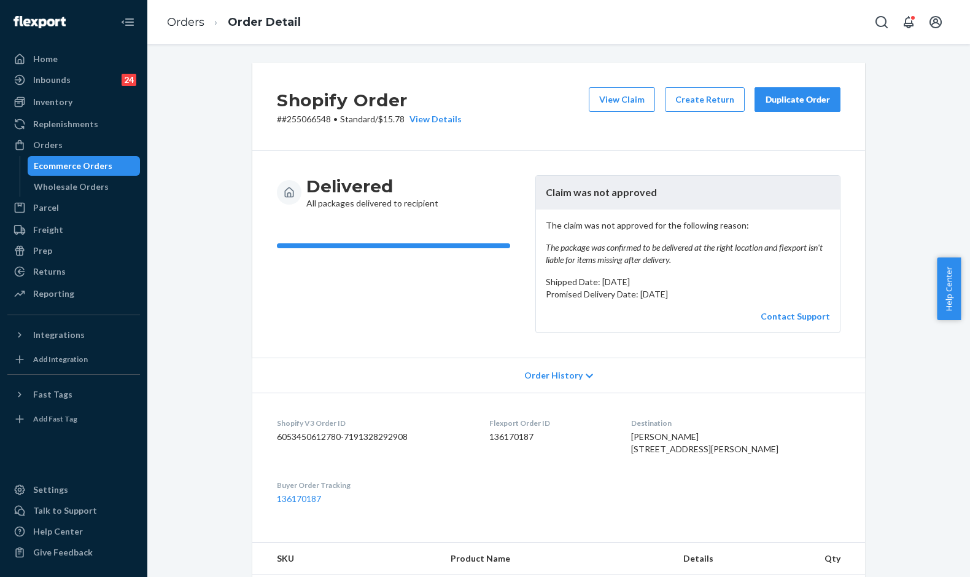
click at [790, 93] on button "Duplicate Order" at bounding box center [798, 99] width 86 height 25
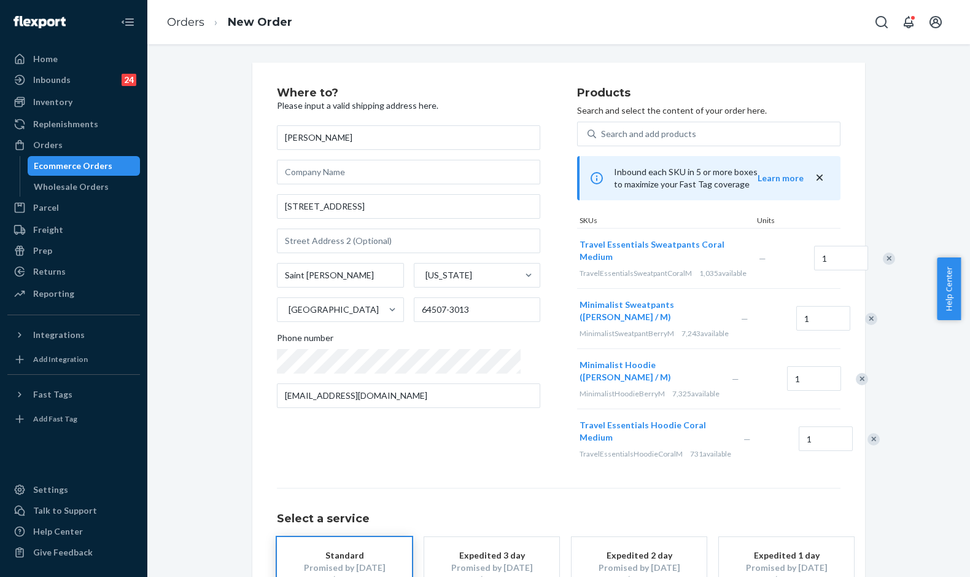
drag, startPoint x: 624, startPoint y: 252, endPoint x: 444, endPoint y: 238, distance: 180.5
click at [453, 237] on div "Where to? Please input a valid shipping address here. JODIE Moutray 2121 S Rive…" at bounding box center [559, 278] width 564 height 382
drag, startPoint x: 584, startPoint y: 128, endPoint x: 595, endPoint y: 130, distance: 11.3
click at [596, 129] on div "Search and add products" at bounding box center [718, 134] width 244 height 22
click at [601, 129] on input "Search and add products" at bounding box center [601, 134] width 1 height 12
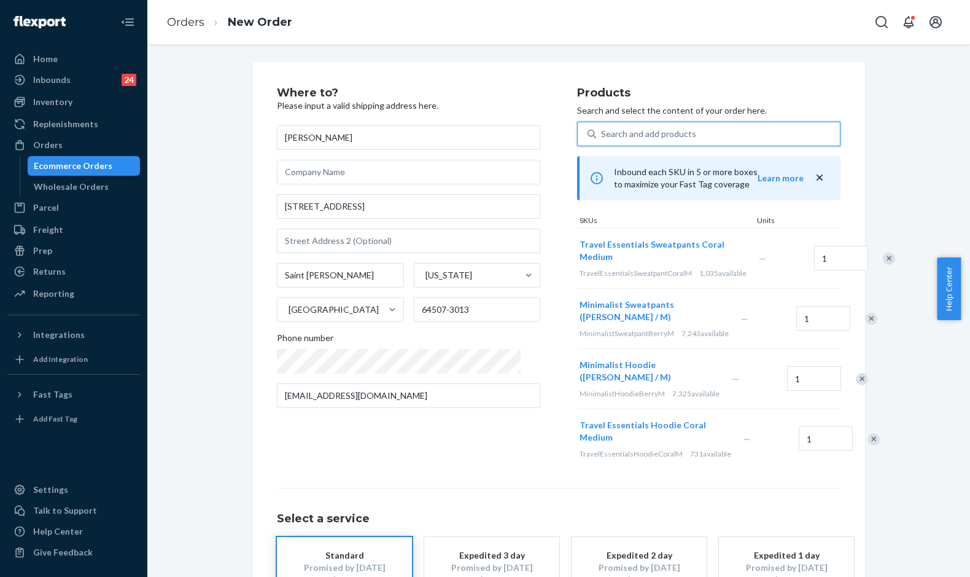
paste input "Minimalist Sweatpants Berry / M"
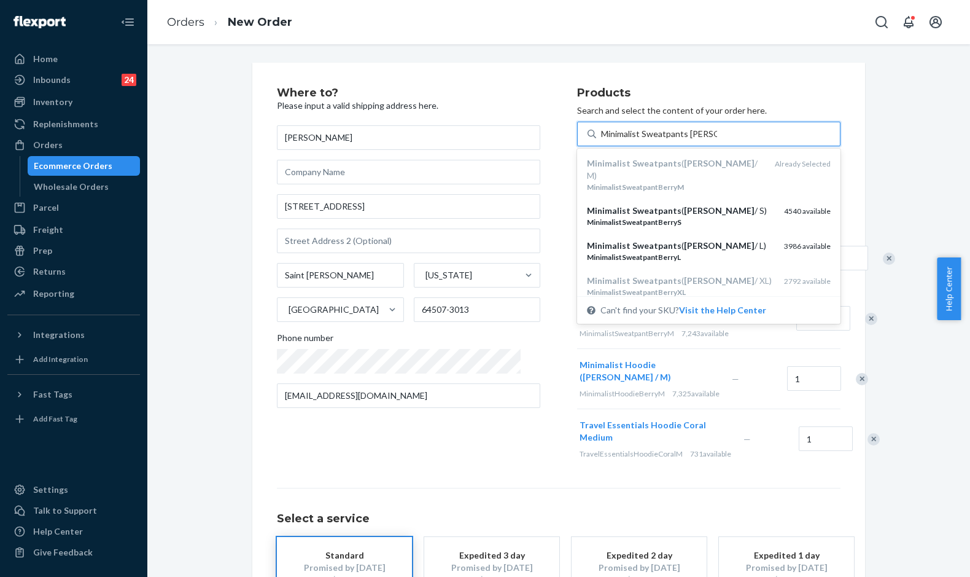
type input "Minimalist Sweatpants Berry / L"
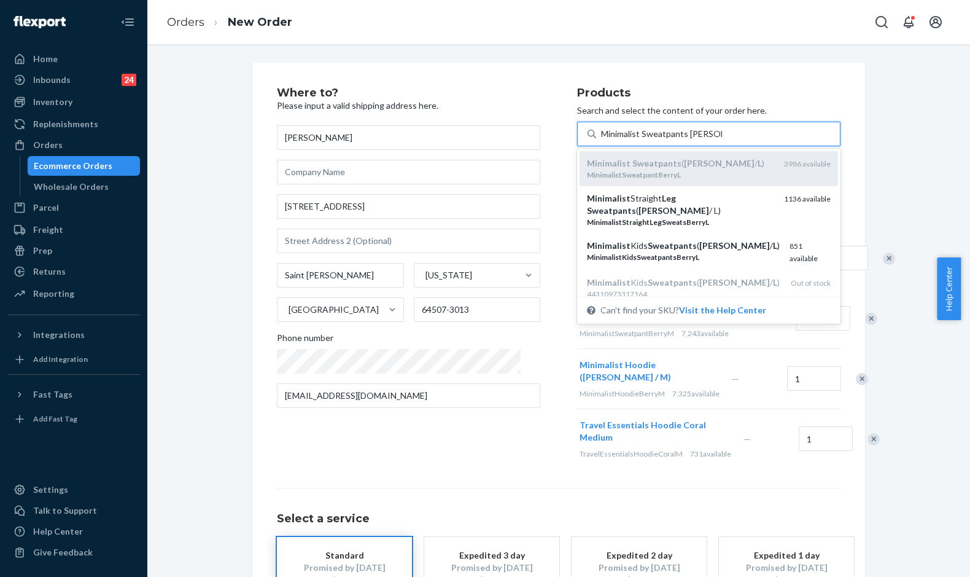
click at [696, 176] on div "MinimalistSweatpantBerryL" at bounding box center [680, 174] width 187 height 10
click at [696, 140] on input "Minimalist Sweatpants Berry / L" at bounding box center [661, 134] width 121 height 12
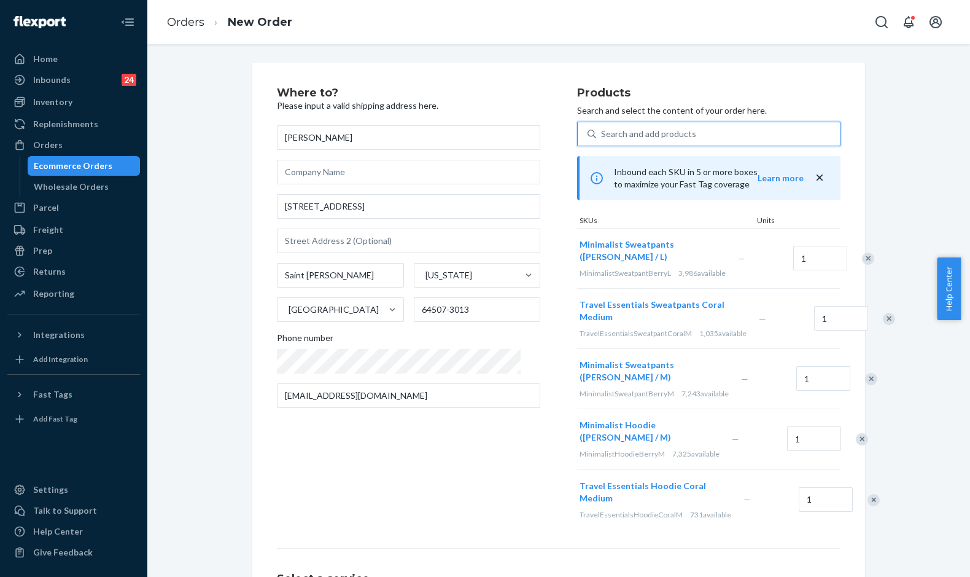
click at [865, 385] on div "Remove Item" at bounding box center [871, 379] width 12 height 12
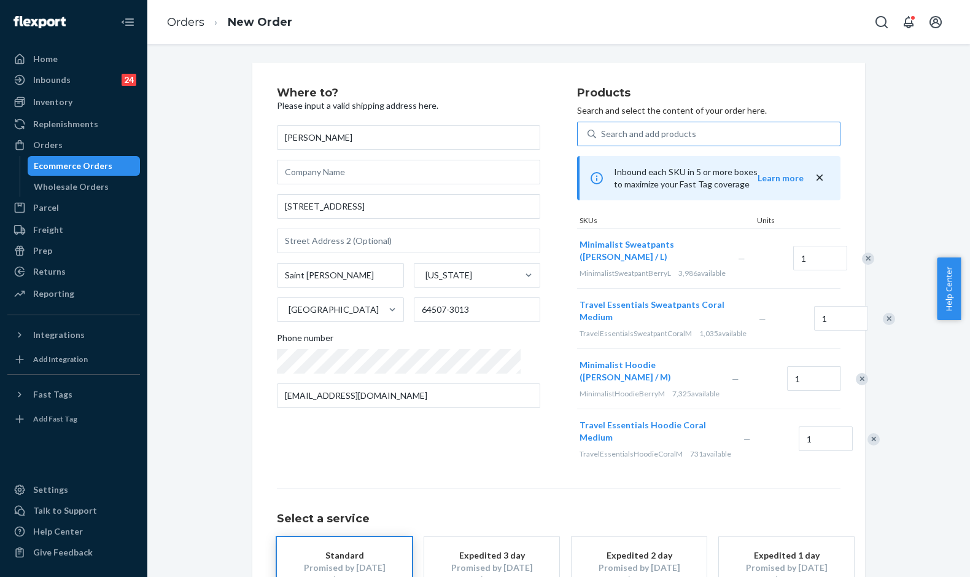
click at [673, 129] on div "Search and add products" at bounding box center [718, 134] width 244 height 22
click at [602, 129] on input "Search and add products" at bounding box center [601, 134] width 1 height 12
paste input "Minimalist Hoodie Berry / M"
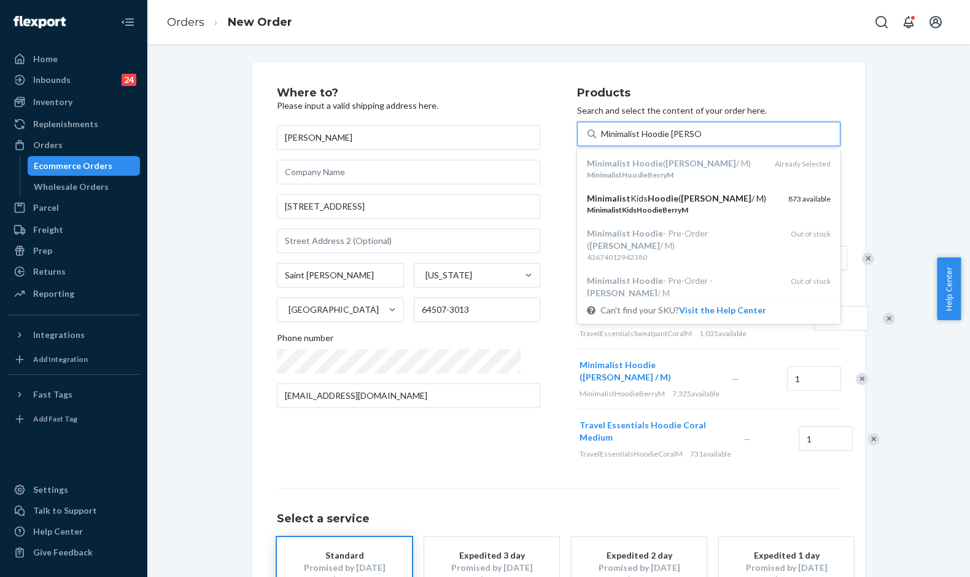
type input "Minimalist Hoodie Berry / L"
click at [656, 174] on div "MinimalistHoodieBerryL" at bounding box center [680, 174] width 187 height 10
click at [656, 140] on input "Minimalist Hoodie Berry / L" at bounding box center [653, 134] width 104 height 12
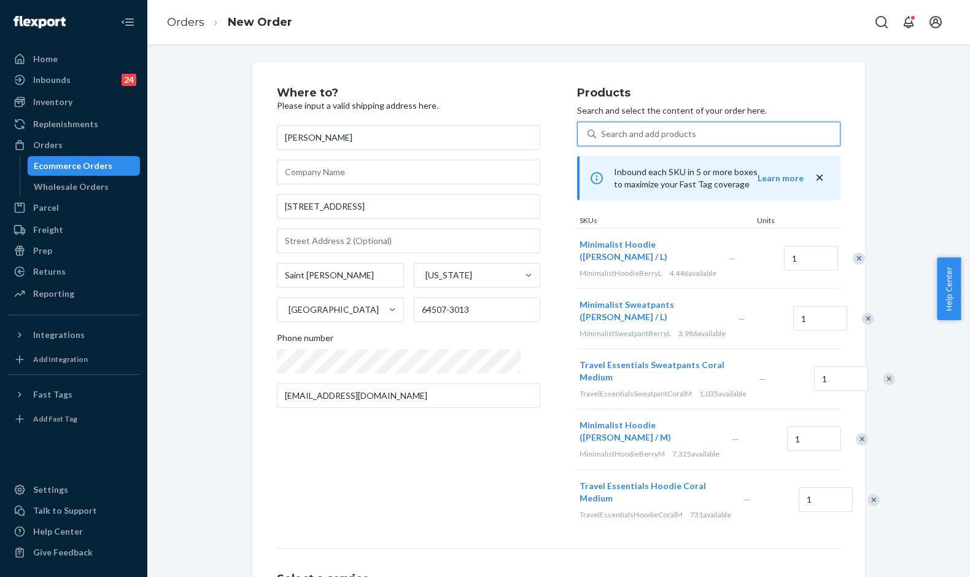
click at [856, 445] on div "Remove Item" at bounding box center [862, 439] width 12 height 12
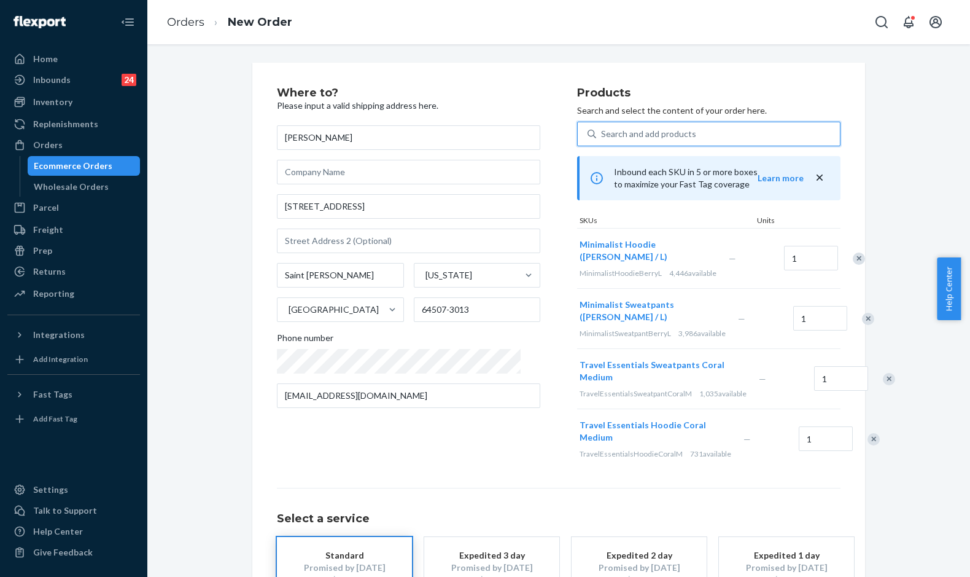
click at [694, 133] on div "Search and add products" at bounding box center [718, 134] width 244 height 22
click at [602, 133] on input "0 results available. Use Up and Down to choose options, press Enter to select t…" at bounding box center [601, 134] width 1 height 12
paste input "Travel Essentials Sweatpants Coral / M"
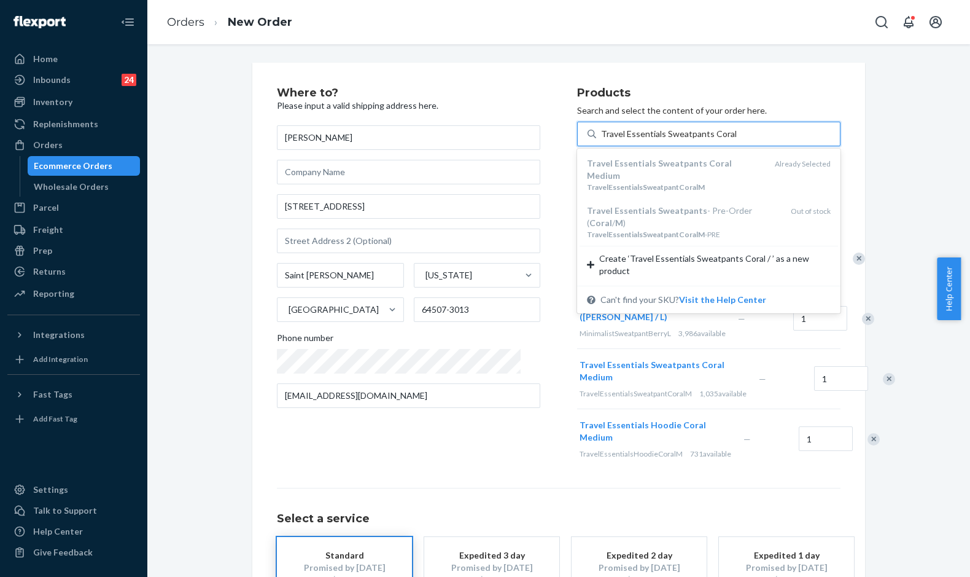
type input "Travel Essentials Sweatpants Coral / L"
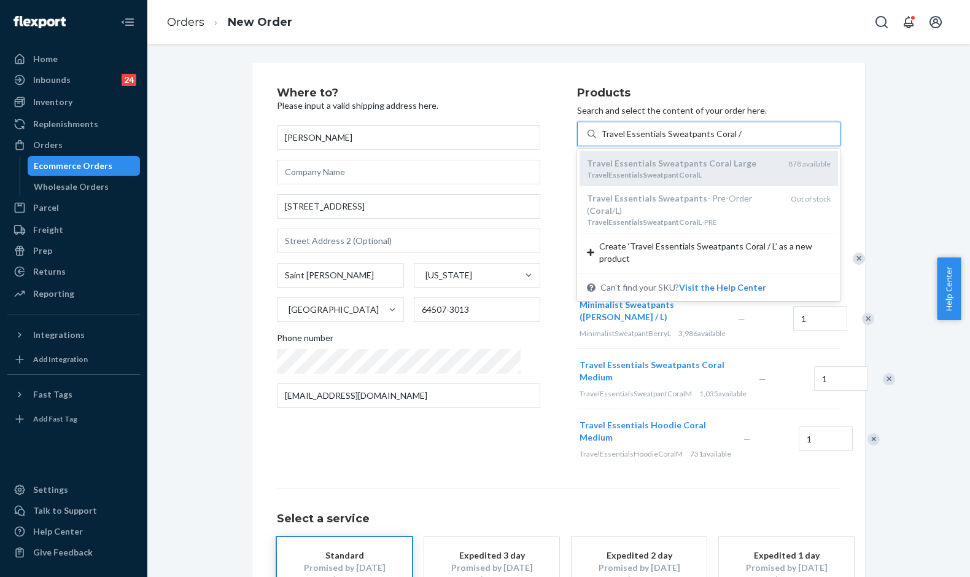
click at [734, 166] on em "Large" at bounding box center [745, 163] width 23 height 10
click at [704, 140] on input "Travel Essentials Sweatpants Coral / L" at bounding box center [672, 134] width 142 height 12
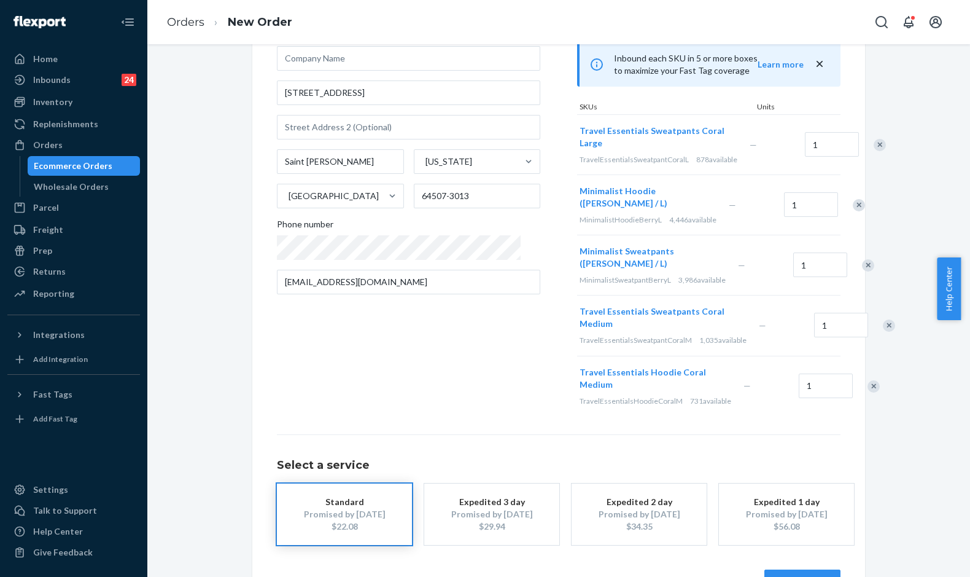
scroll to position [123, 0]
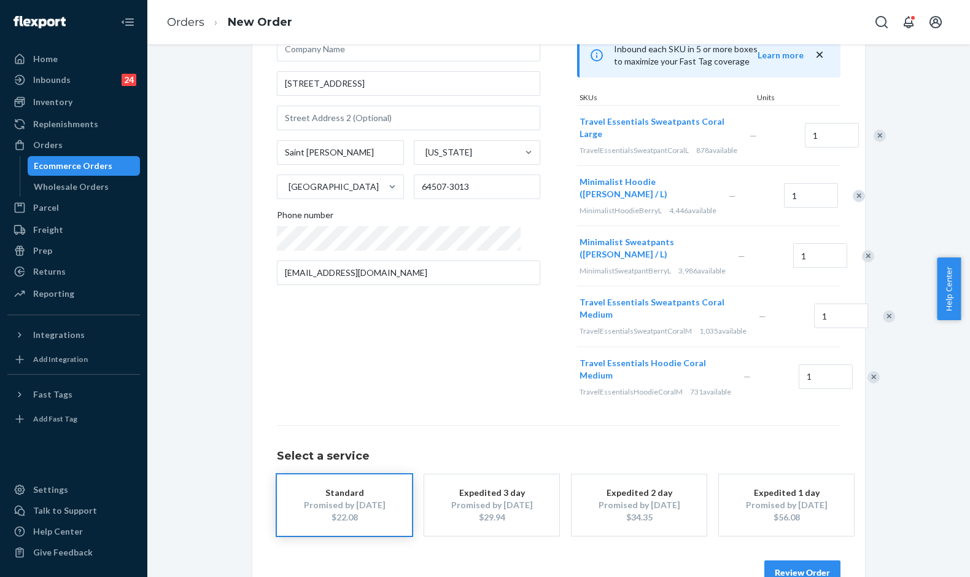
click at [883, 322] on div "Remove Item" at bounding box center [889, 316] width 12 height 12
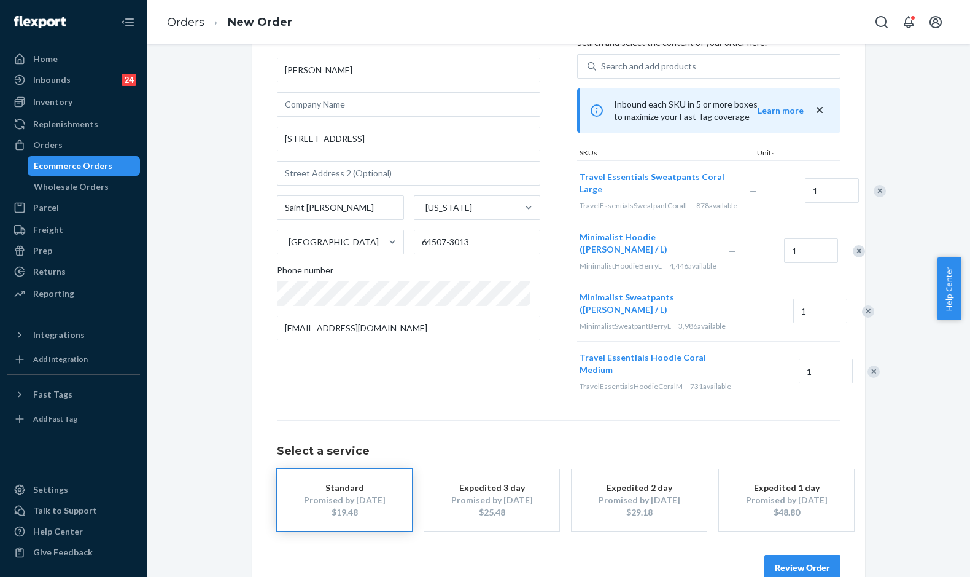
scroll to position [0, 0]
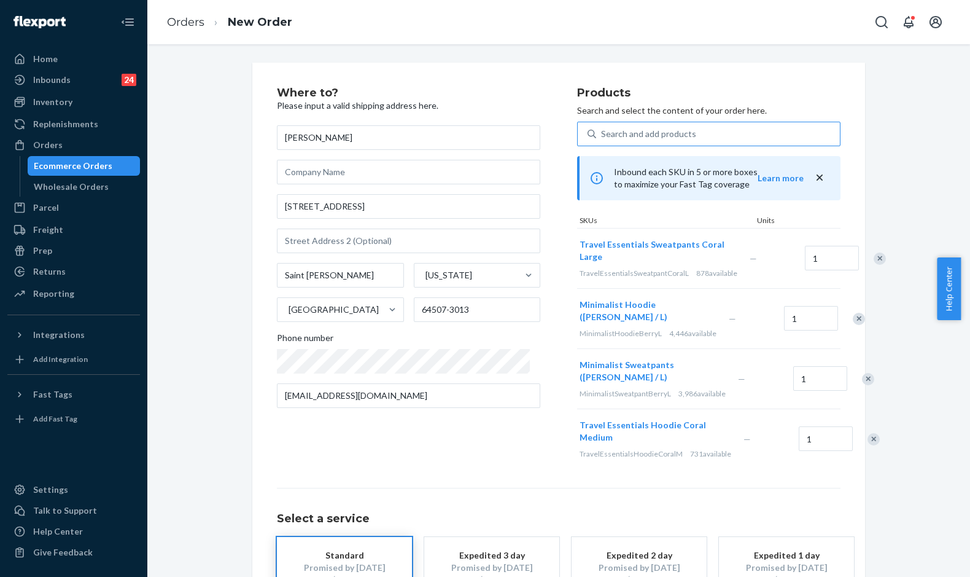
click at [669, 130] on div "Search and add products" at bounding box center [648, 134] width 95 height 12
click at [602, 130] on input "Search and add products" at bounding box center [601, 134] width 1 height 12
paste input "Travel Essentials Hoodie Coral / M"
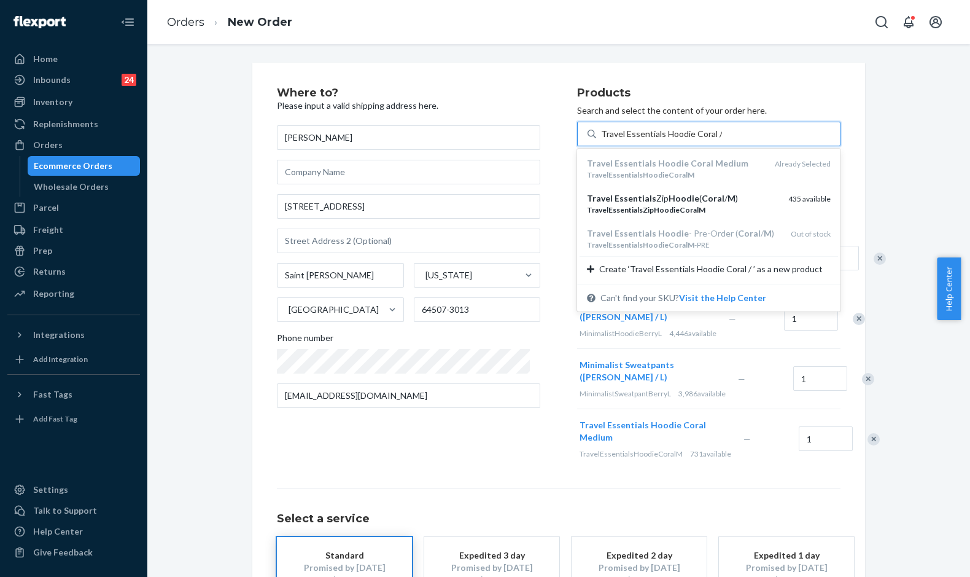
type input "Travel Essentials Hoodie Coral / L"
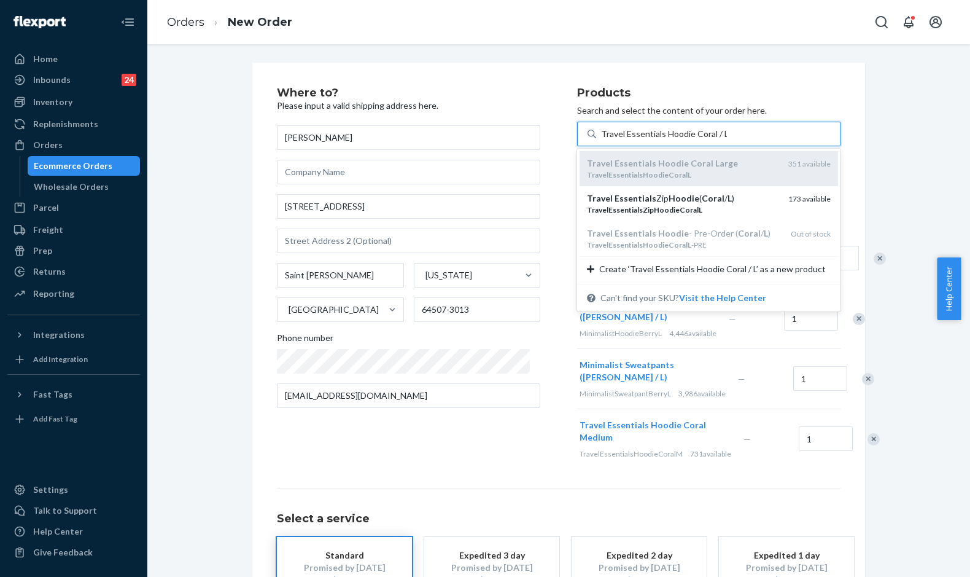
click at [714, 168] on div "Travel Essentials Hoodie Coral Large" at bounding box center [683, 163] width 192 height 12
click at [714, 140] on input "Travel Essentials Hoodie Coral / L" at bounding box center [664, 134] width 126 height 12
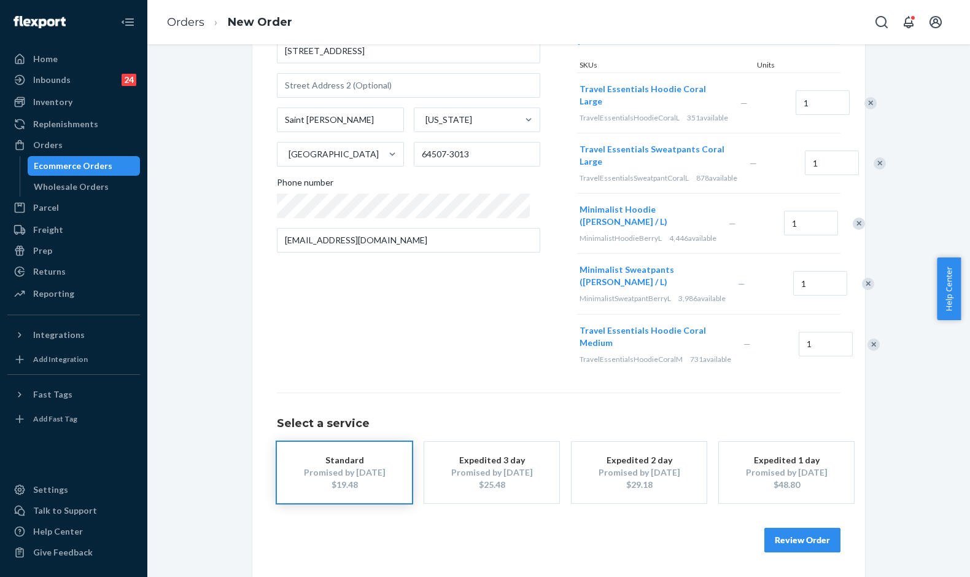
scroll to position [196, 0]
click at [868, 340] on div "Remove Item" at bounding box center [874, 344] width 12 height 12
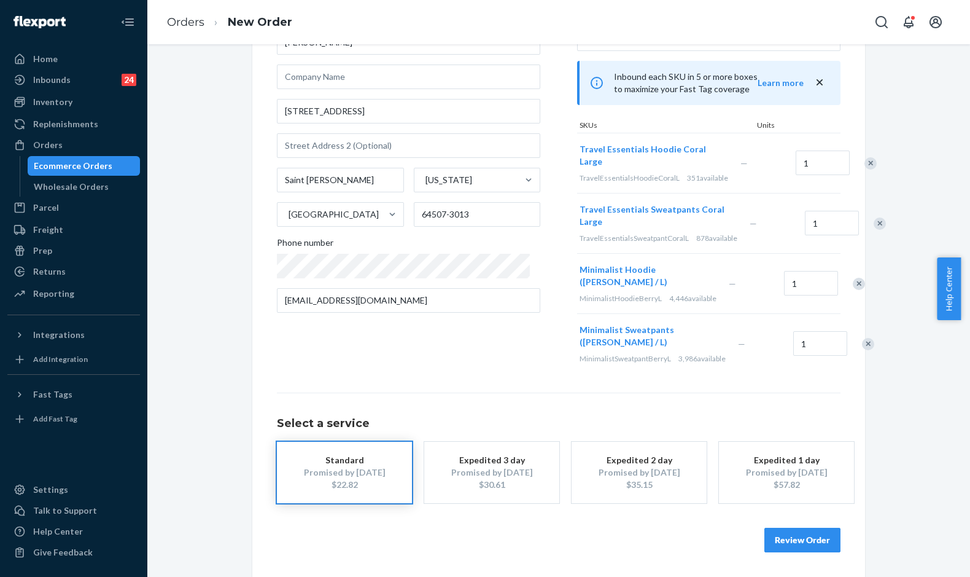
scroll to position [125, 0]
click at [804, 545] on button "Review Order" at bounding box center [802, 539] width 76 height 25
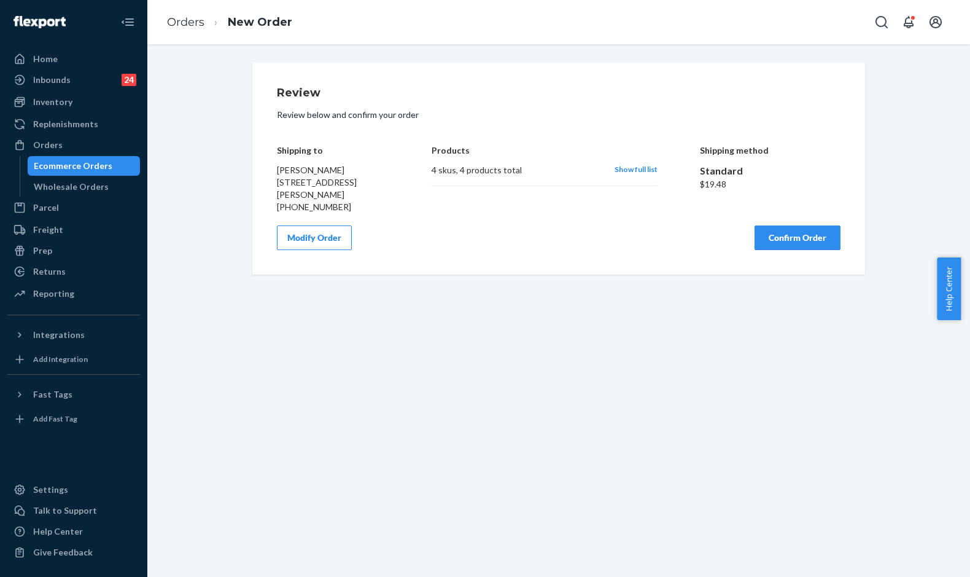
click at [774, 250] on button "Confirm Order" at bounding box center [798, 237] width 86 height 25
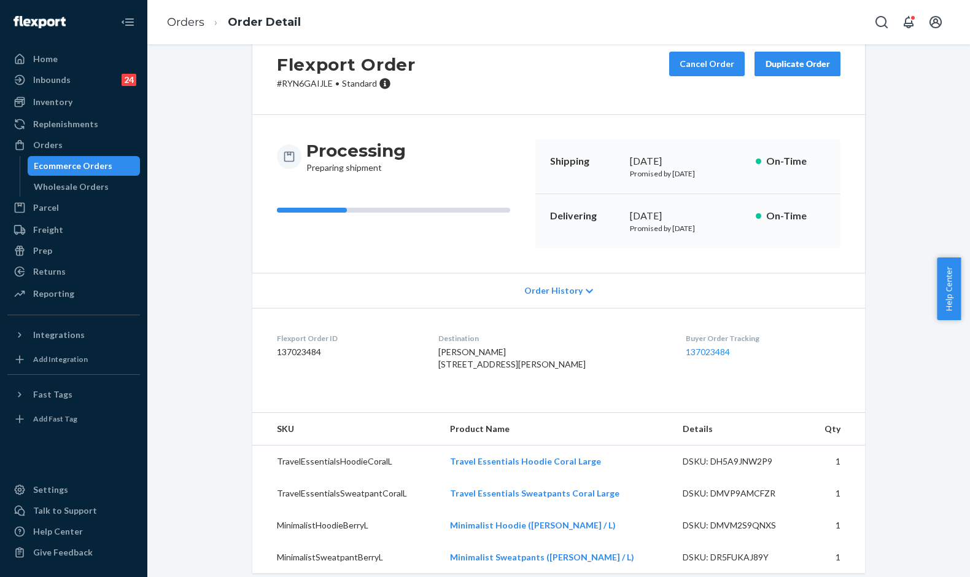
scroll to position [71, 0]
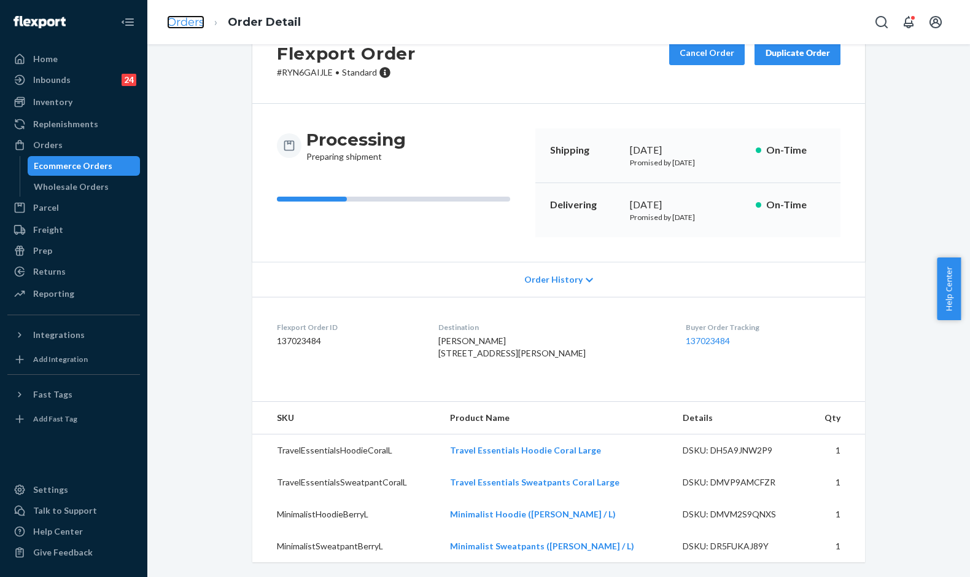
click at [175, 28] on link "Orders" at bounding box center [185, 22] width 37 height 14
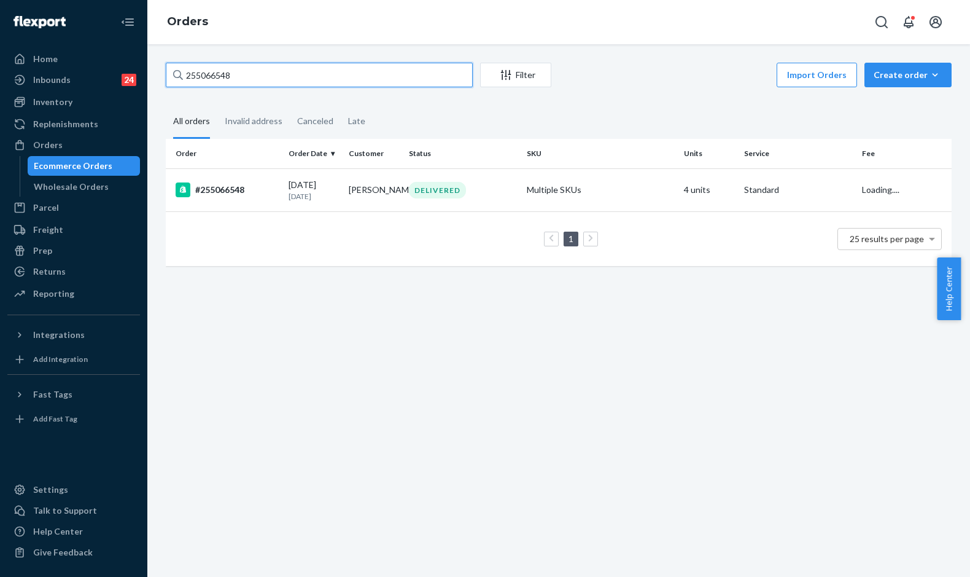
drag, startPoint x: 250, startPoint y: 75, endPoint x: 157, endPoint y: 69, distance: 93.5
click at [158, 71] on div "255066548 Filter Import Orders Create order Ecommerce order Removal order All o…" at bounding box center [559, 171] width 804 height 216
paste input "161529"
type input "255161529"
click at [273, 169] on td "#255161529" at bounding box center [225, 189] width 118 height 43
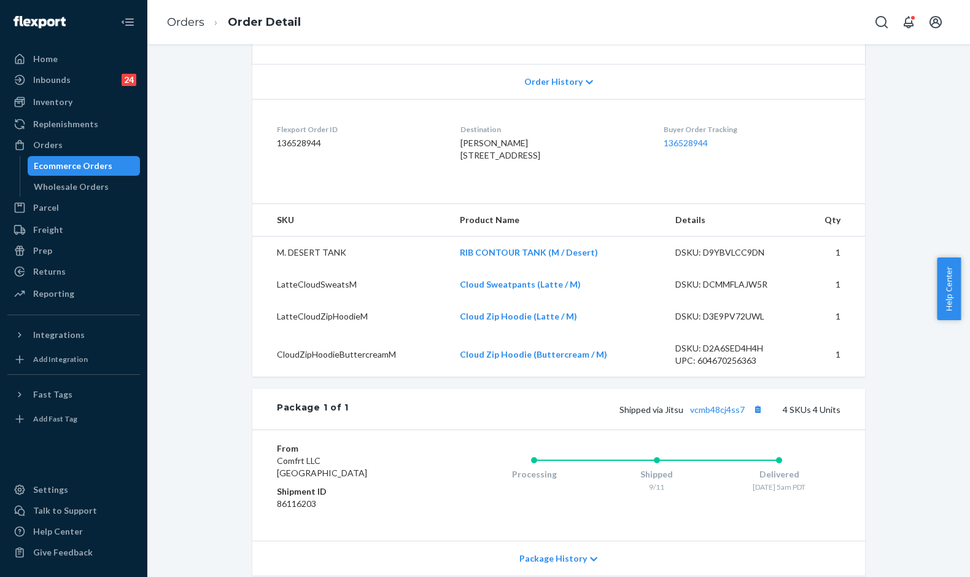
scroll to position [246, 0]
click at [717, 413] on link "vcmb48cj4ss7" at bounding box center [717, 408] width 55 height 10
click at [754, 416] on button "Copy tracking number" at bounding box center [758, 408] width 16 height 16
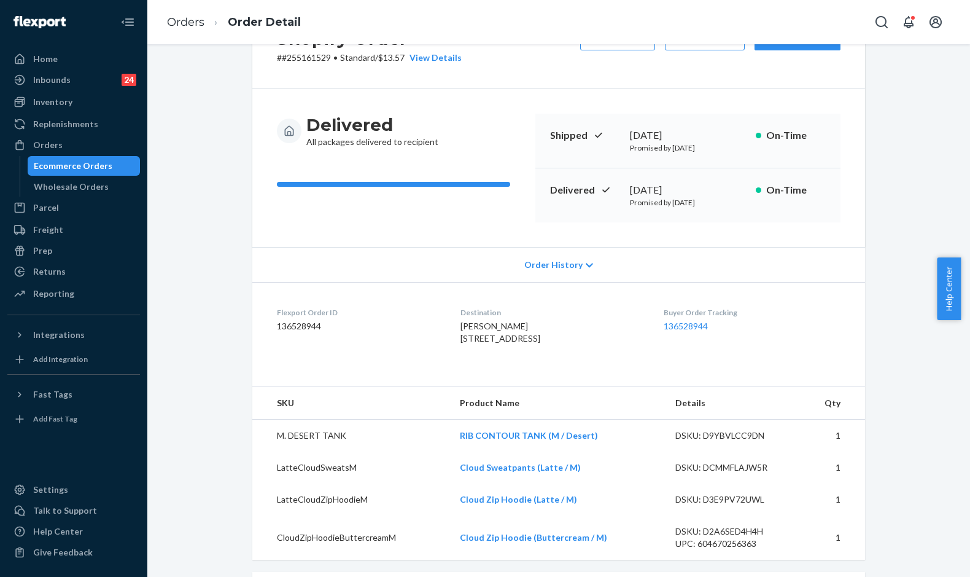
scroll to position [0, 0]
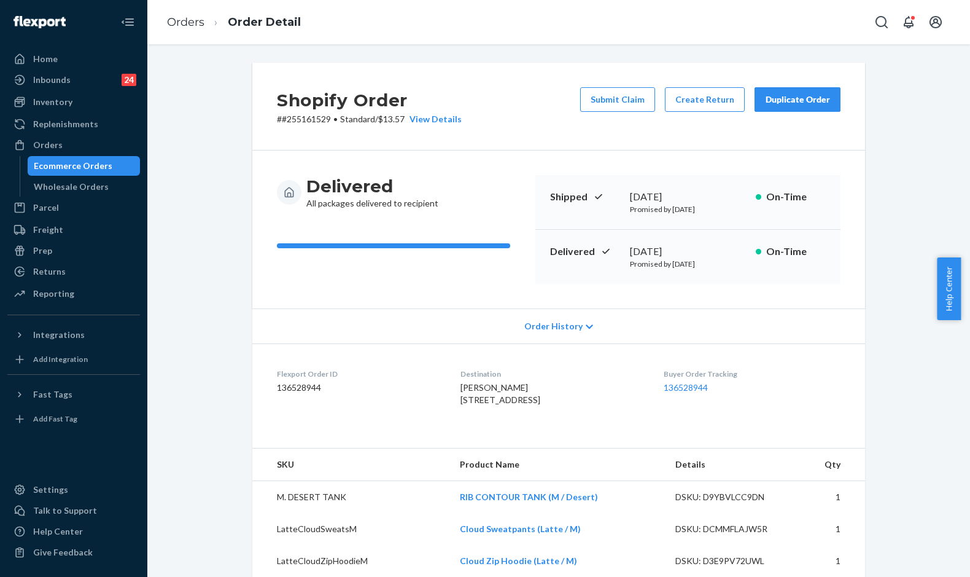
drag, startPoint x: 622, startPoint y: 251, endPoint x: 684, endPoint y: 255, distance: 62.1
click at [684, 255] on div "Delivered September 13, 2025 Promised by September 22, 2025 On-Time" at bounding box center [687, 257] width 305 height 54
copy div "September 13"
